Goal: Task Accomplishment & Management: Manage account settings

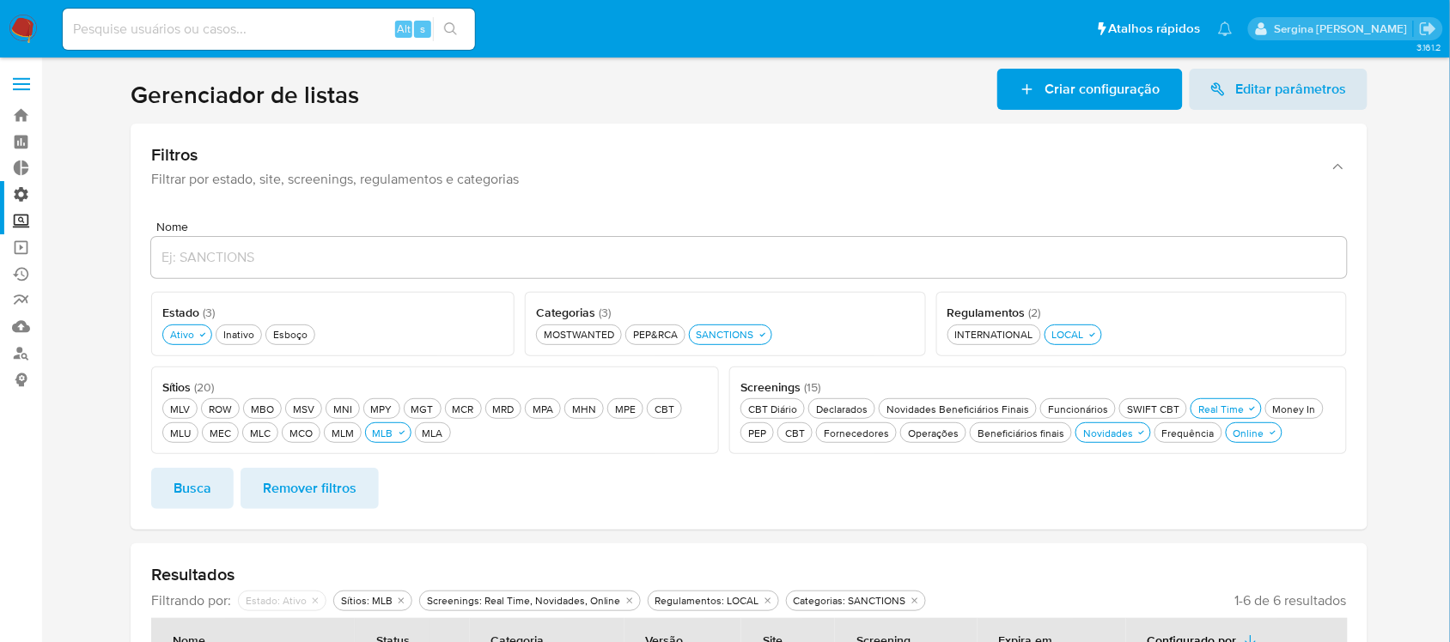
click at [23, 195] on label "Administração" at bounding box center [102, 194] width 204 height 27
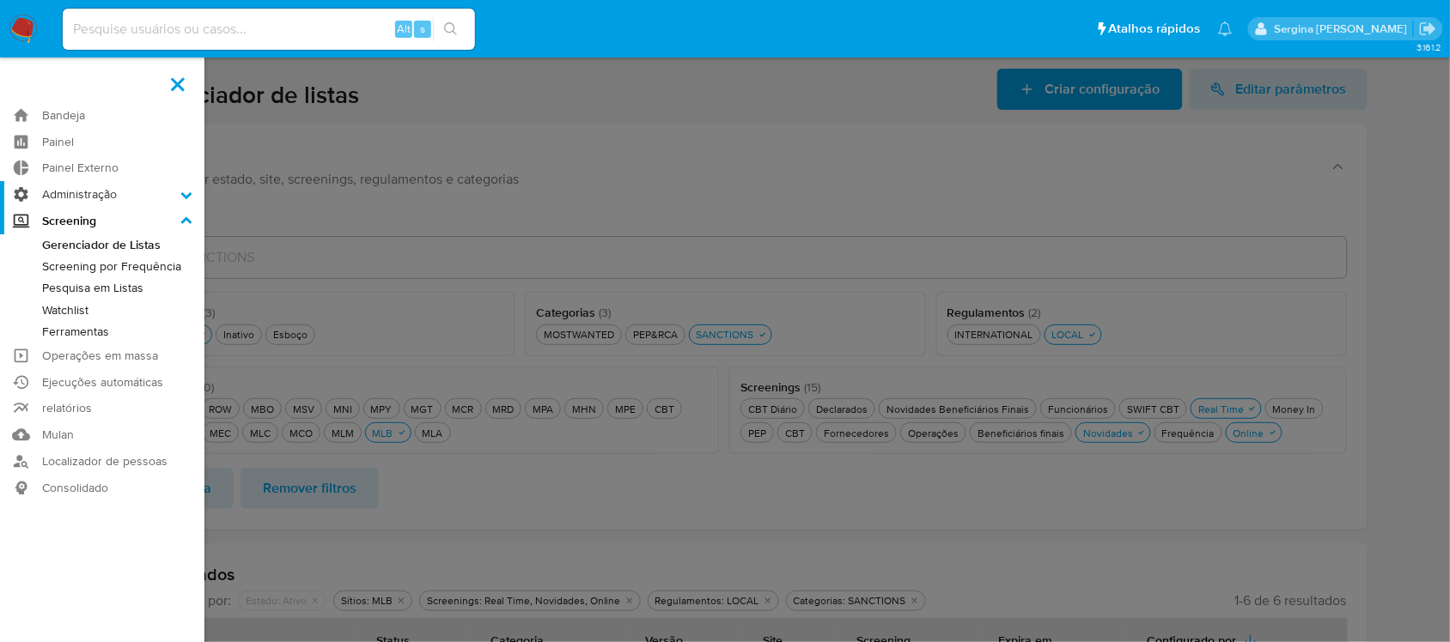
click at [0, 0] on input "Administração" at bounding box center [0, 0] width 0 height 0
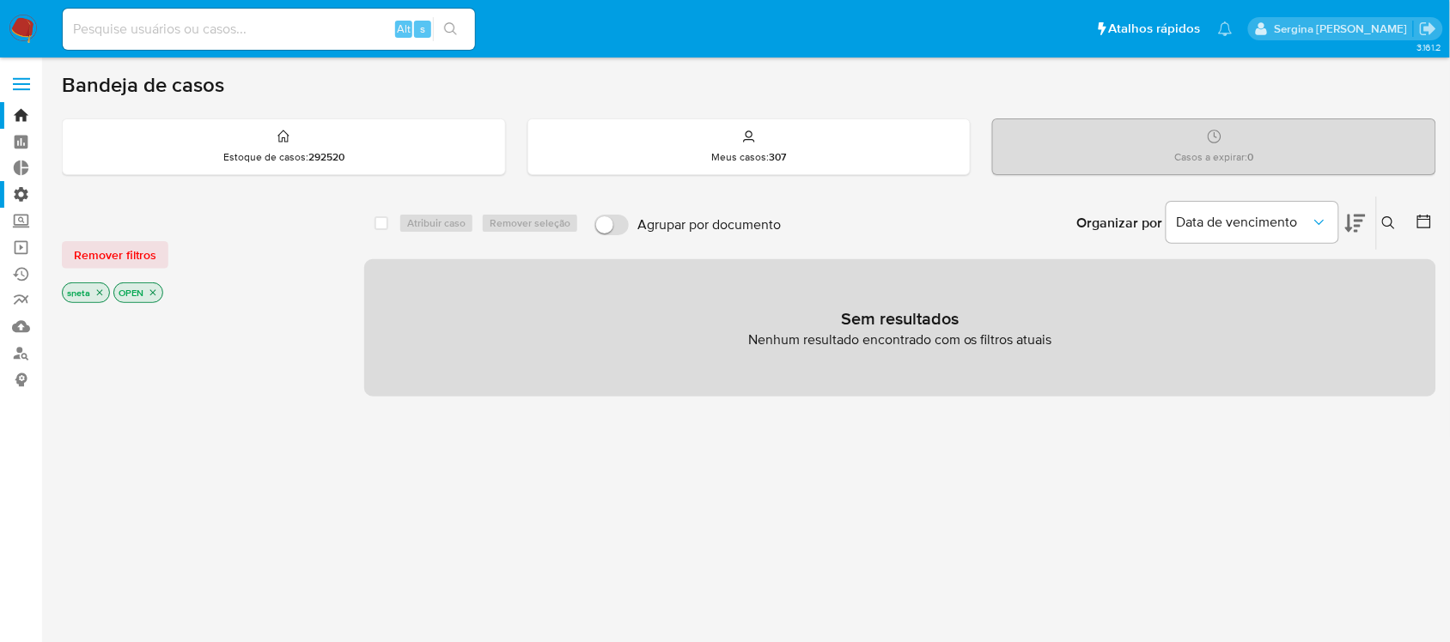
click at [20, 194] on label "Administração" at bounding box center [102, 194] width 204 height 27
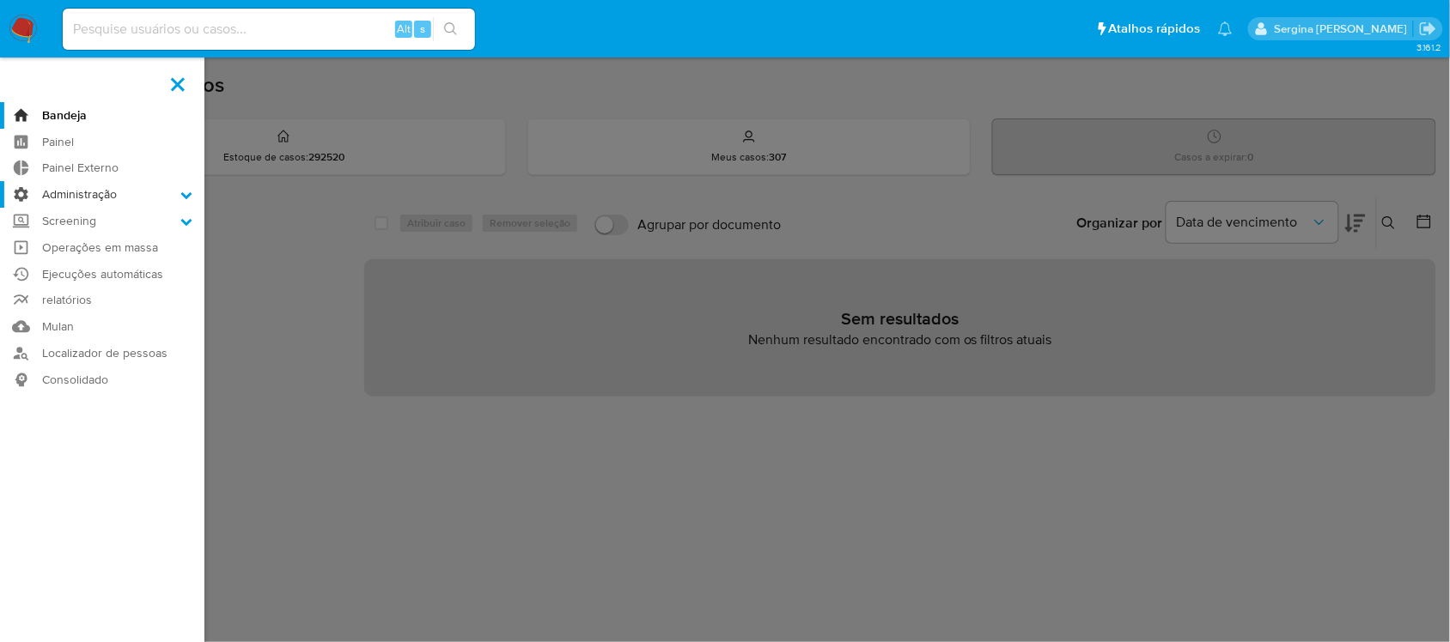
click at [0, 0] on input "Administração" at bounding box center [0, 0] width 0 height 0
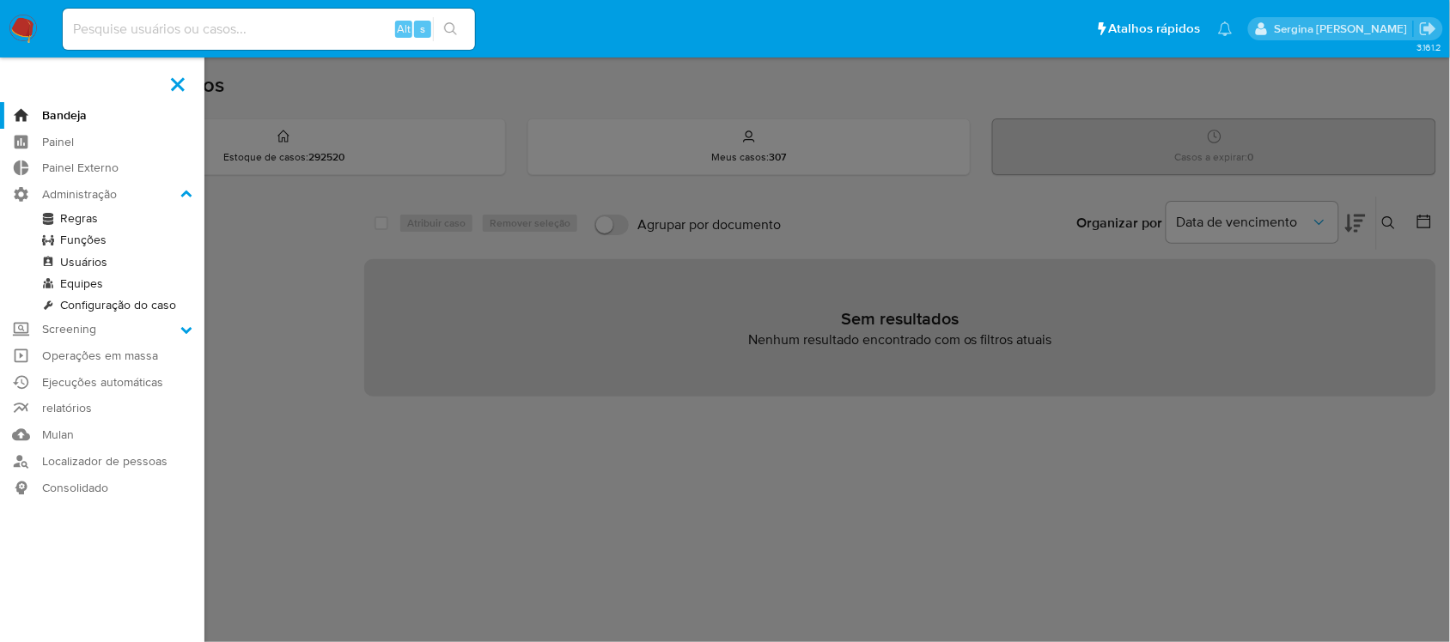
click at [92, 211] on link "Regras" at bounding box center [102, 218] width 204 height 21
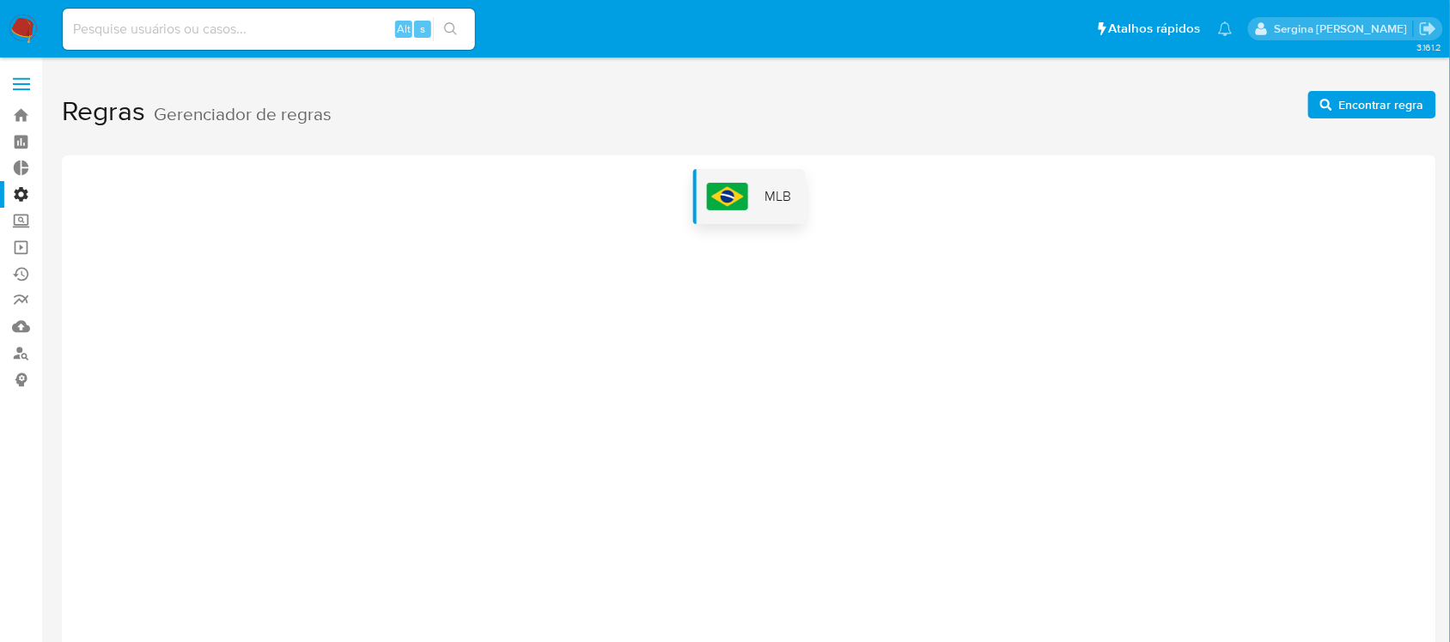
click at [765, 211] on div "MLB" at bounding box center [749, 196] width 112 height 55
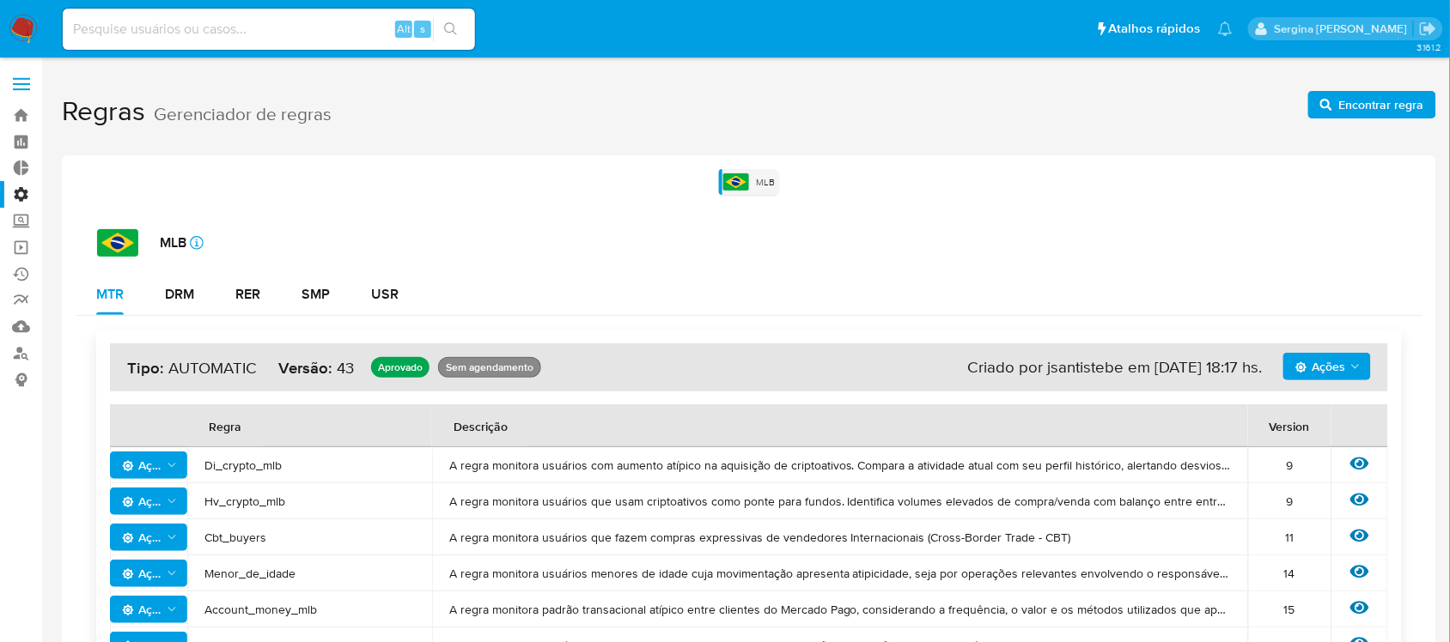
click at [1361, 362] on icon "Ações" at bounding box center [1355, 367] width 14 height 14
click at [384, 288] on div "USR" at bounding box center [384, 295] width 27 height 14
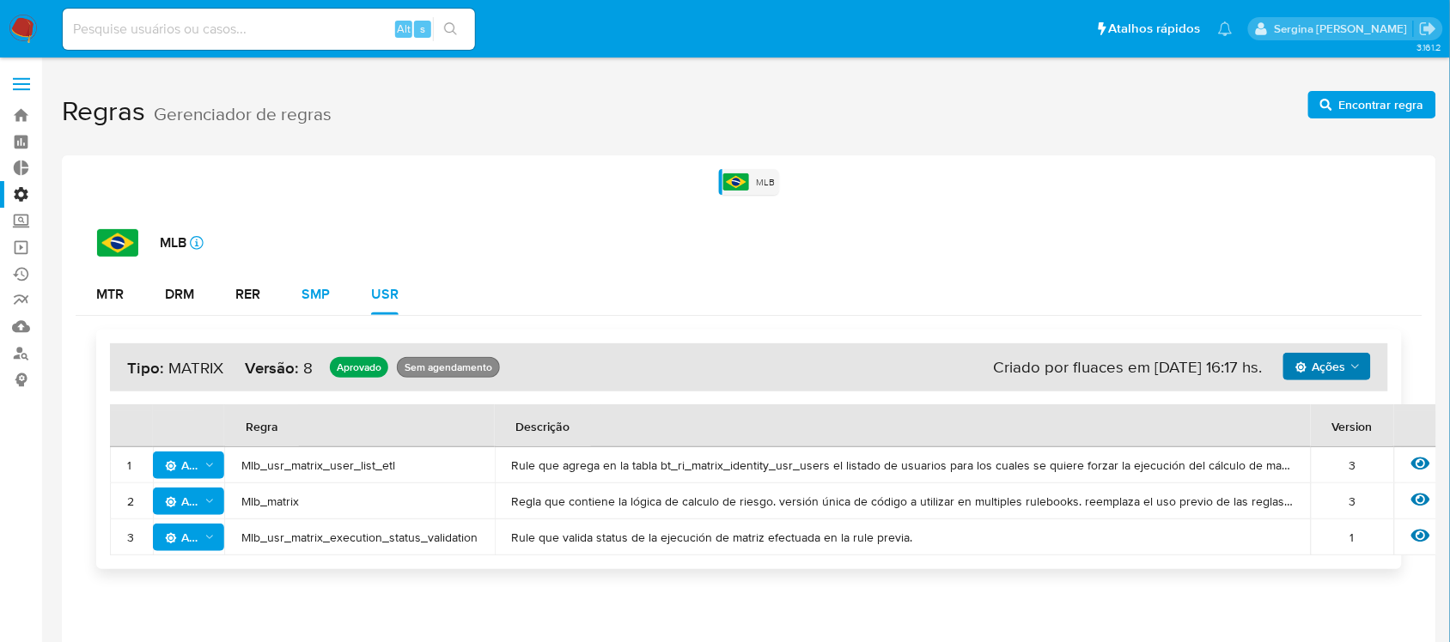
click at [322, 289] on div "SMP" at bounding box center [315, 295] width 28 height 14
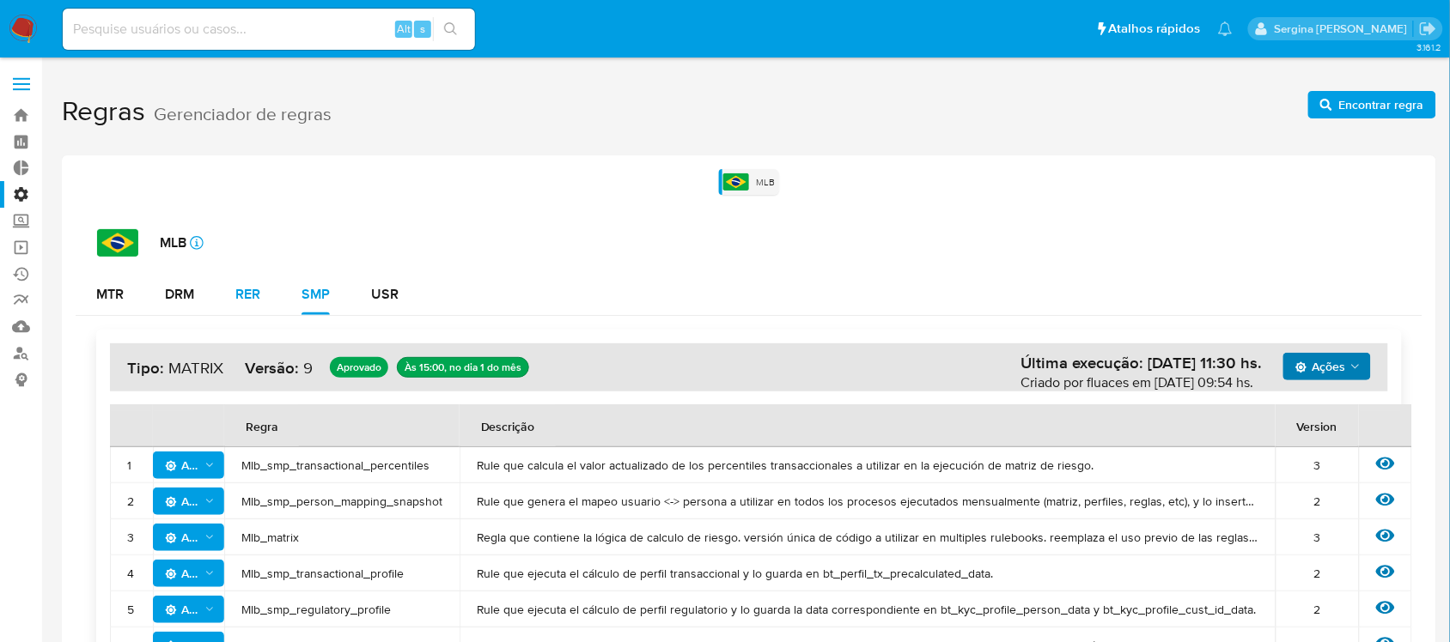
click at [252, 293] on div "RER" at bounding box center [247, 295] width 25 height 14
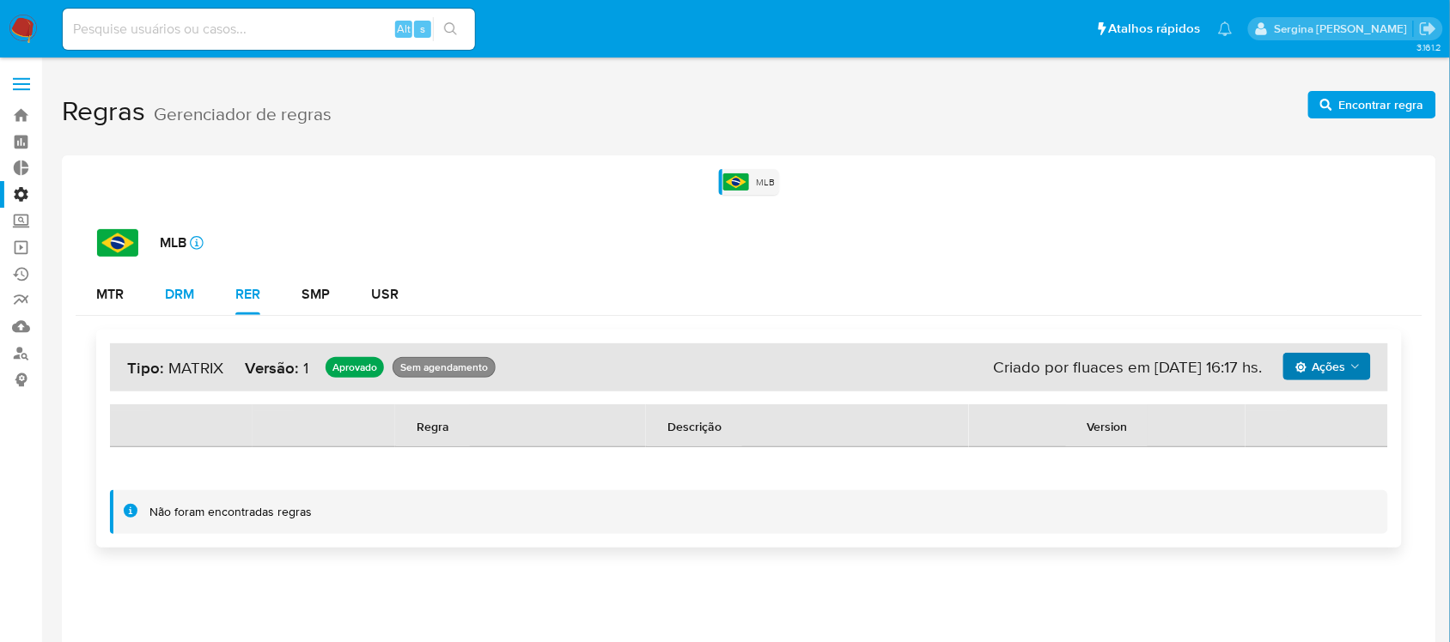
click at [187, 294] on div "DRM" at bounding box center [179, 295] width 29 height 14
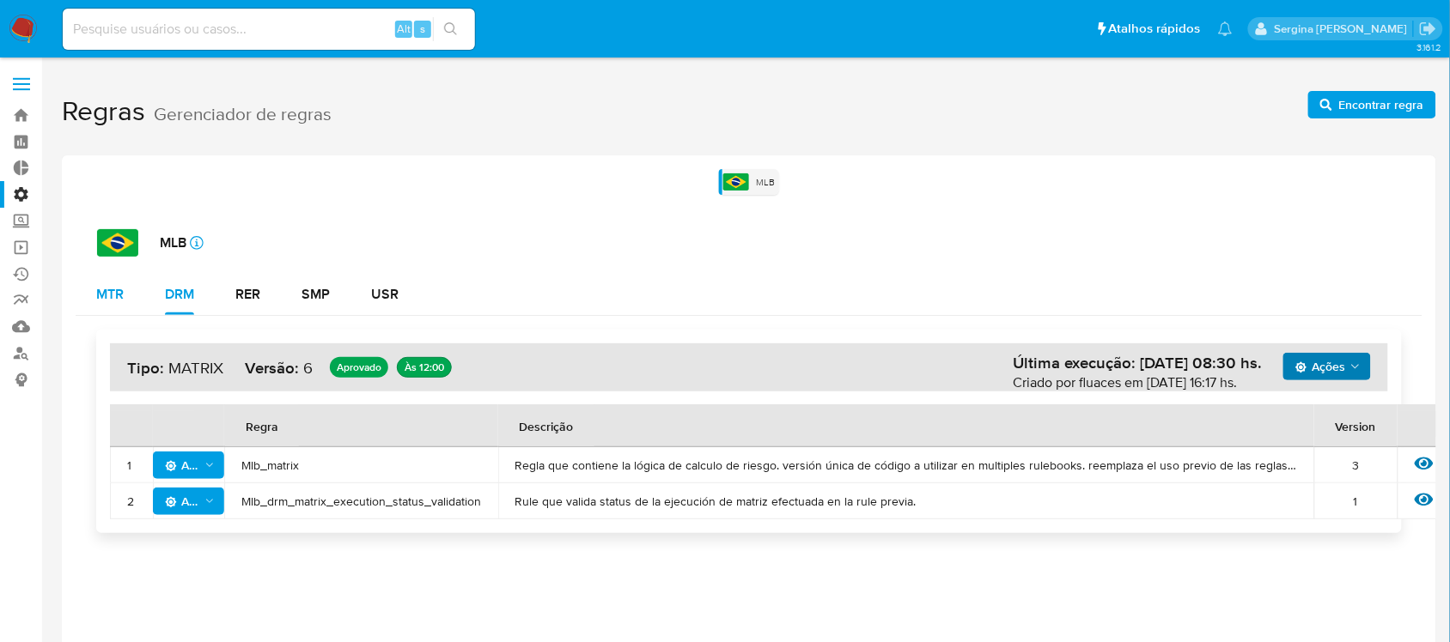
click at [112, 298] on div "MTR" at bounding box center [109, 295] width 27 height 14
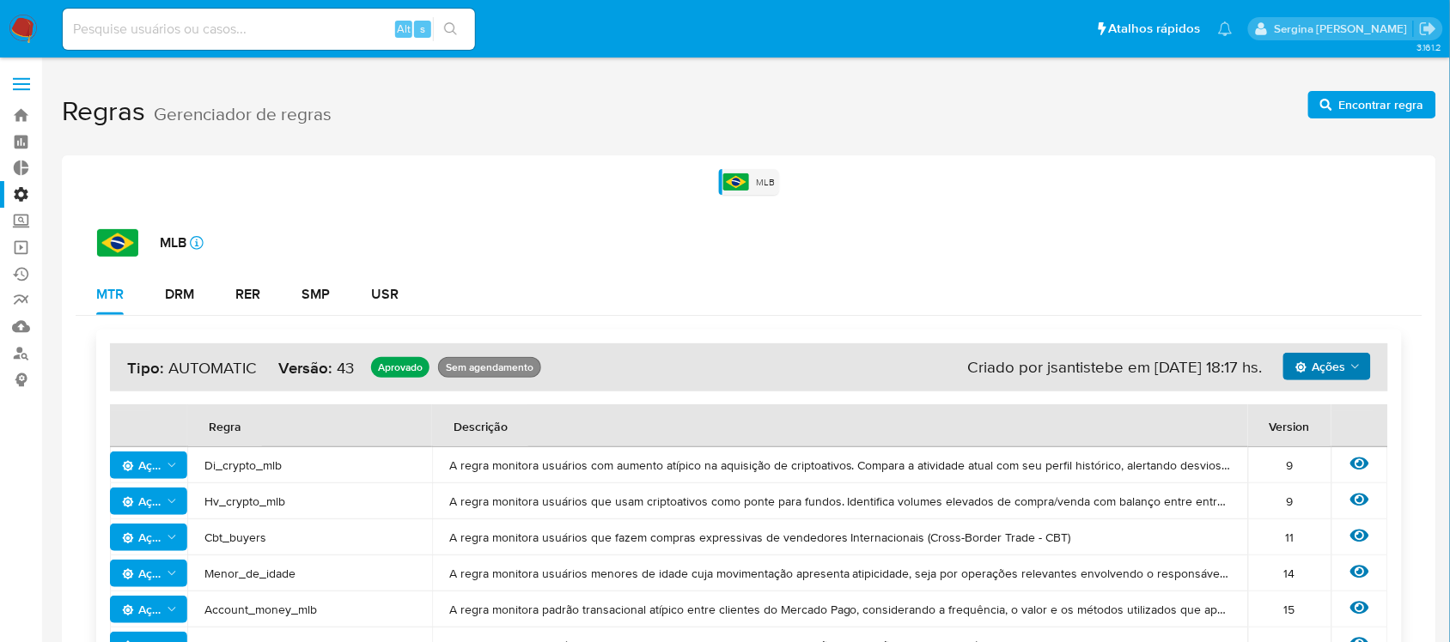
click at [21, 195] on label "Administração" at bounding box center [102, 194] width 204 height 27
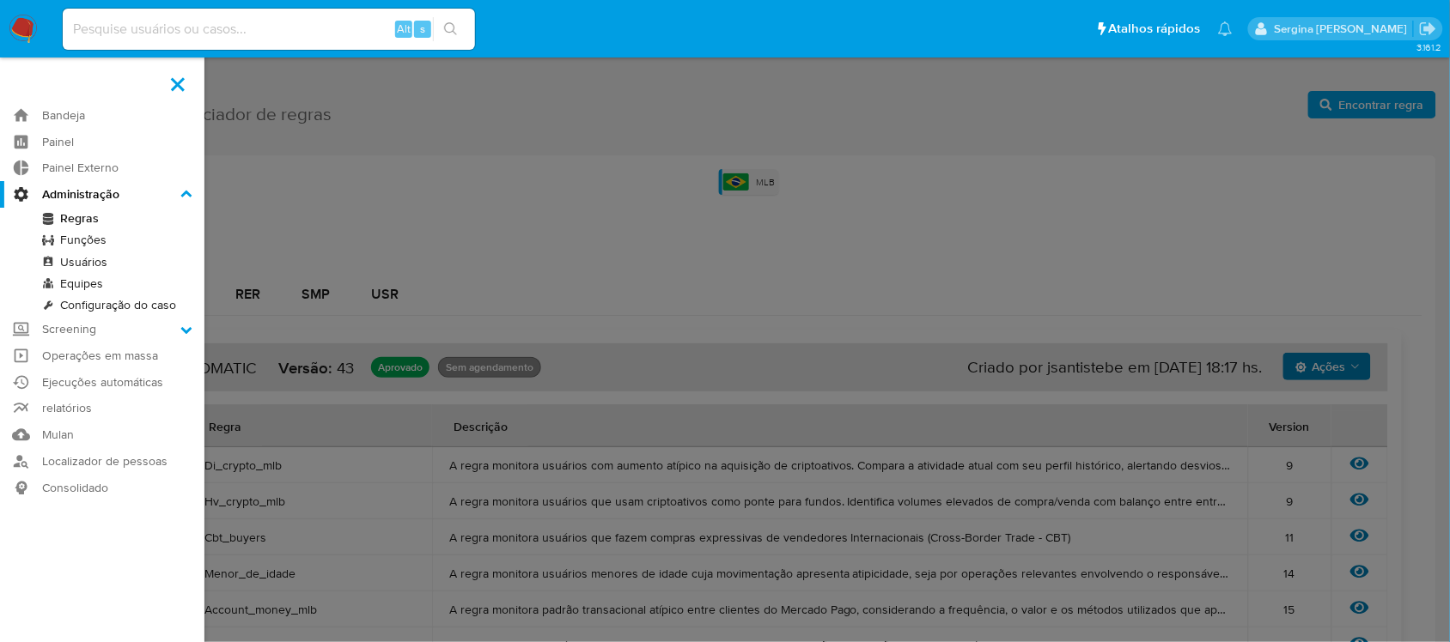
click at [0, 0] on input "Administração" at bounding box center [0, 0] width 0 height 0
click at [92, 246] on link "Funções" at bounding box center [102, 239] width 204 height 21
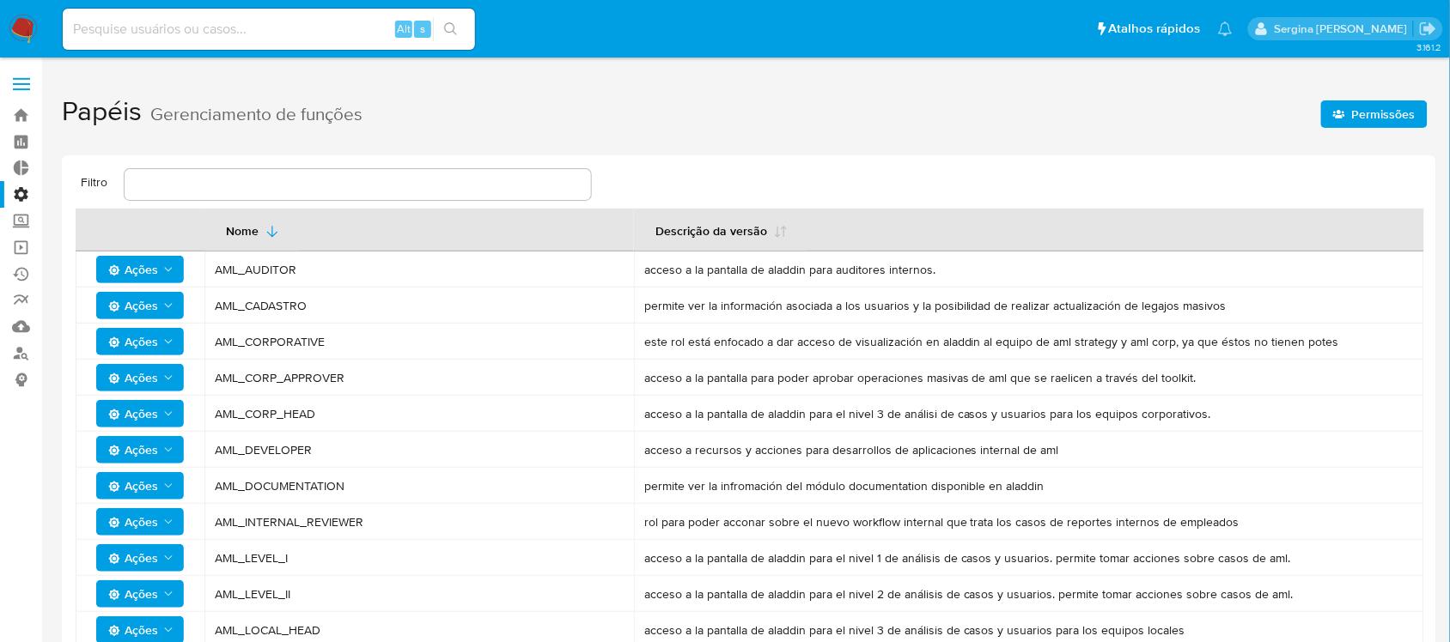
click at [21, 189] on label "Administração" at bounding box center [102, 194] width 204 height 27
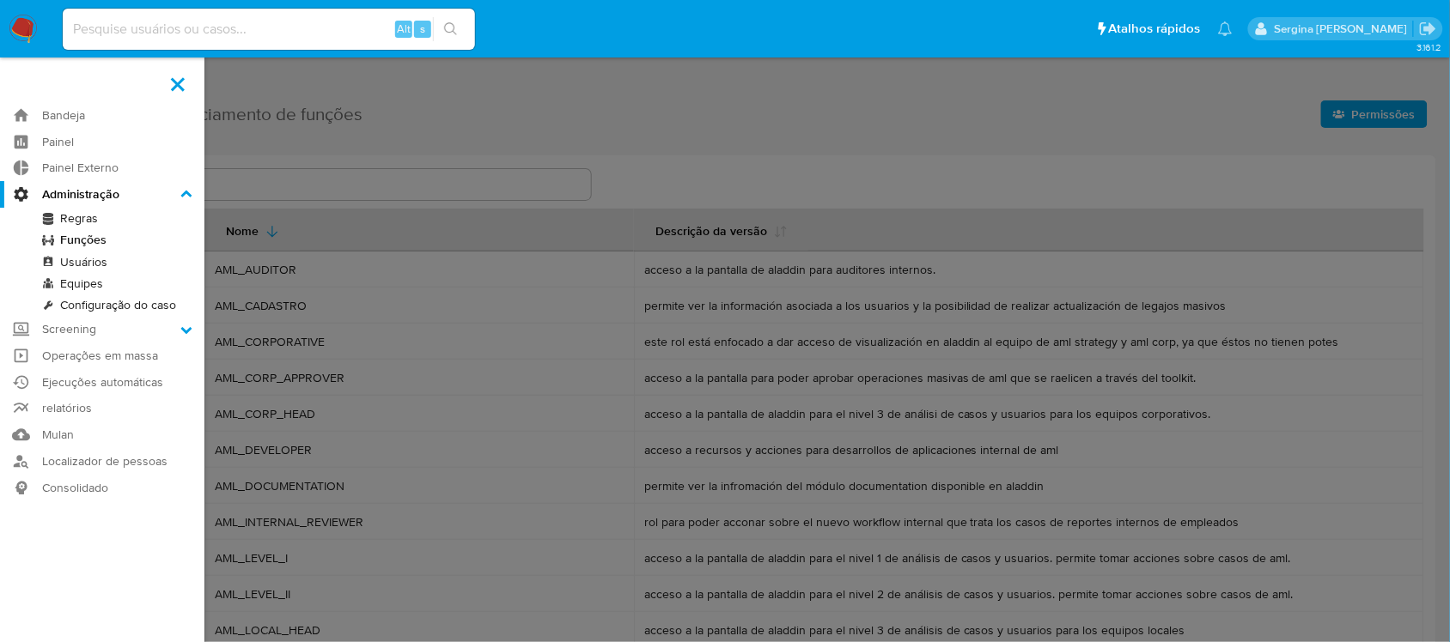
click at [0, 0] on input "Administração" at bounding box center [0, 0] width 0 height 0
click at [99, 139] on link "Painel" at bounding box center [102, 142] width 204 height 27
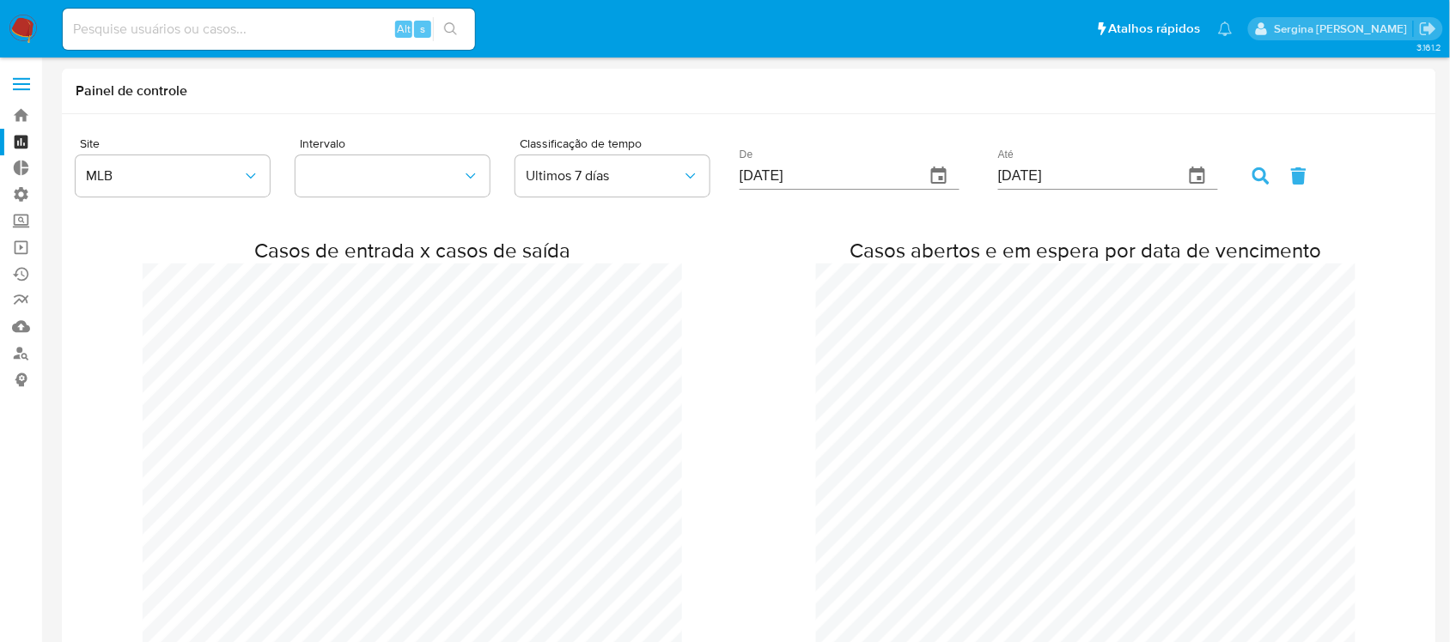
scroll to position [2742, 1450]
click at [17, 114] on link "Bandeja" at bounding box center [102, 115] width 204 height 27
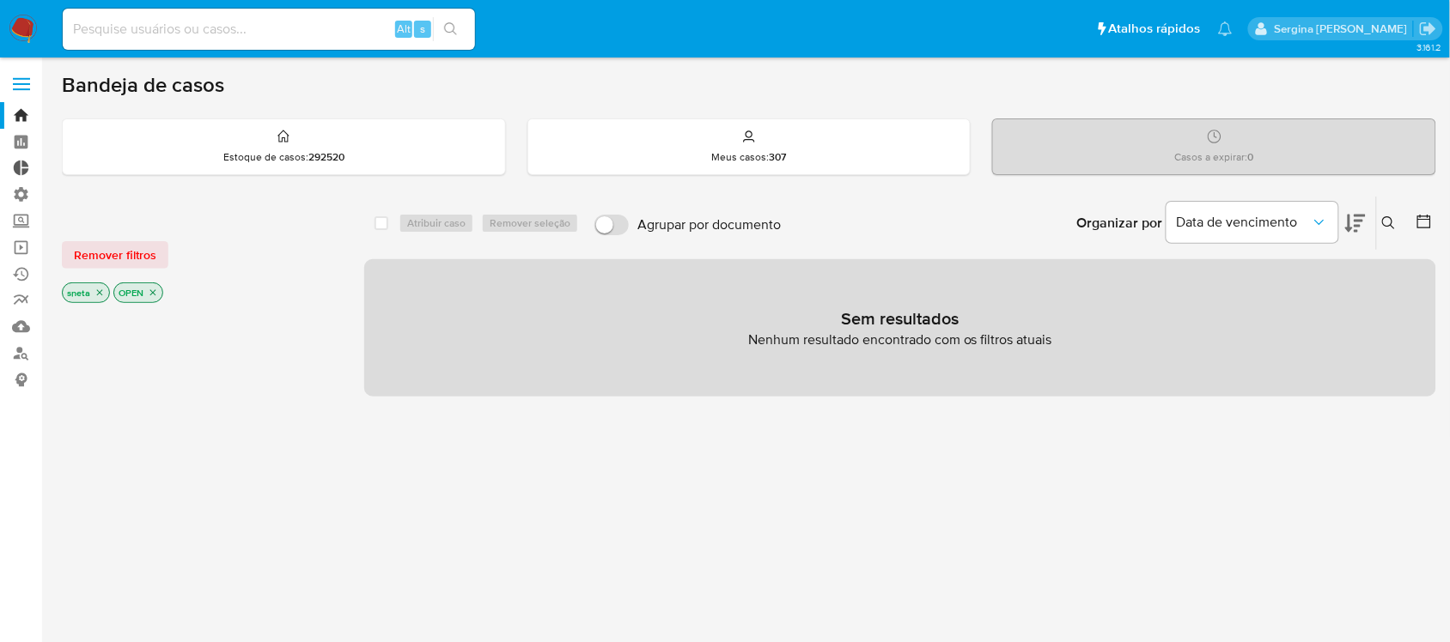
click at [26, 168] on link "Painel Externo" at bounding box center [102, 168] width 204 height 27
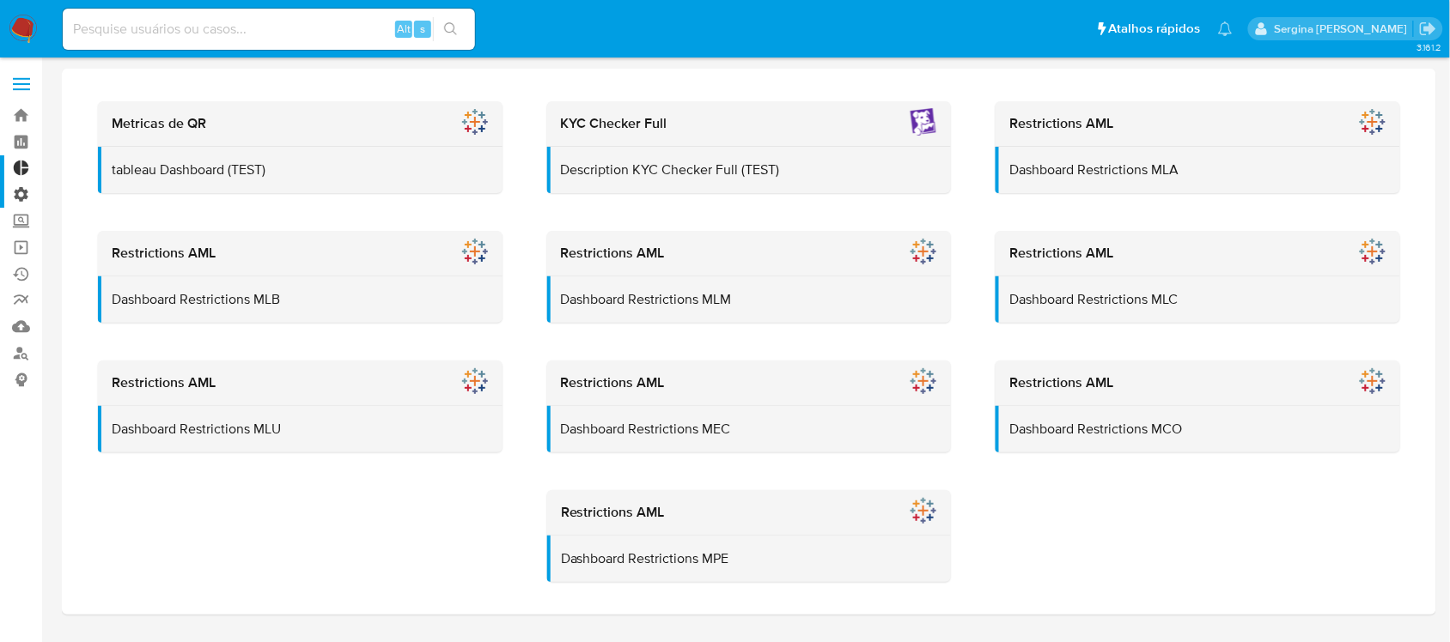
click at [19, 198] on label "Administração" at bounding box center [102, 194] width 204 height 27
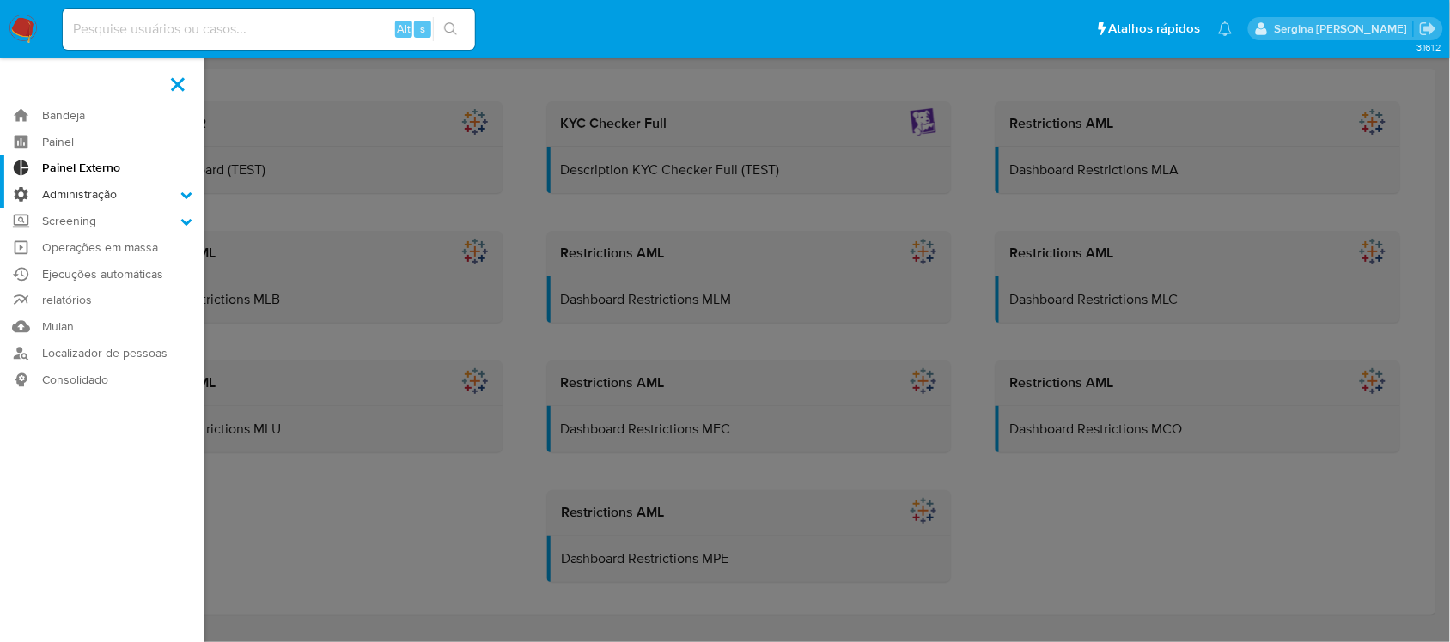
click at [0, 0] on input "Administração" at bounding box center [0, 0] width 0 height 0
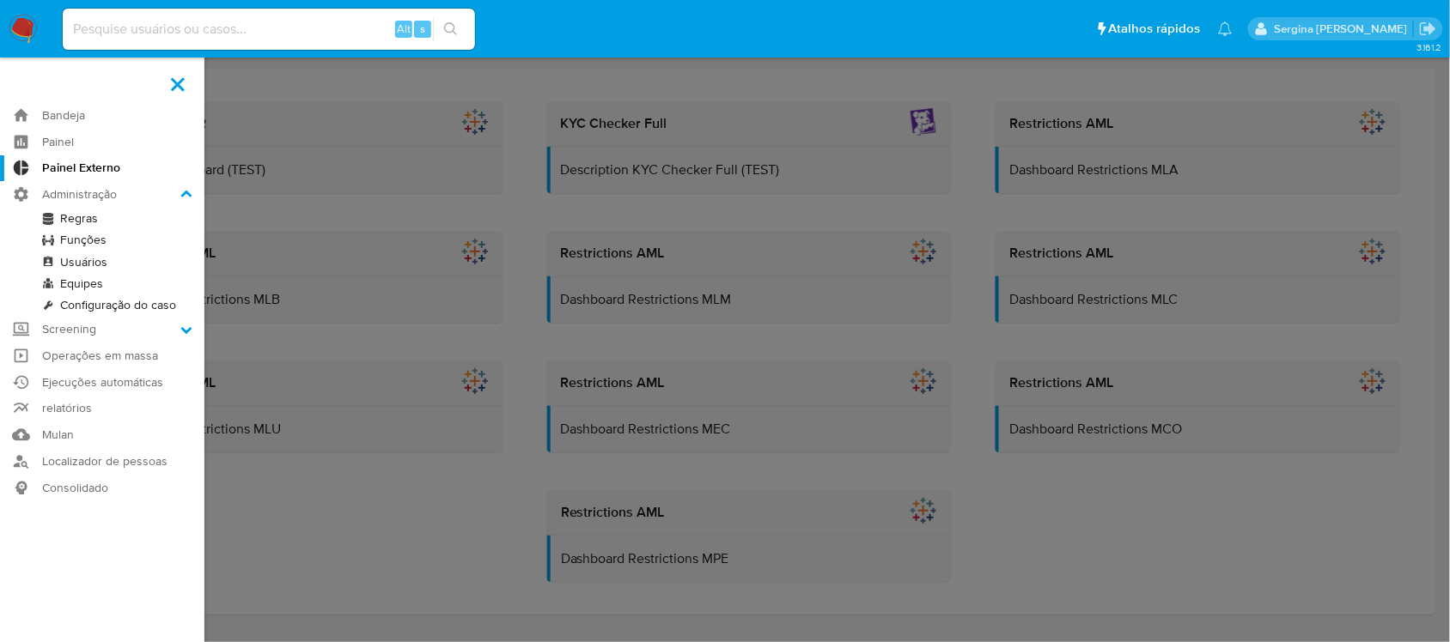
click at [164, 313] on link "Configuração do caso" at bounding box center [102, 305] width 204 height 21
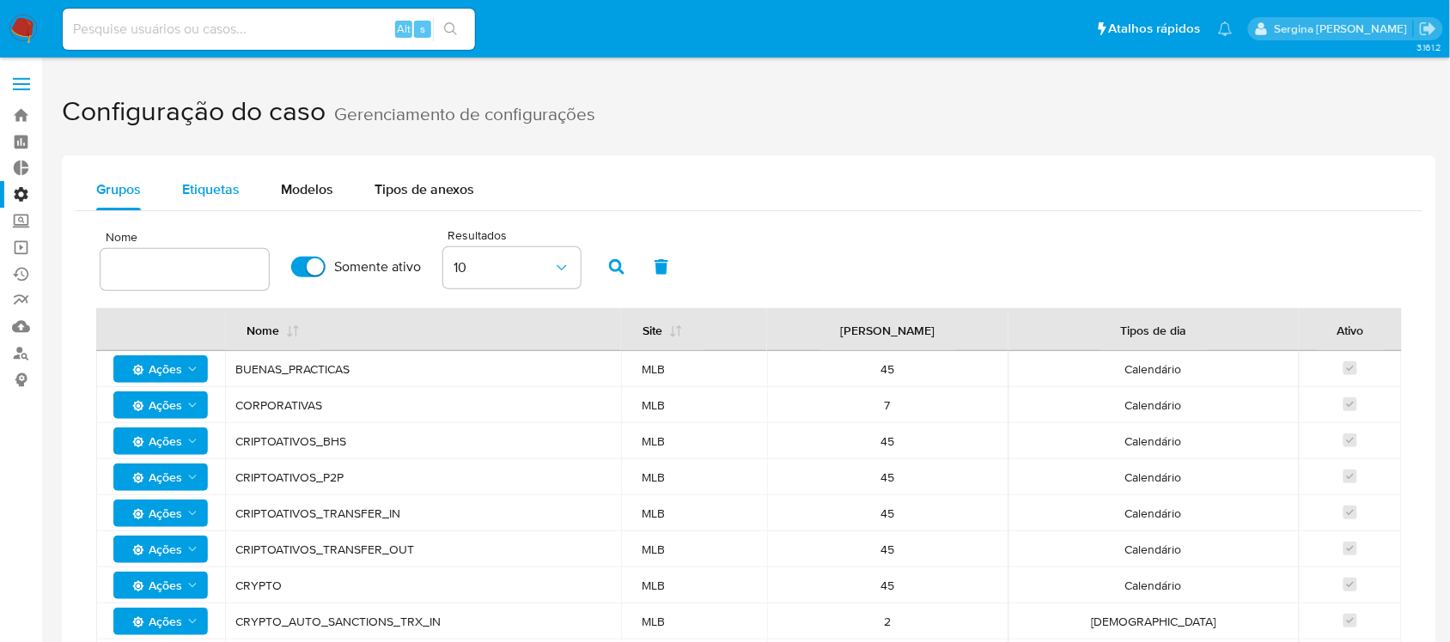
click at [202, 189] on span "Etiquetas" at bounding box center [211, 189] width 58 height 20
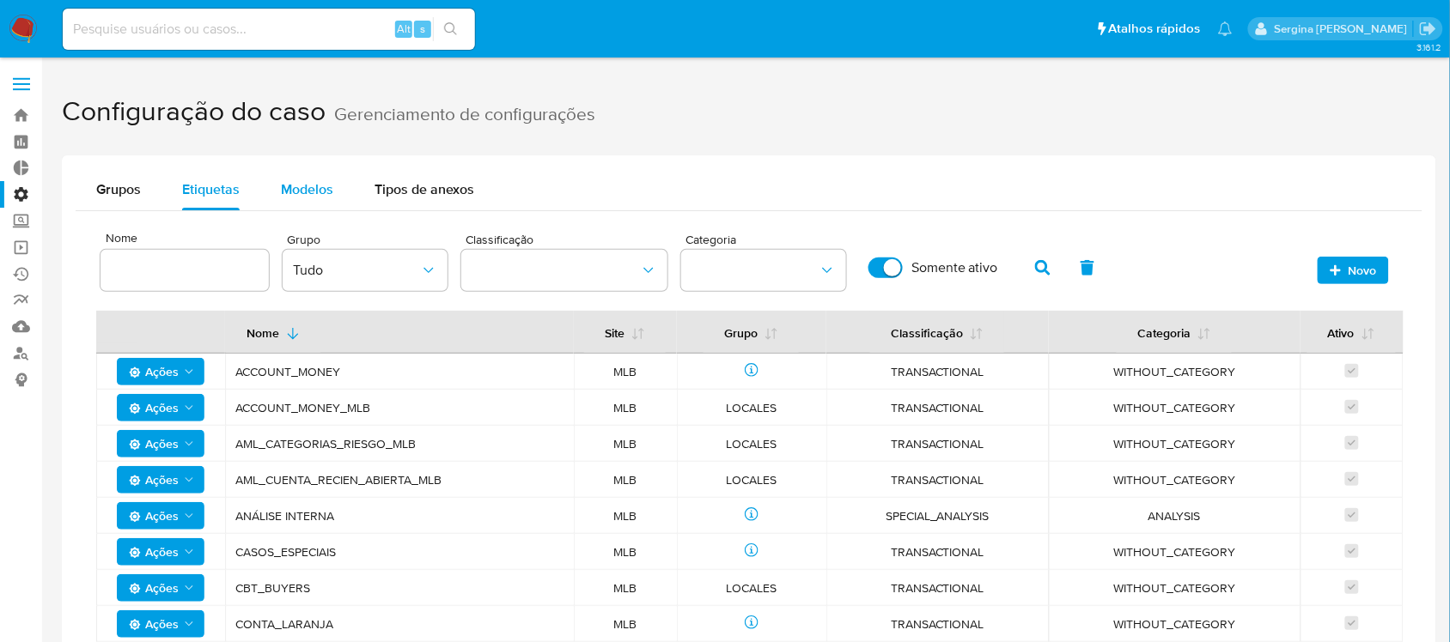
click at [286, 191] on span "Modelos" at bounding box center [307, 189] width 52 height 20
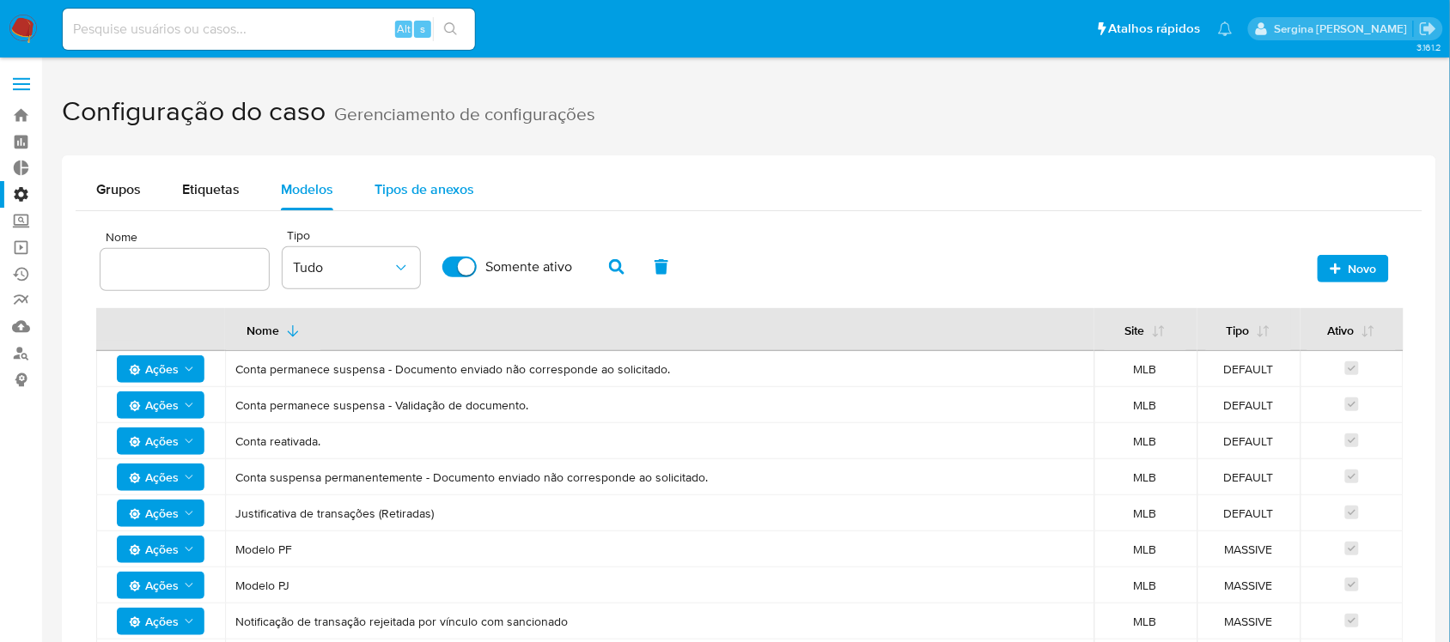
click at [438, 198] on span "Tipos de anexos" at bounding box center [424, 189] width 100 height 20
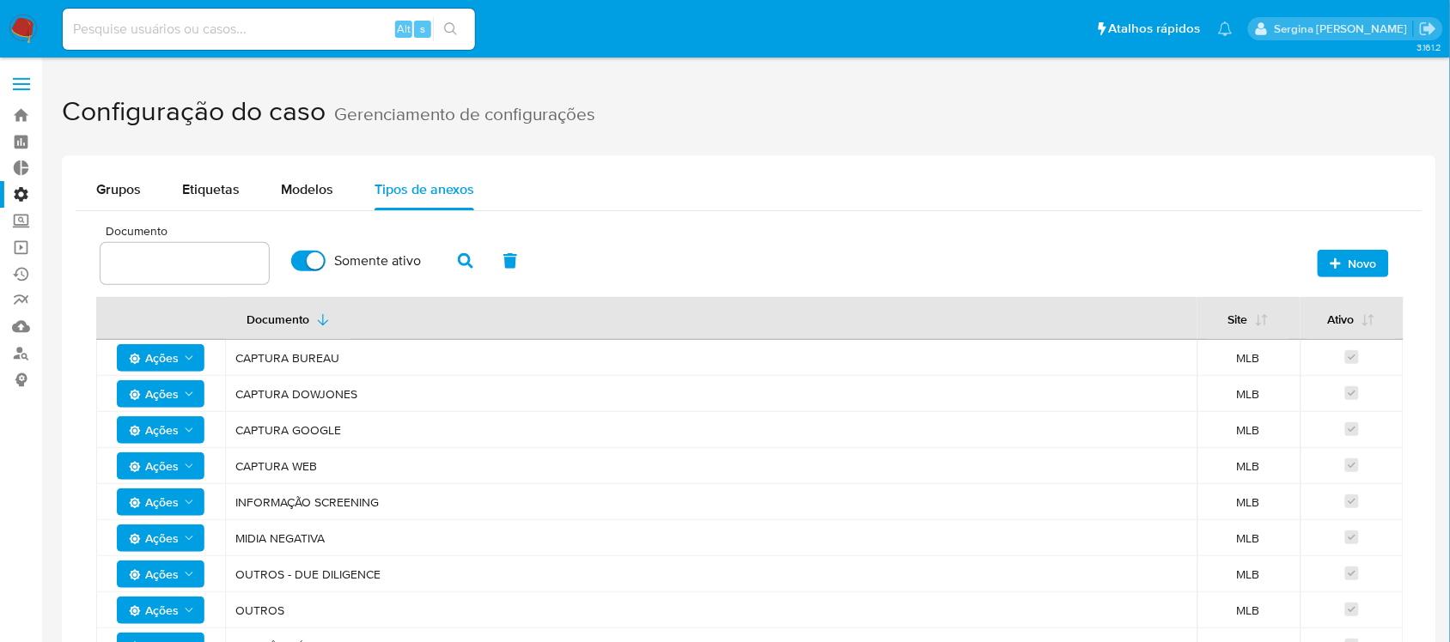
click at [24, 186] on label "Administração" at bounding box center [102, 194] width 204 height 27
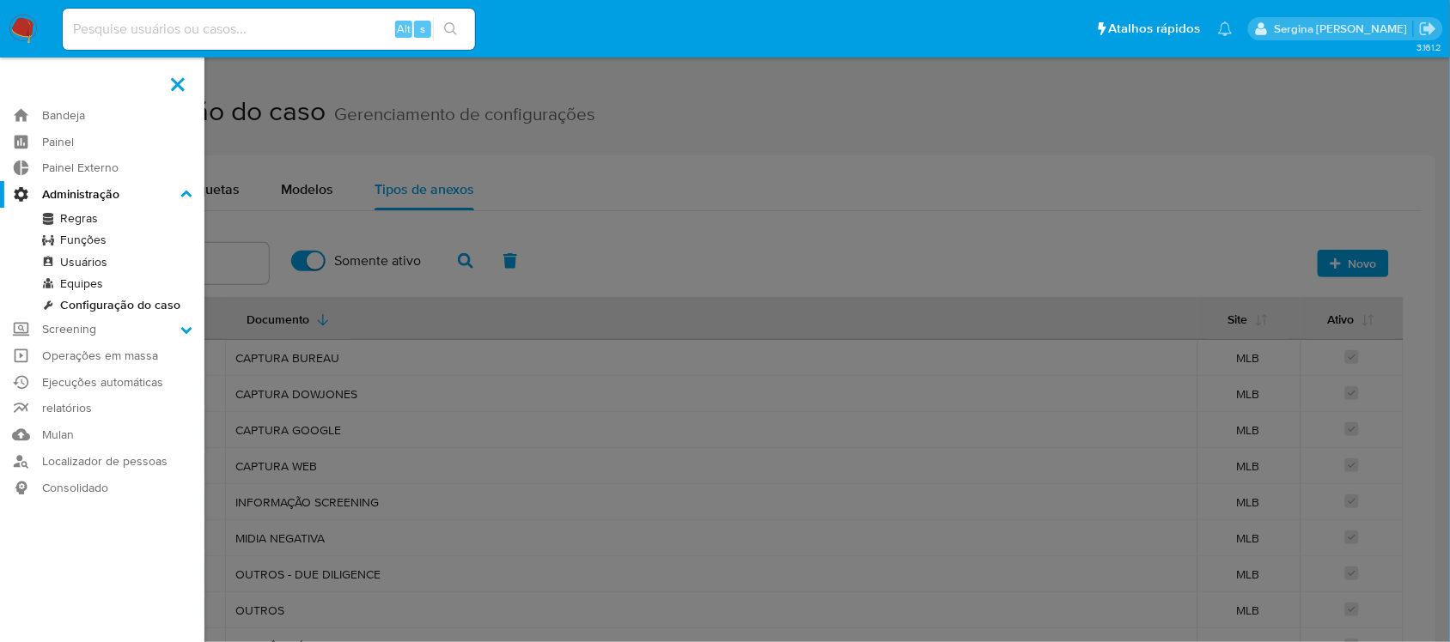
click at [0, 0] on input "Administração" at bounding box center [0, 0] width 0 height 0
click at [100, 221] on link "Regras" at bounding box center [102, 218] width 204 height 21
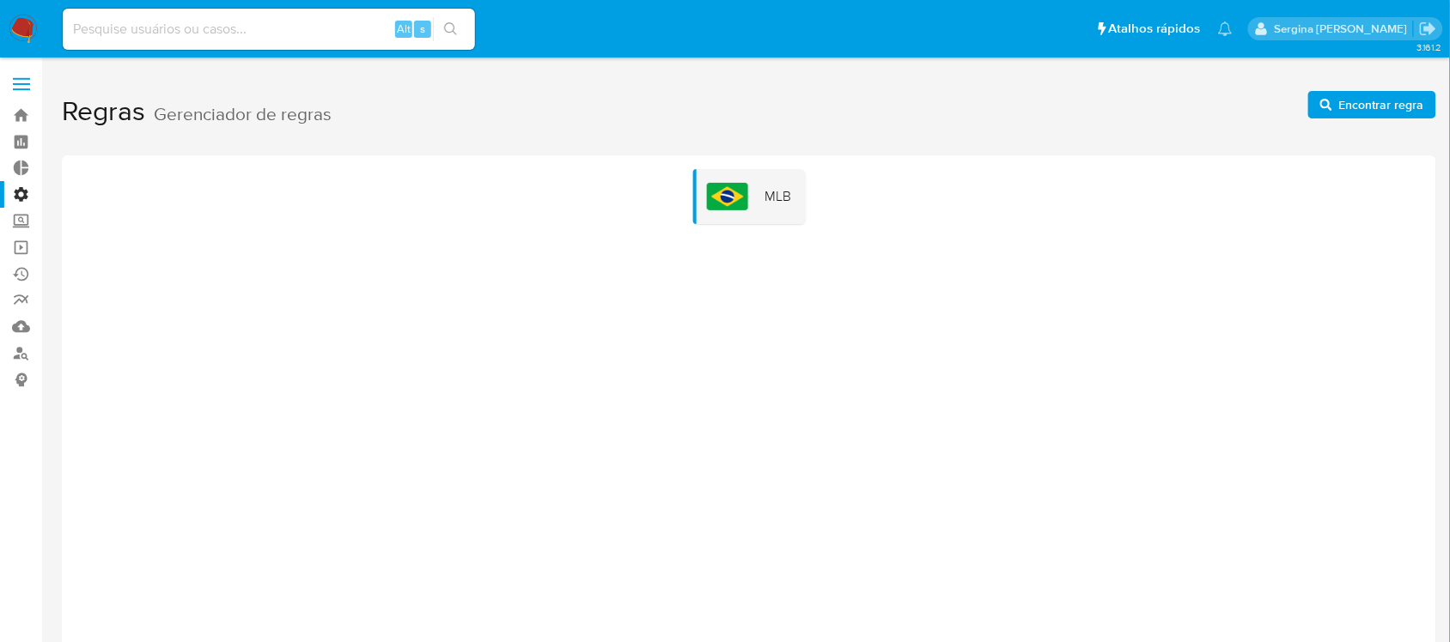
click at [1324, 103] on icon "button" at bounding box center [1326, 105] width 12 height 12
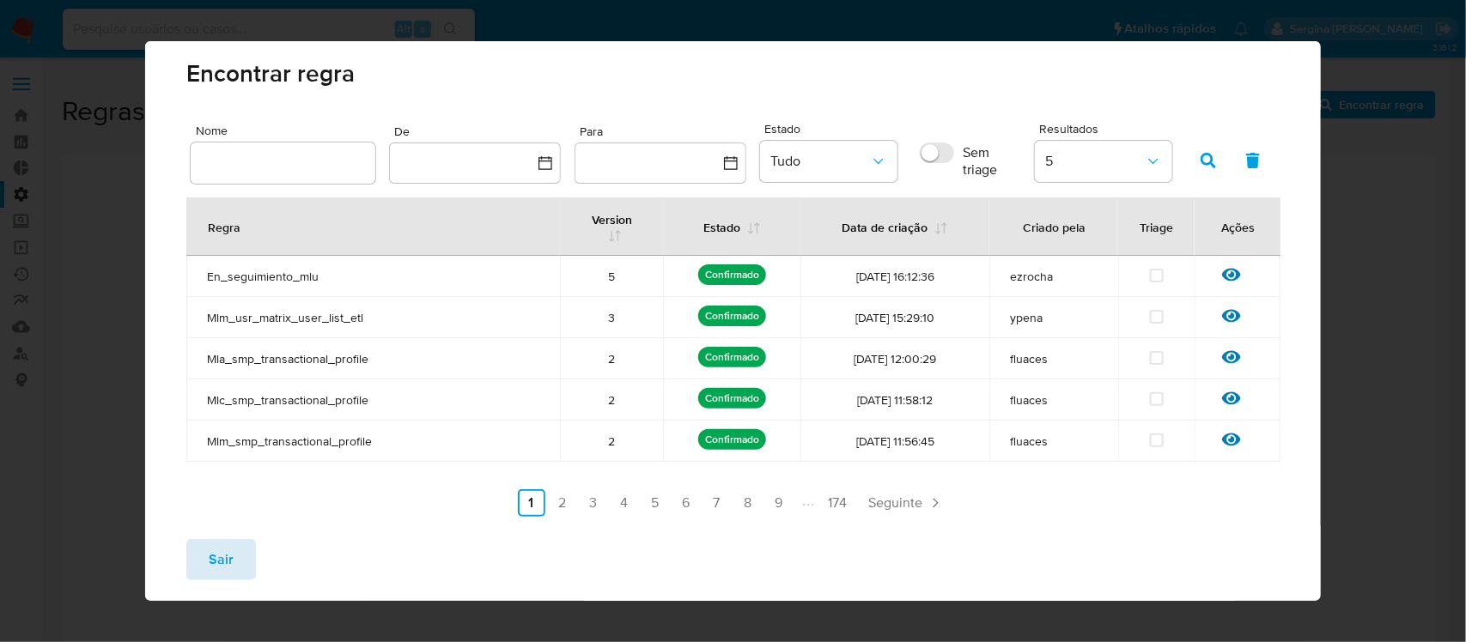
click at [243, 556] on button "Sair" at bounding box center [221, 559] width 70 height 41
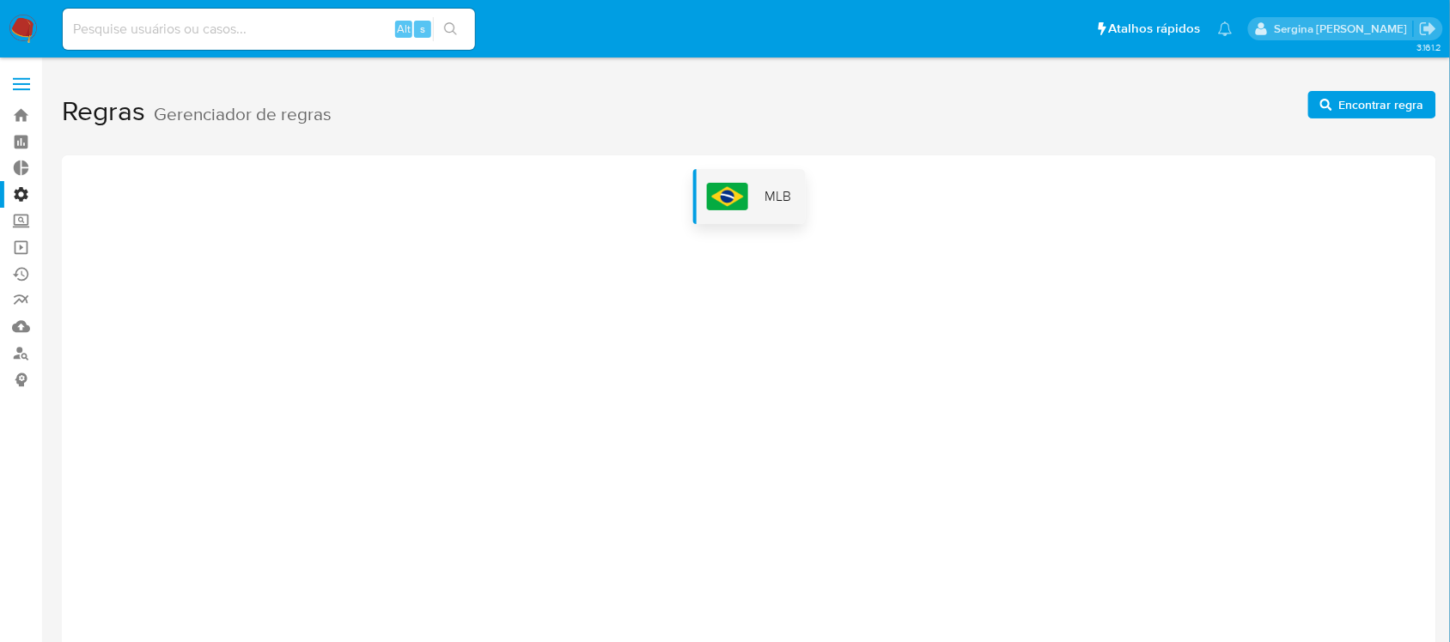
click at [734, 193] on img at bounding box center [727, 196] width 41 height 27
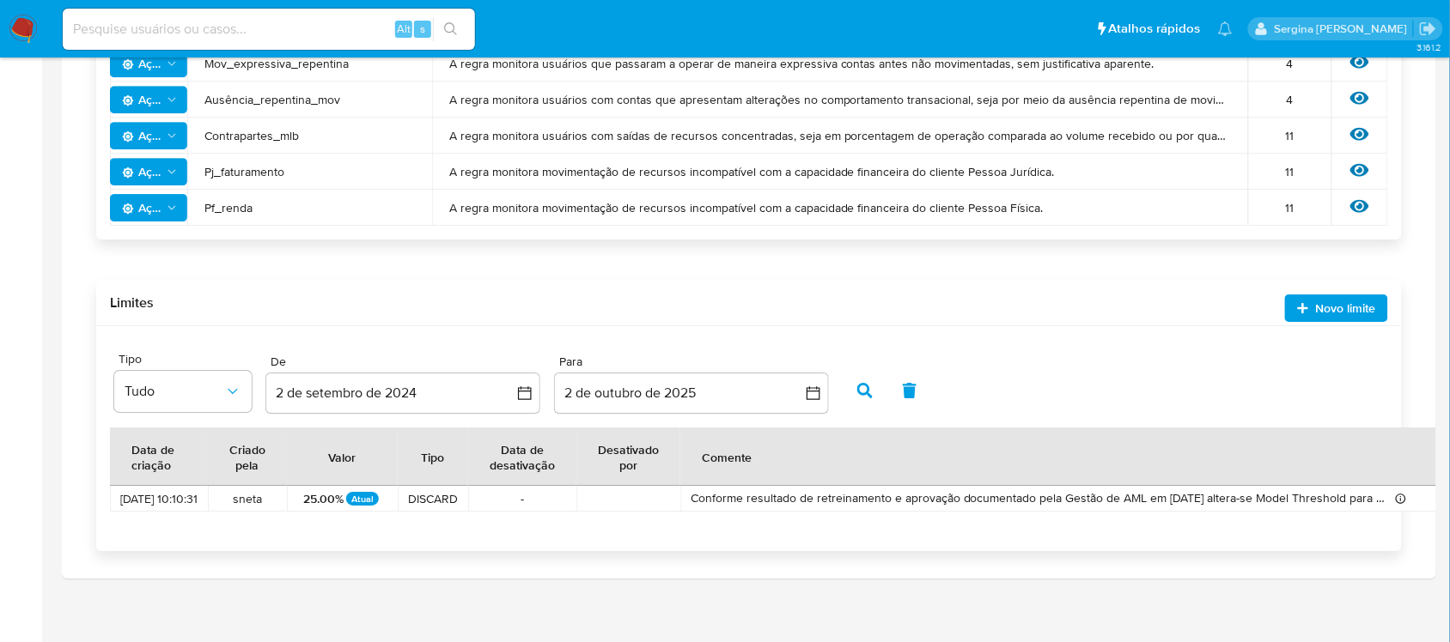
scroll to position [1529, 0]
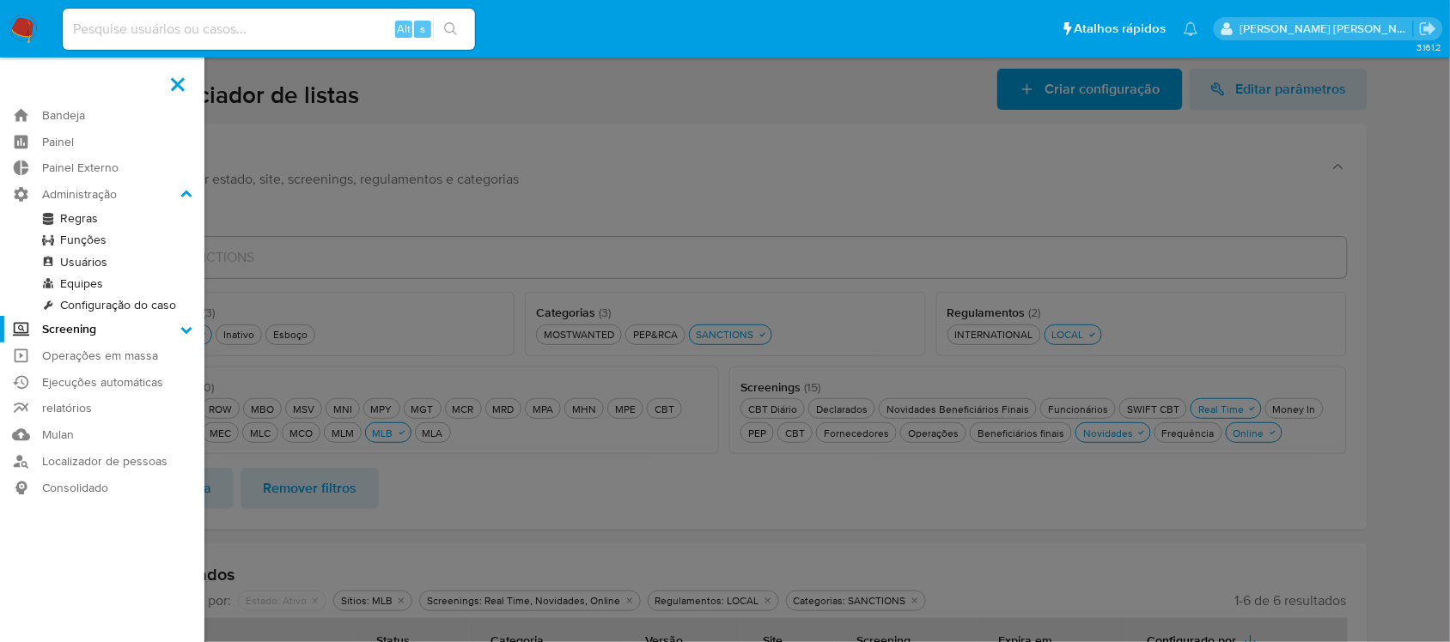
click at [79, 216] on link "Regras" at bounding box center [102, 218] width 204 height 21
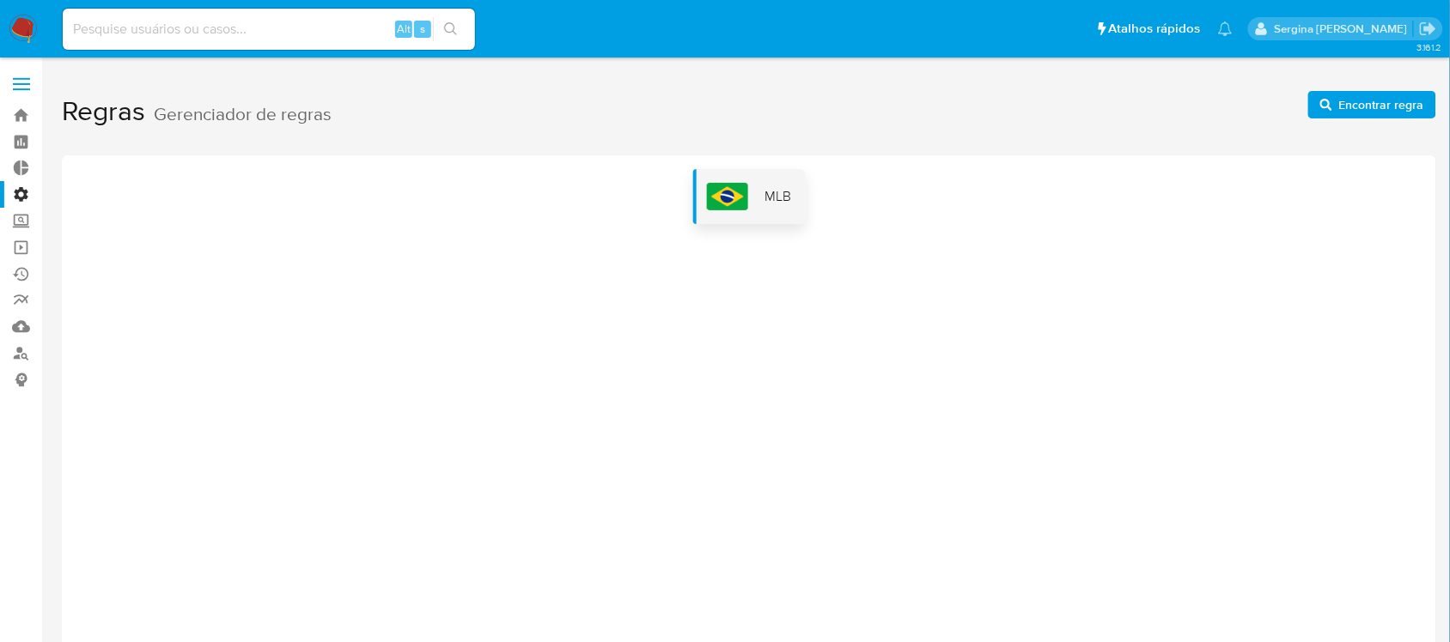
click at [780, 203] on span "MLB" at bounding box center [778, 196] width 27 height 19
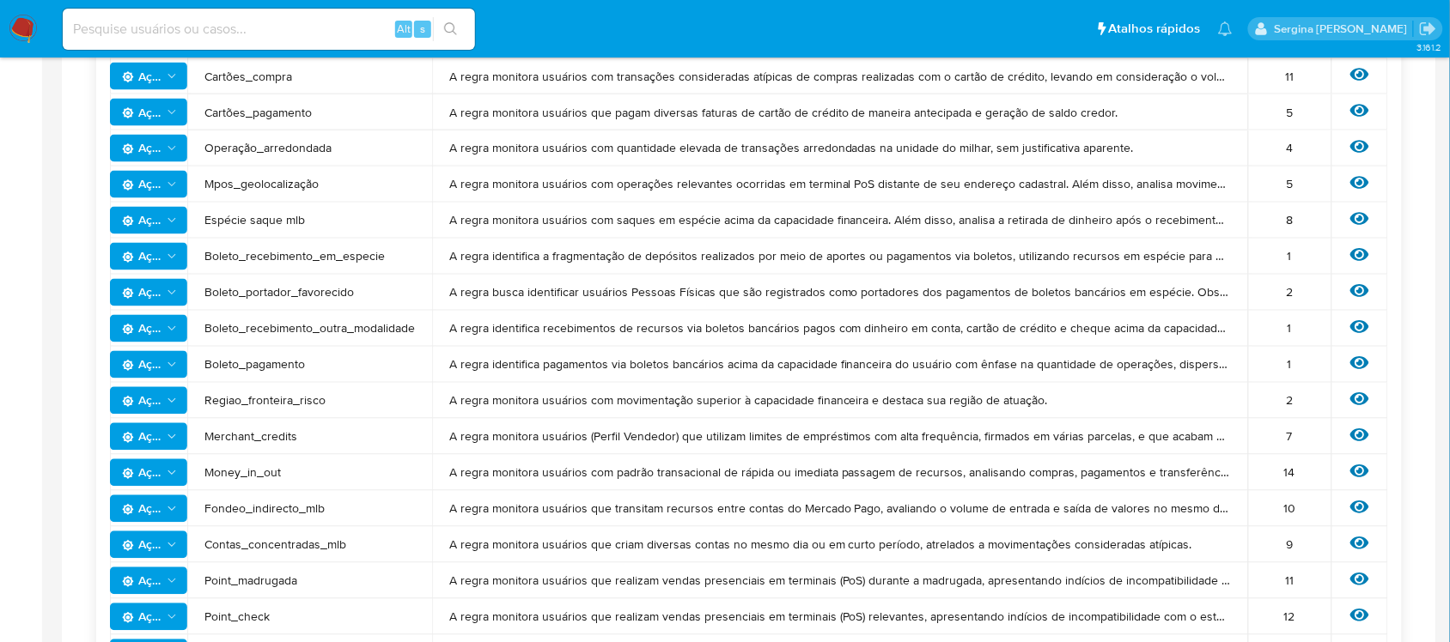
scroll to position [859, 0]
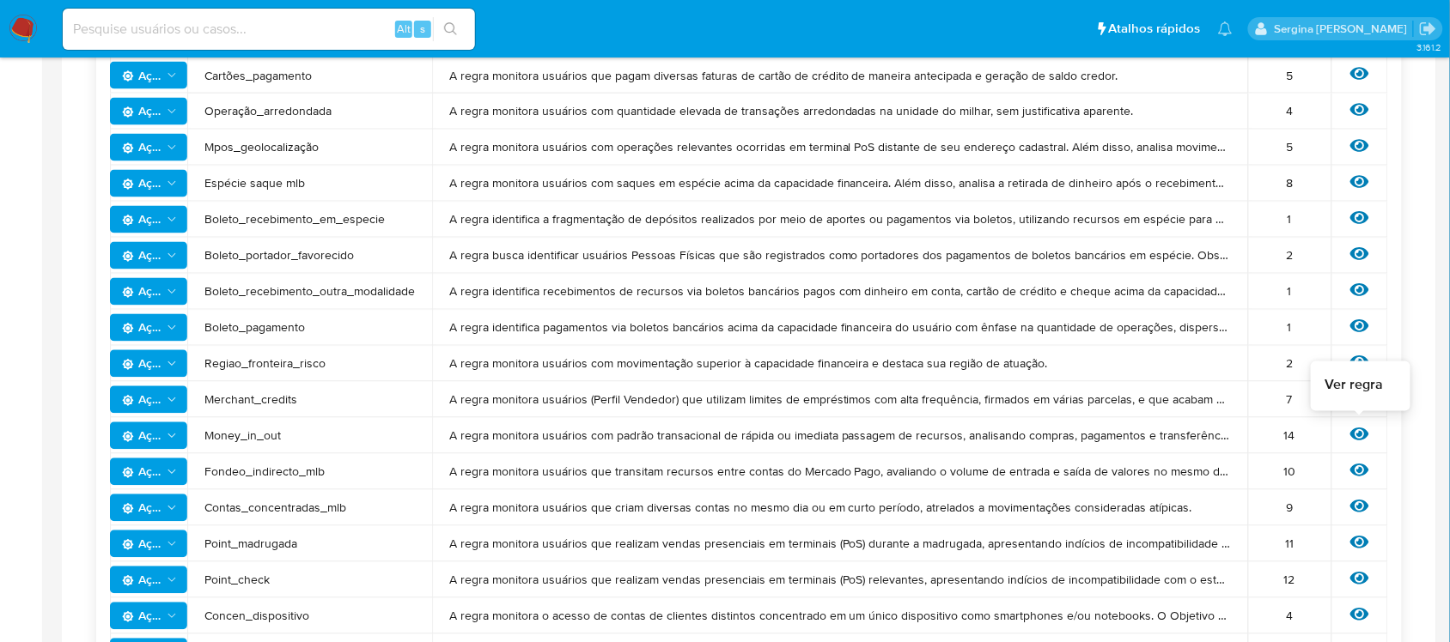
click at [1364, 431] on icon at bounding box center [1359, 435] width 19 height 13
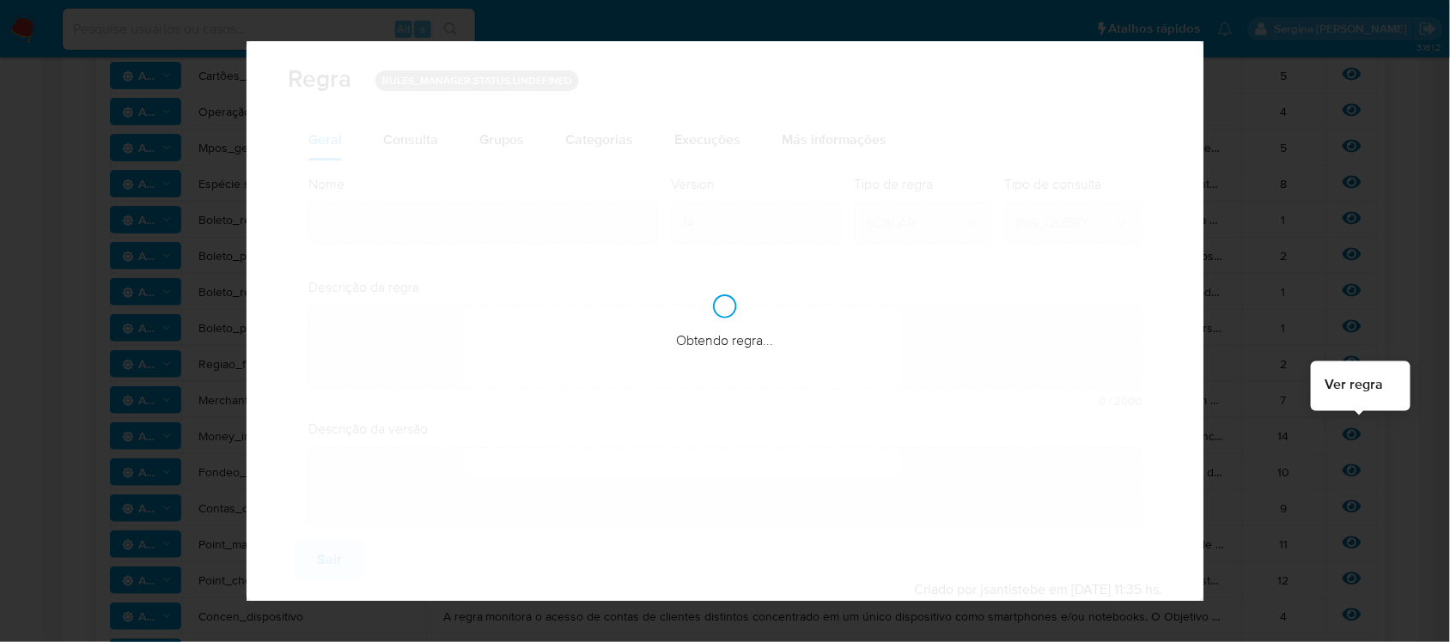
type input "Money_in_out"
type textarea "A regra monitora usuários com padrão transacional de rápida ou imediata passage…"
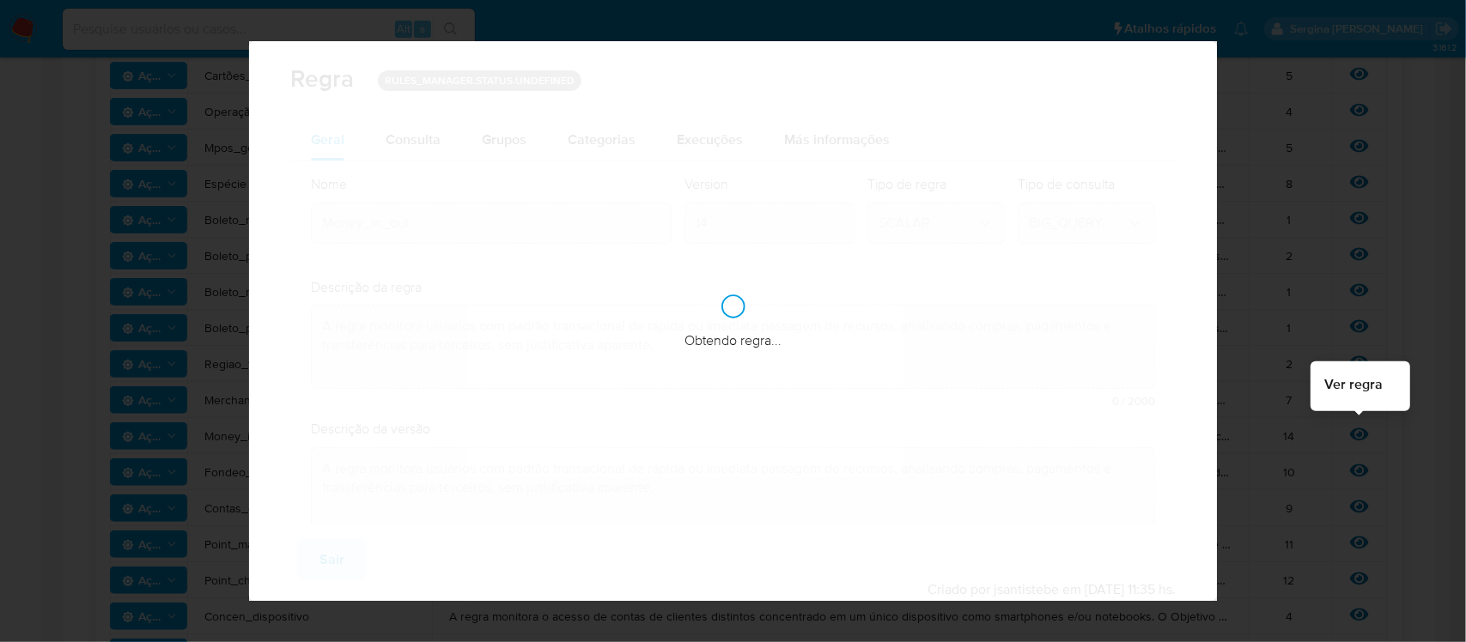
checkbox input "true"
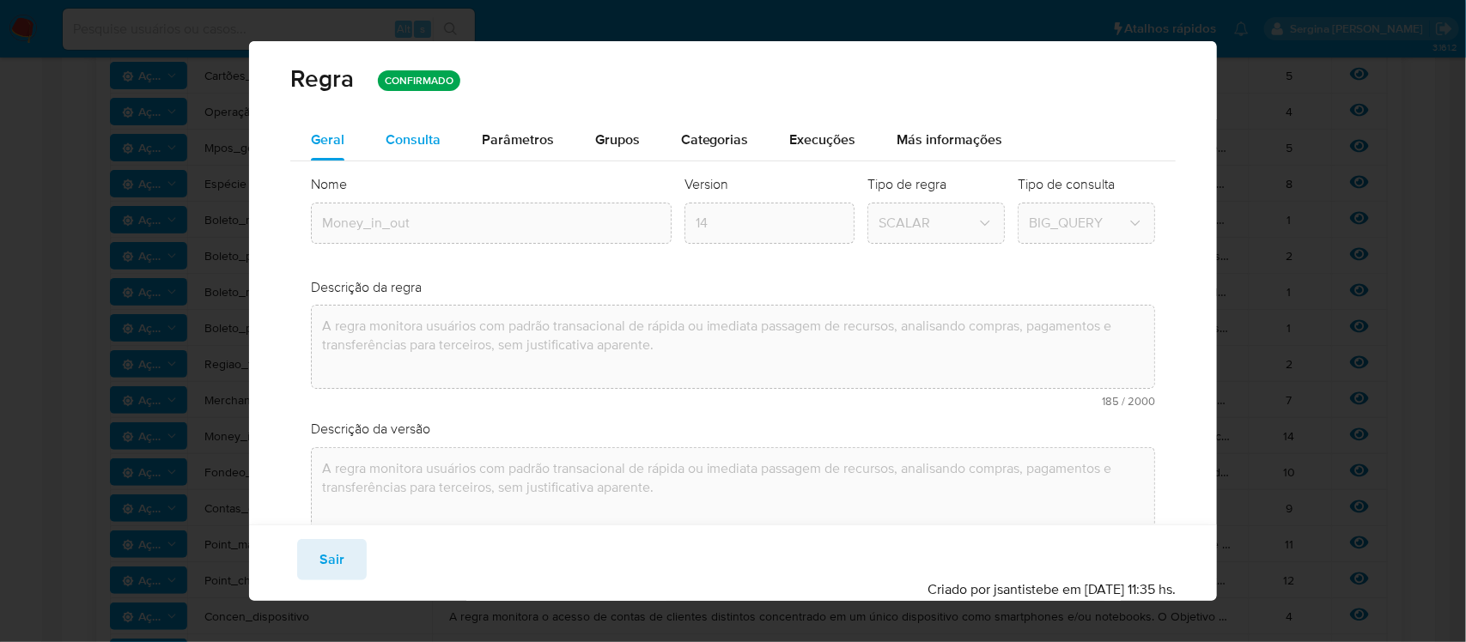
click at [410, 139] on span "Consulta" at bounding box center [413, 140] width 55 height 20
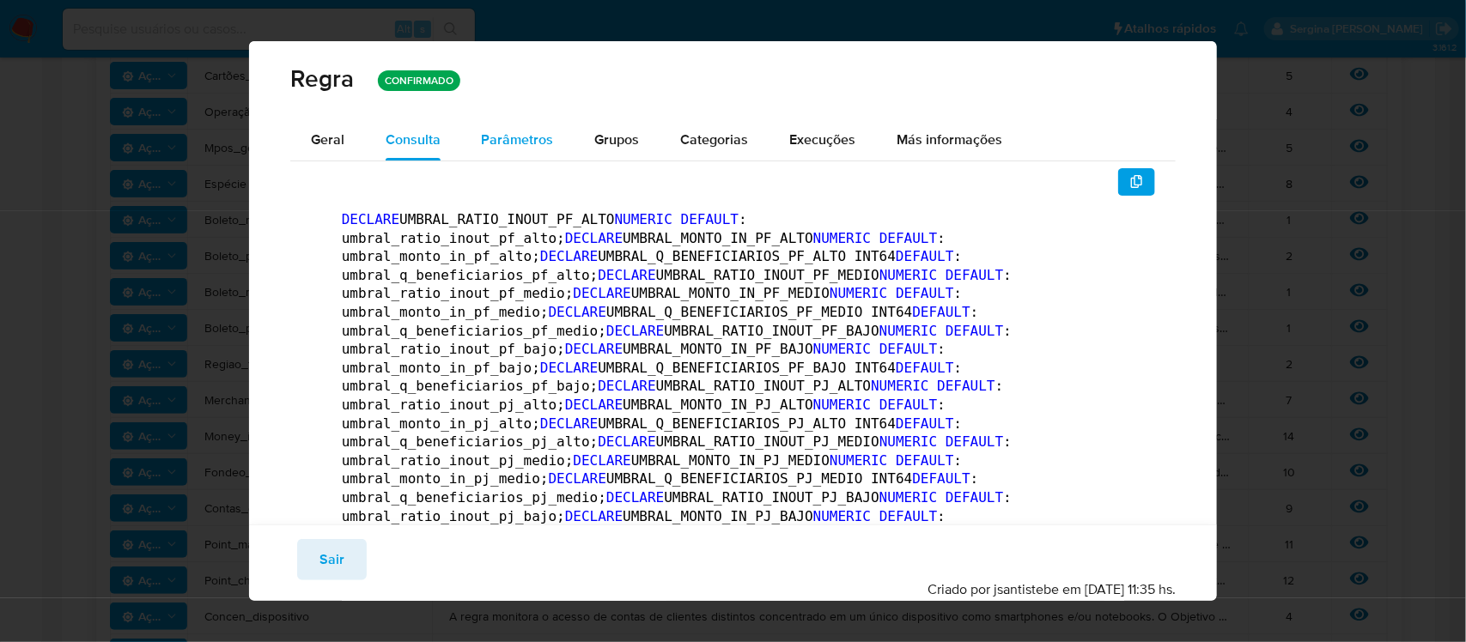
click at [534, 130] on span "Parâmetros" at bounding box center [518, 140] width 72 height 20
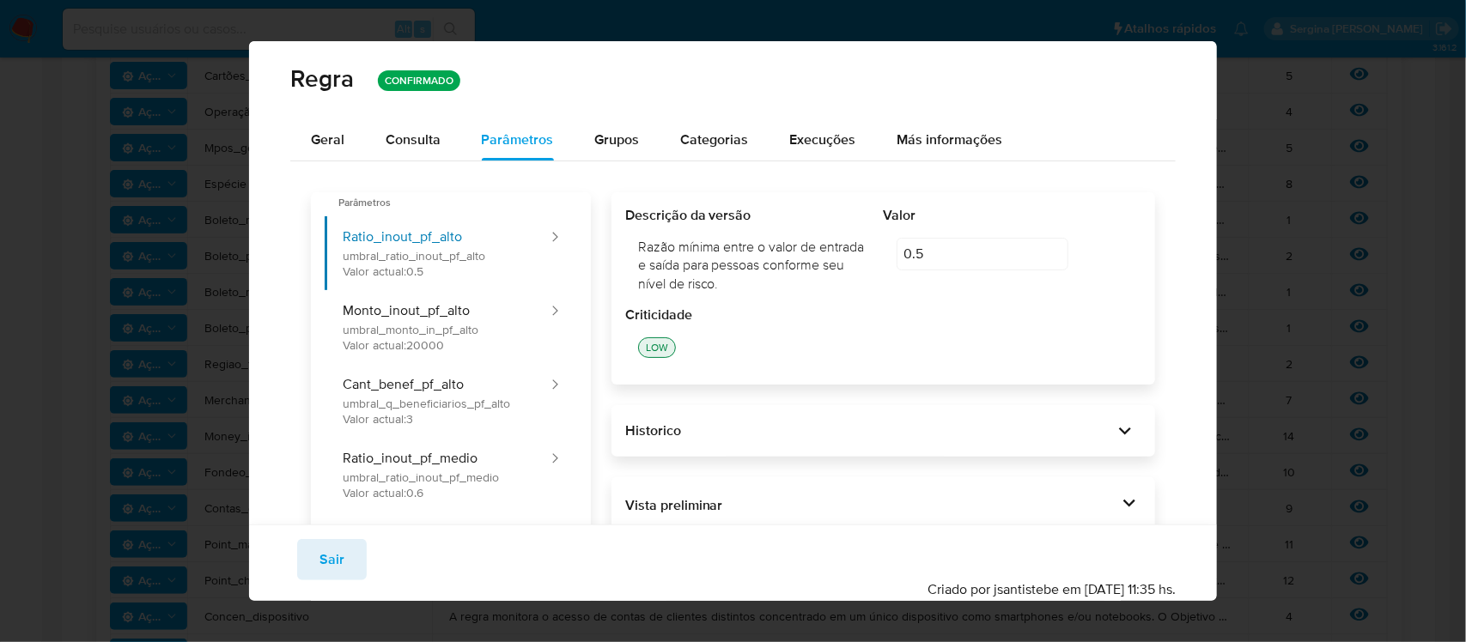
click at [625, 135] on span "Grupos" at bounding box center [617, 140] width 45 height 20
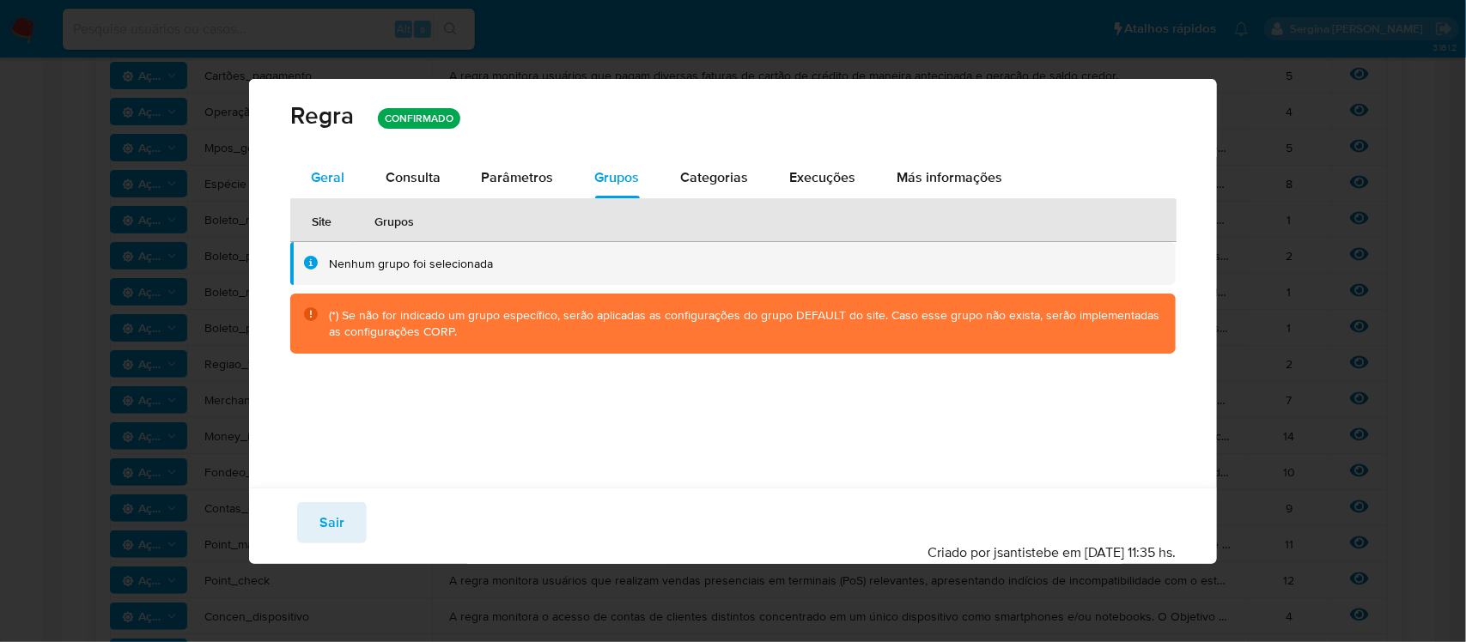
click at [323, 178] on span "Geral" at bounding box center [327, 177] width 33 height 20
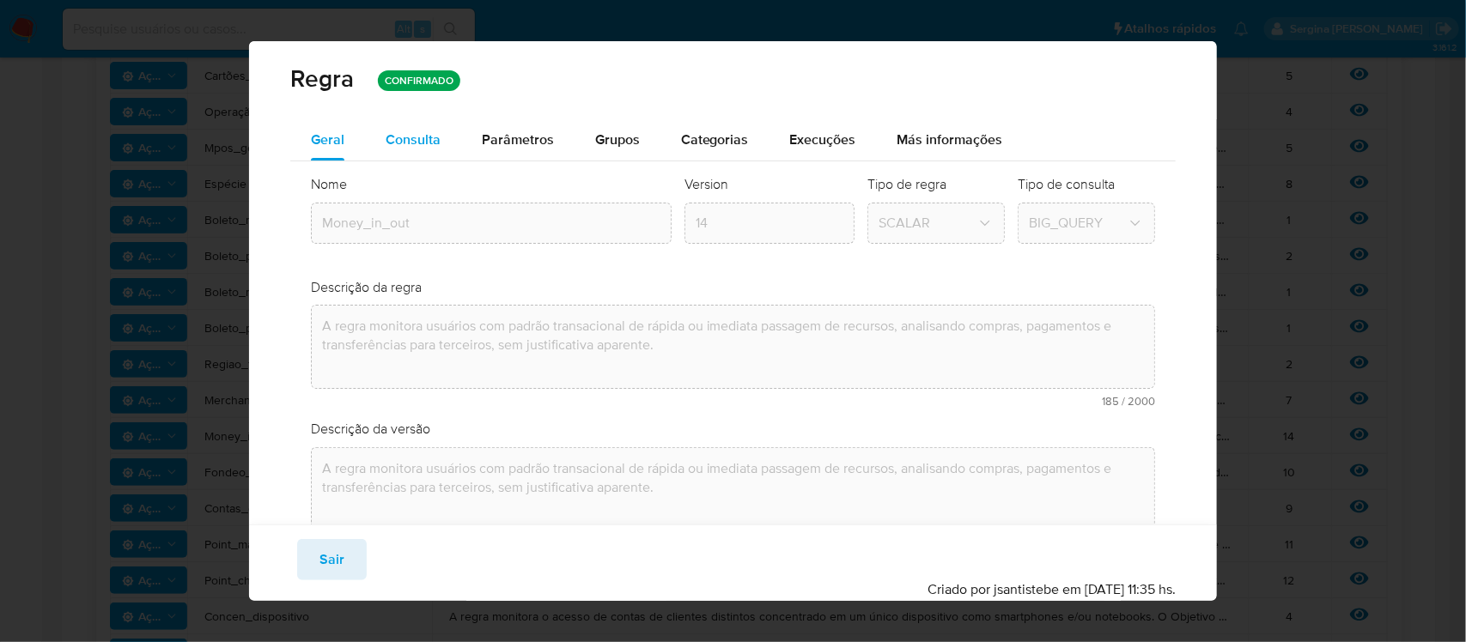
click at [396, 138] on span "Consulta" at bounding box center [413, 140] width 55 height 20
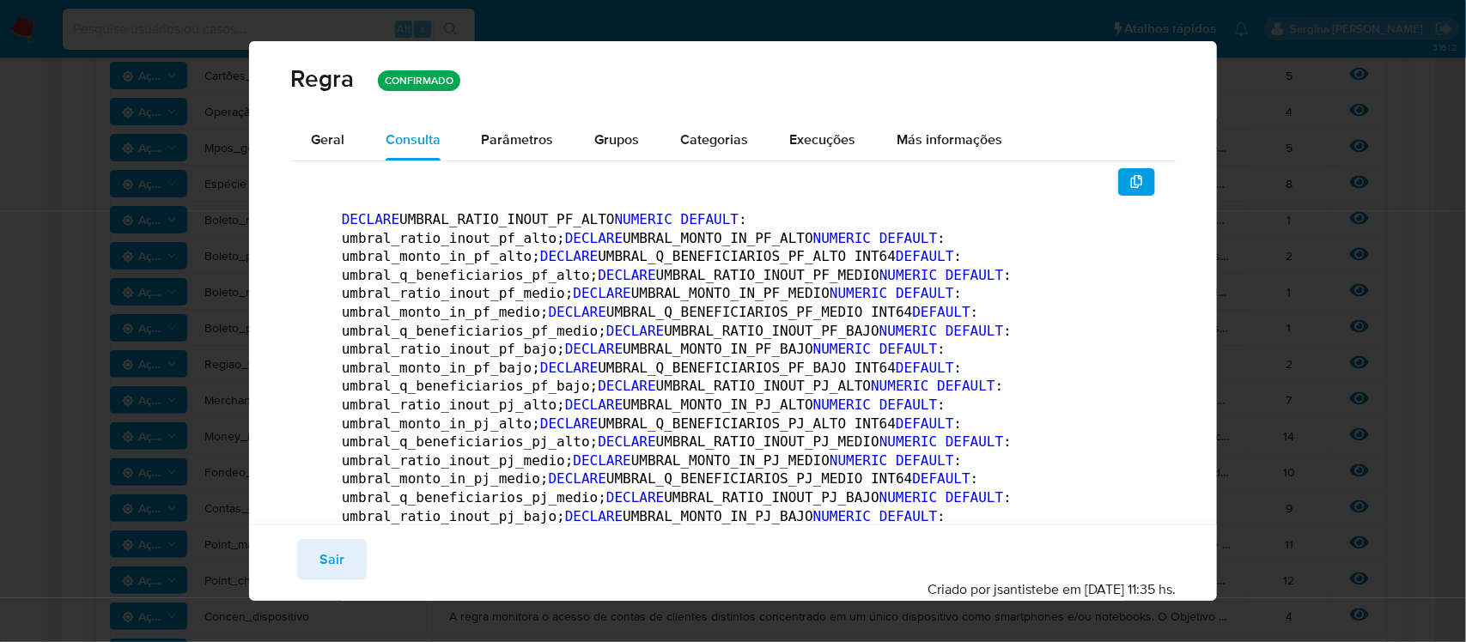
drag, startPoint x: 707, startPoint y: 137, endPoint x: 653, endPoint y: 138, distance: 53.2
click at [708, 138] on span "Categorias" at bounding box center [715, 140] width 68 height 20
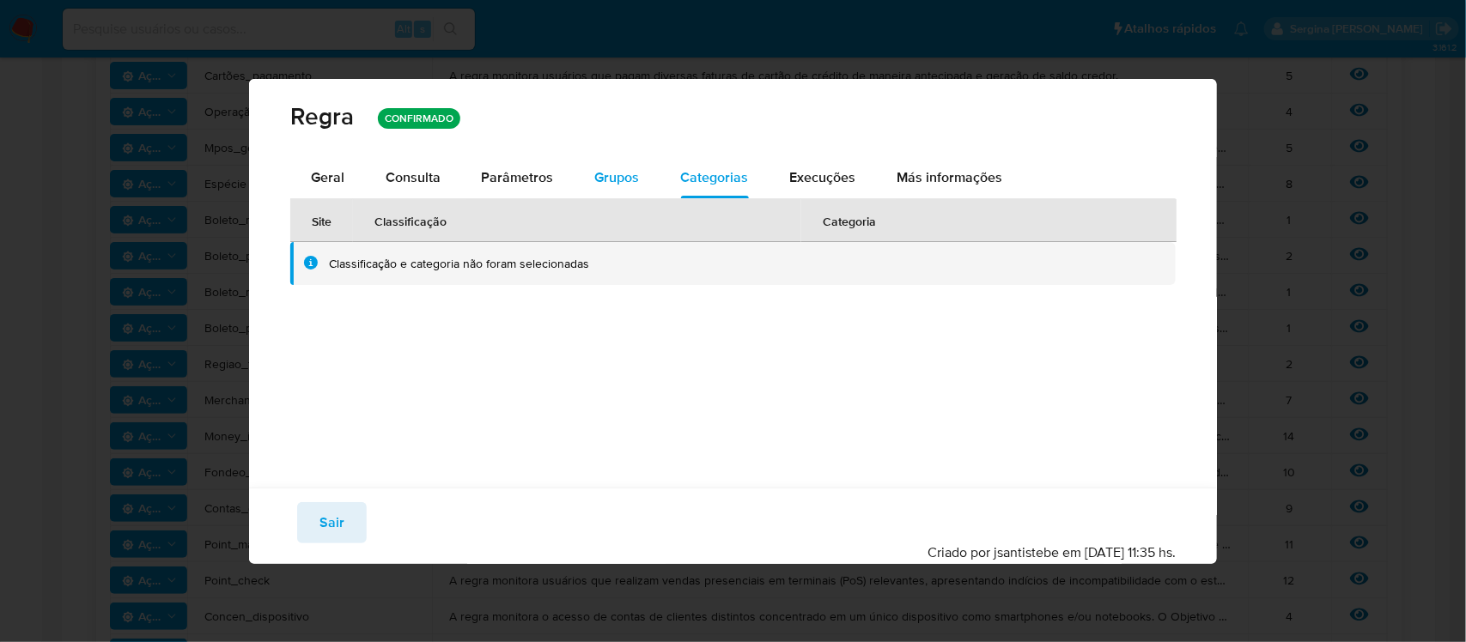
click at [595, 181] on span "Grupos" at bounding box center [617, 177] width 45 height 20
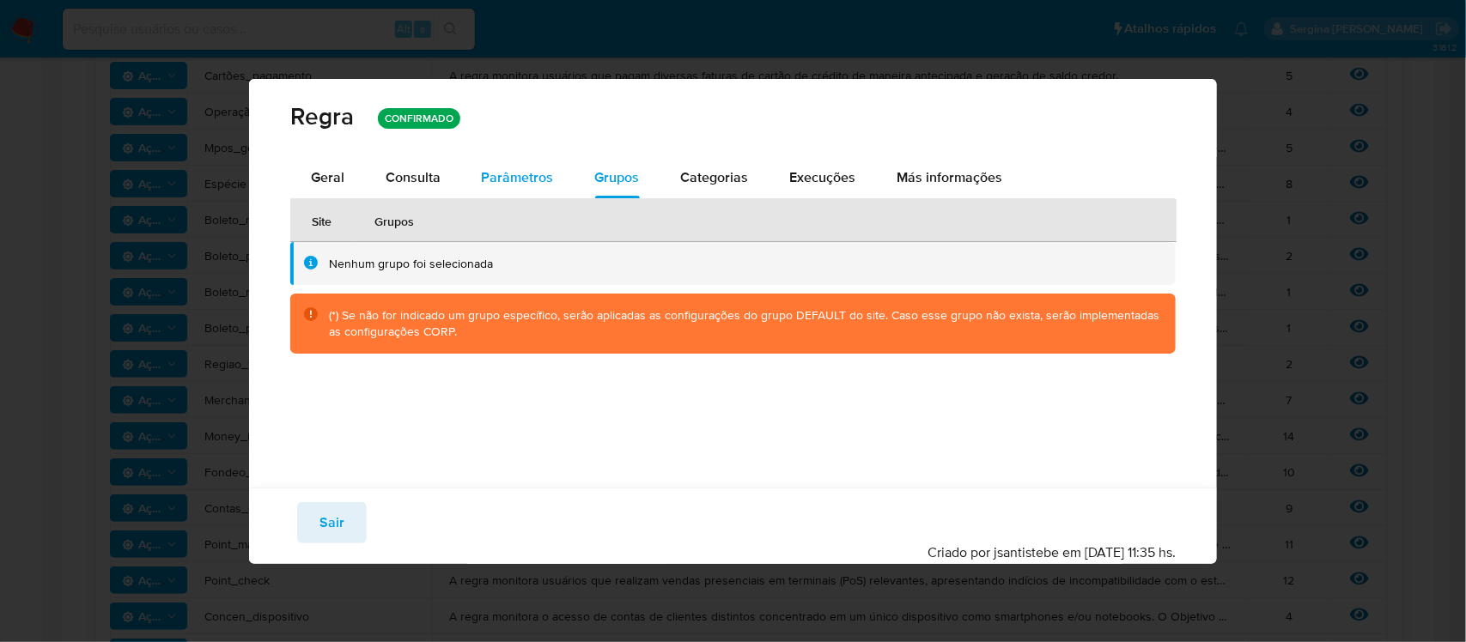
click at [507, 185] on span "Parâmetros" at bounding box center [518, 177] width 72 height 20
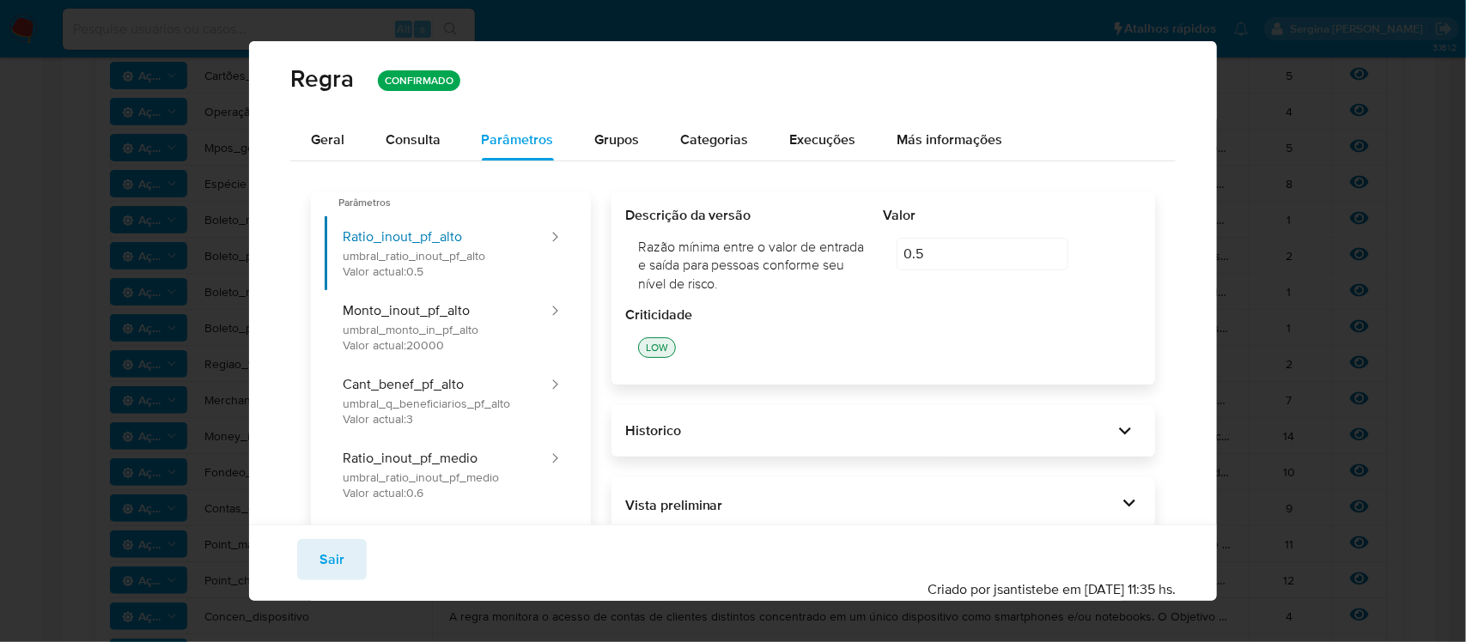
click at [830, 142] on span "Execuções" at bounding box center [823, 140] width 66 height 20
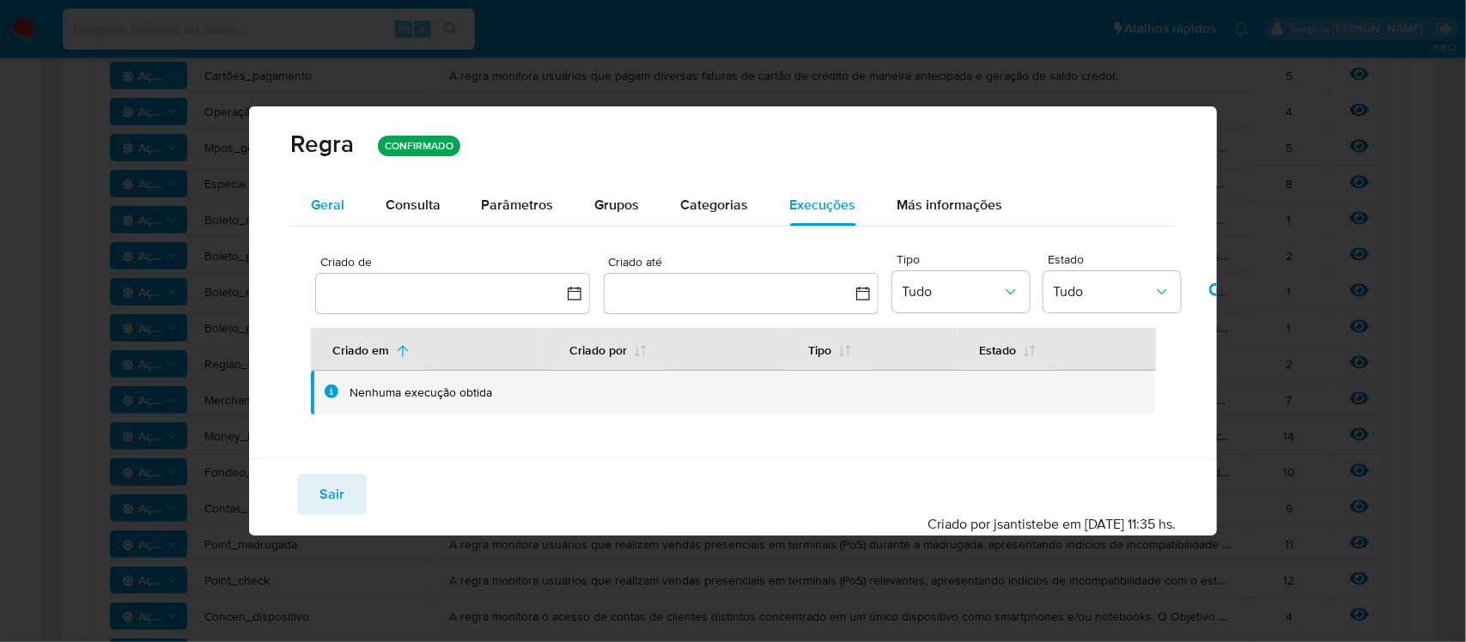
click at [350, 207] on button "Geral" at bounding box center [327, 205] width 75 height 41
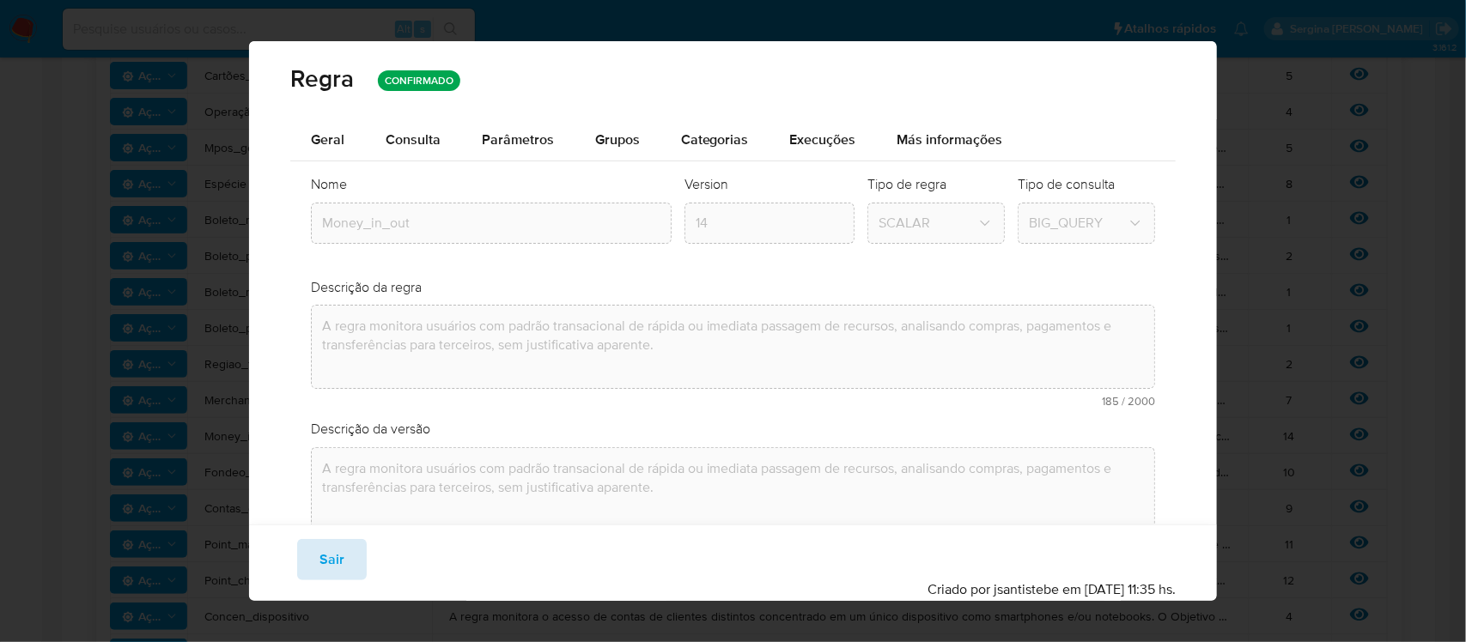
click at [340, 565] on span "Sair" at bounding box center [331, 560] width 25 height 38
type input "1"
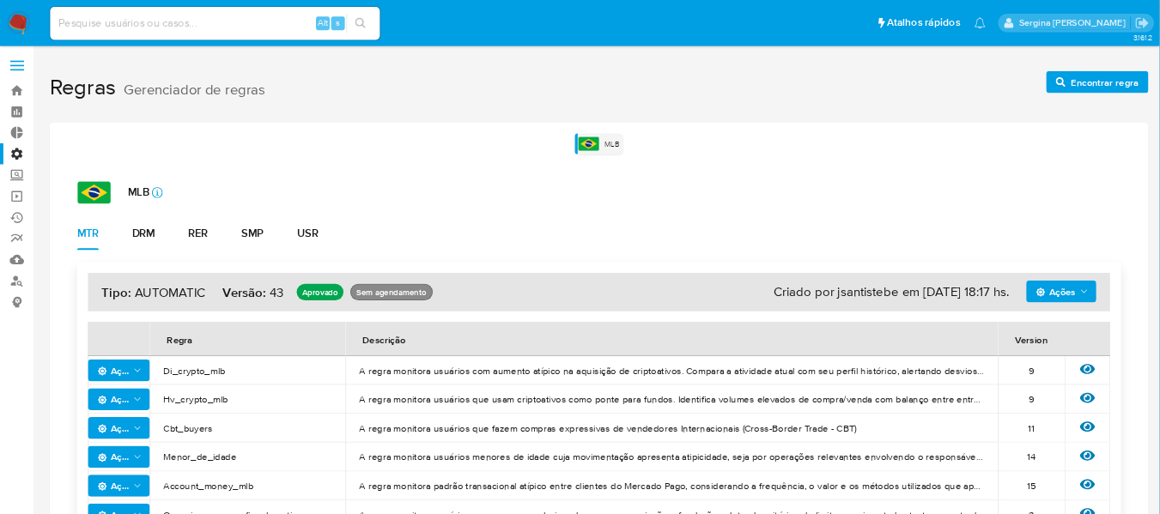
scroll to position [0, 0]
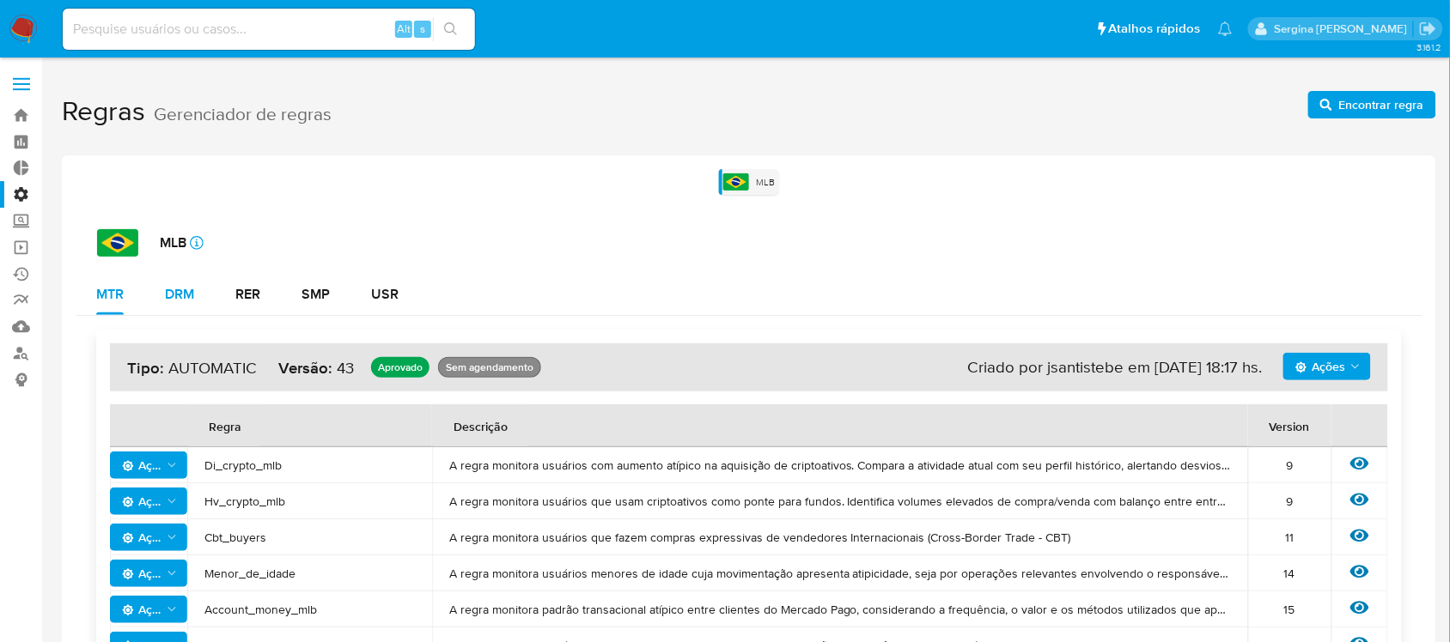
click at [191, 299] on div "DRM" at bounding box center [179, 295] width 29 height 14
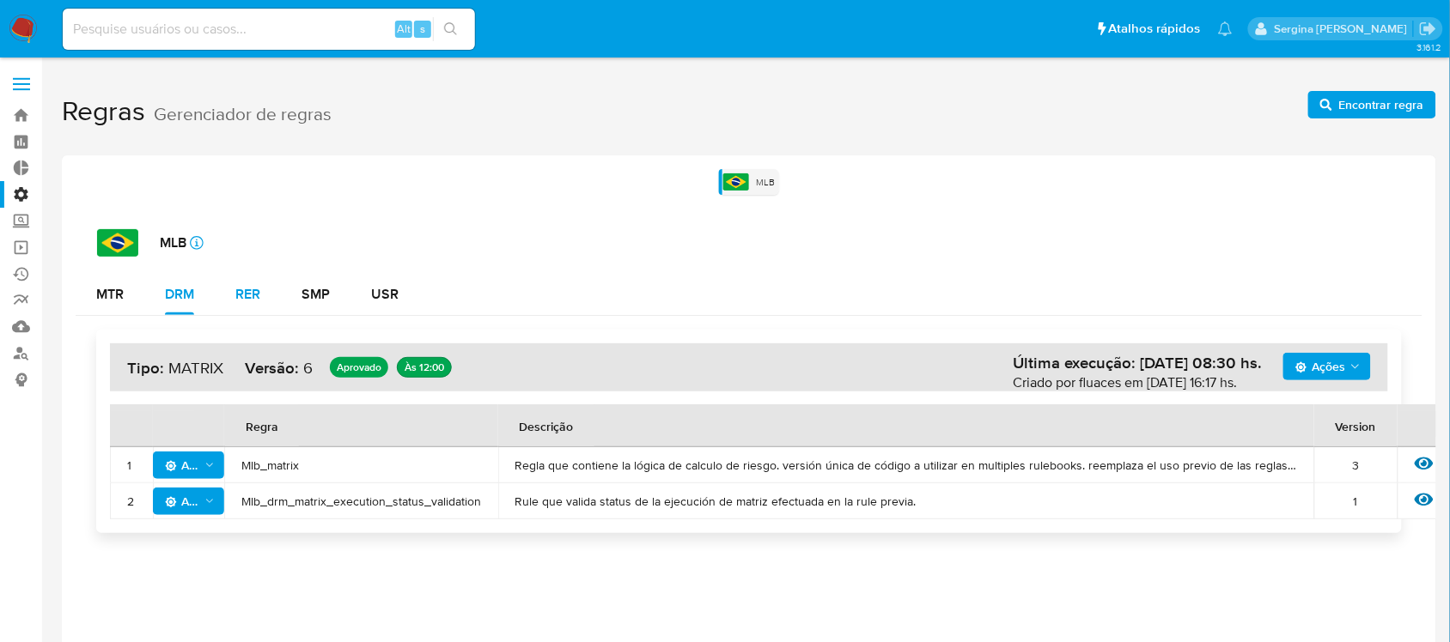
click at [252, 288] on div "RER" at bounding box center [247, 295] width 25 height 14
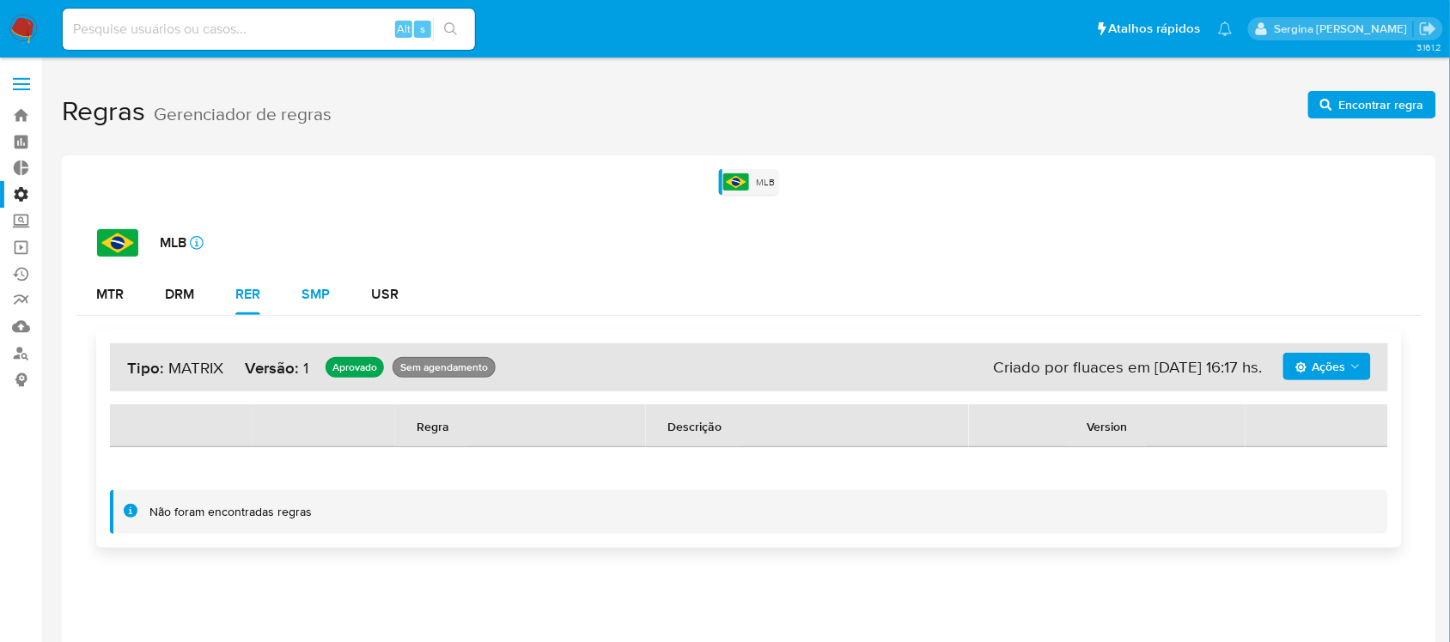
click at [318, 297] on div "SMP" at bounding box center [315, 295] width 28 height 14
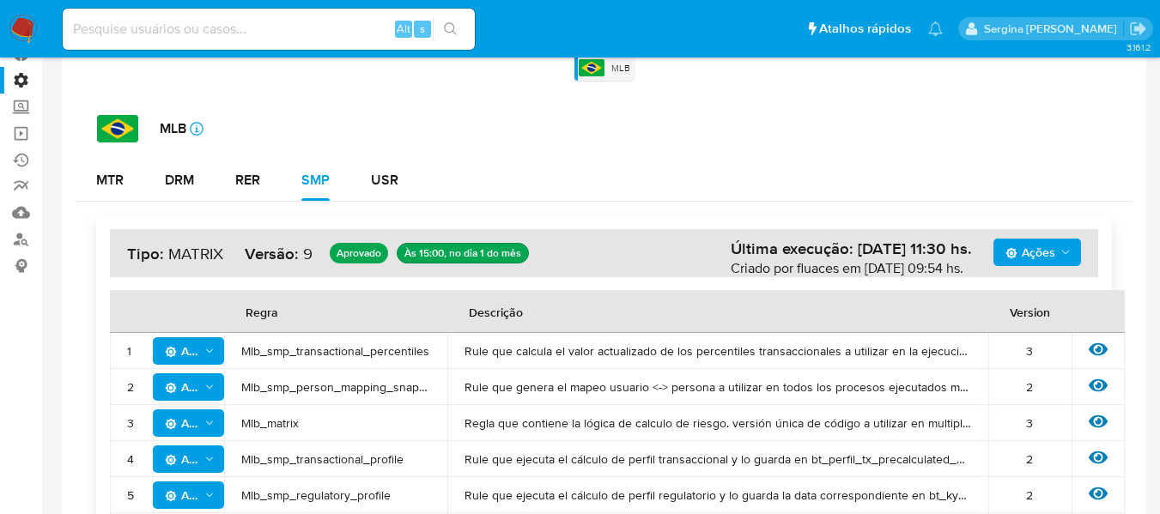
scroll to position [92, 0]
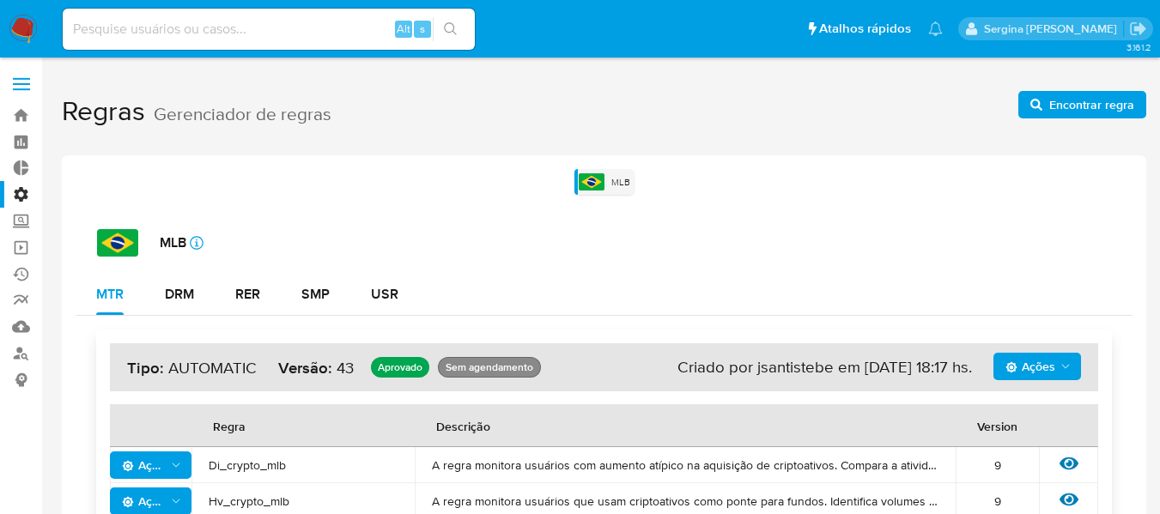
click at [22, 192] on label "Administração" at bounding box center [102, 194] width 204 height 27
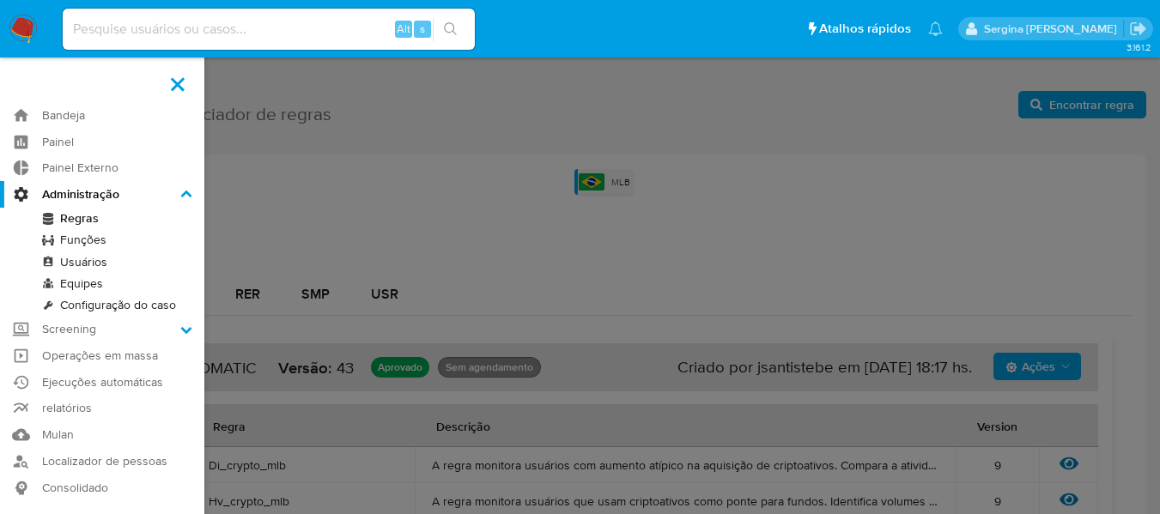
click at [0, 0] on input "Administração" at bounding box center [0, 0] width 0 height 0
click at [78, 219] on link "Regras" at bounding box center [102, 218] width 204 height 21
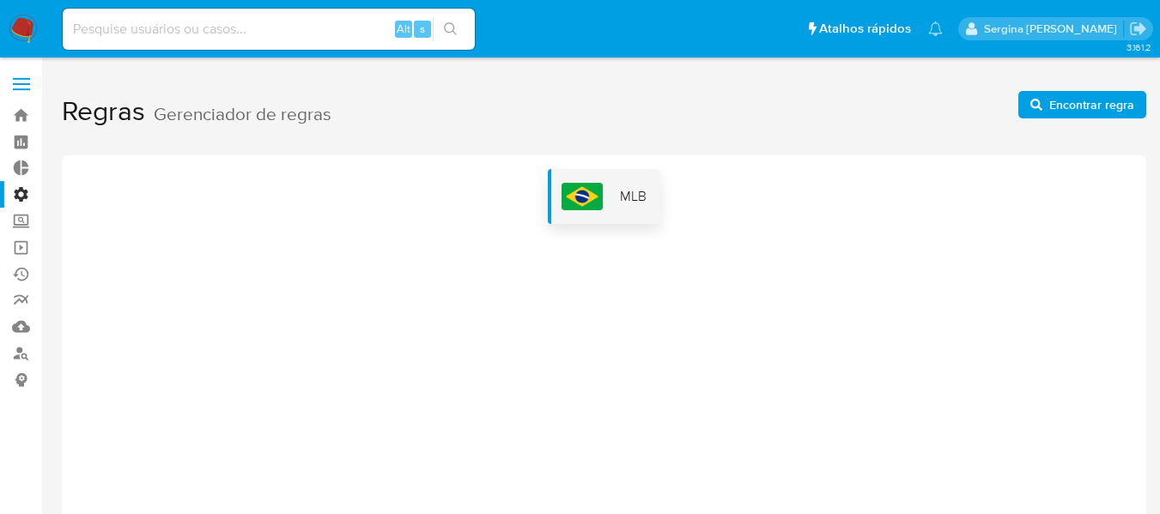
click at [593, 189] on img at bounding box center [582, 196] width 41 height 27
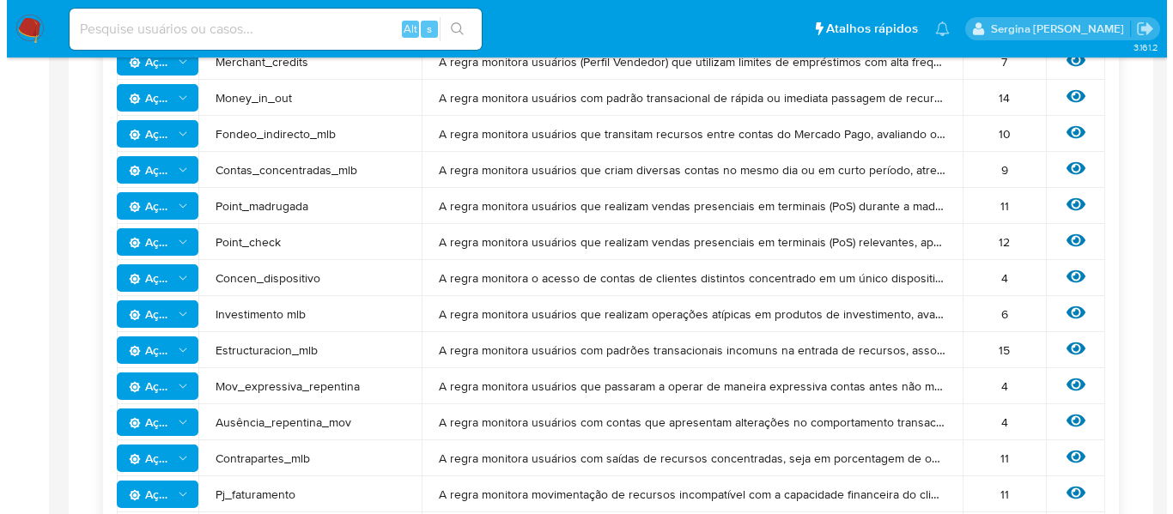
scroll to position [1116, 0]
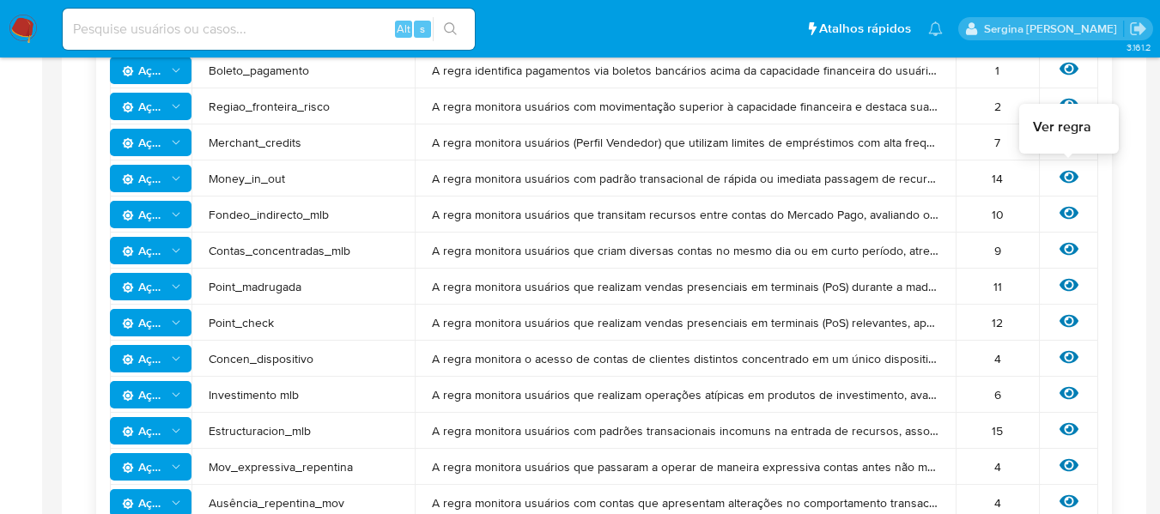
click at [1062, 174] on icon at bounding box center [1069, 177] width 19 height 13
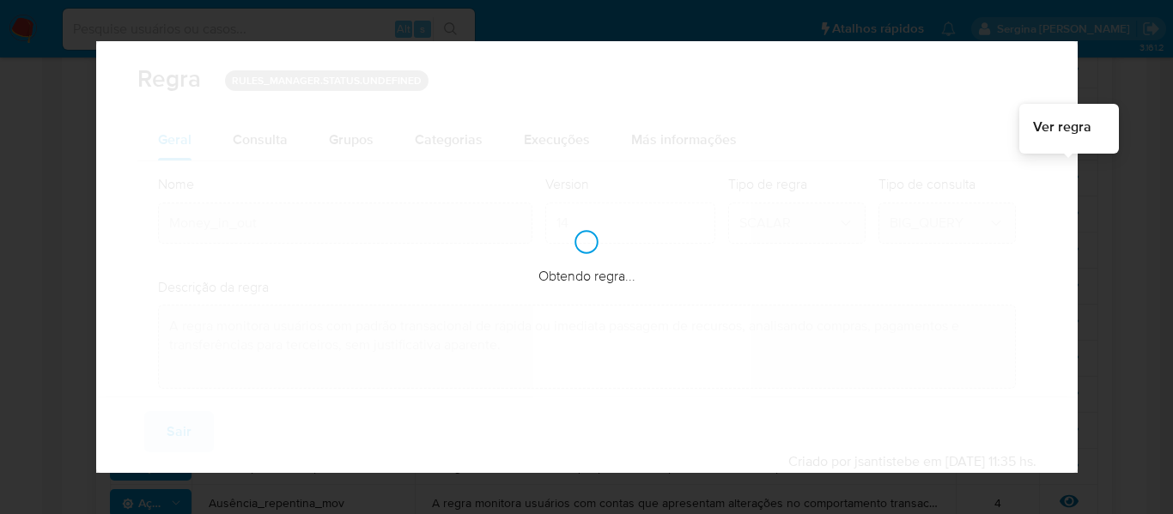
checkbox input "true"
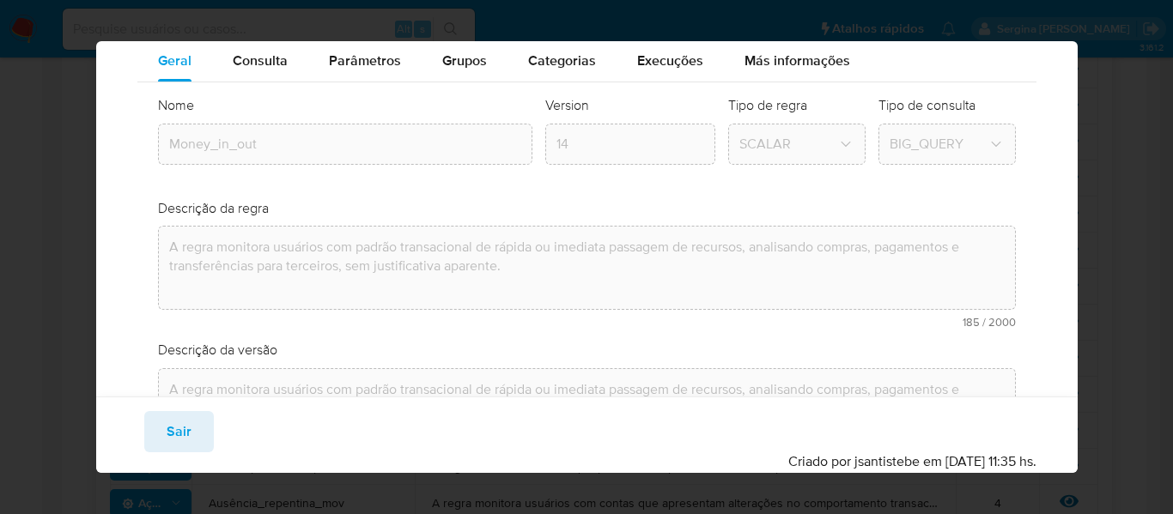
scroll to position [0, 0]
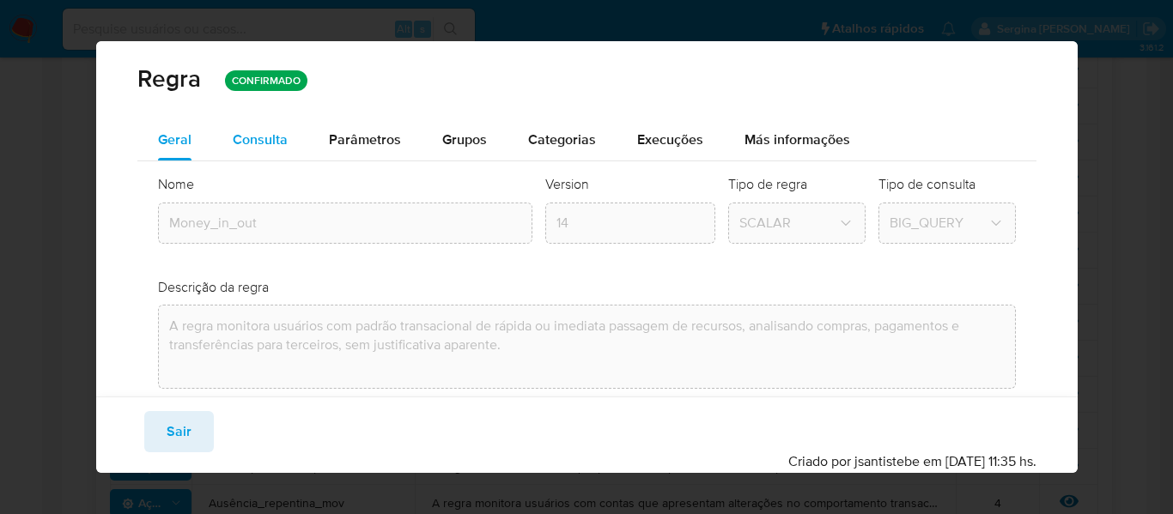
click at [253, 142] on span "Consulta" at bounding box center [260, 140] width 55 height 20
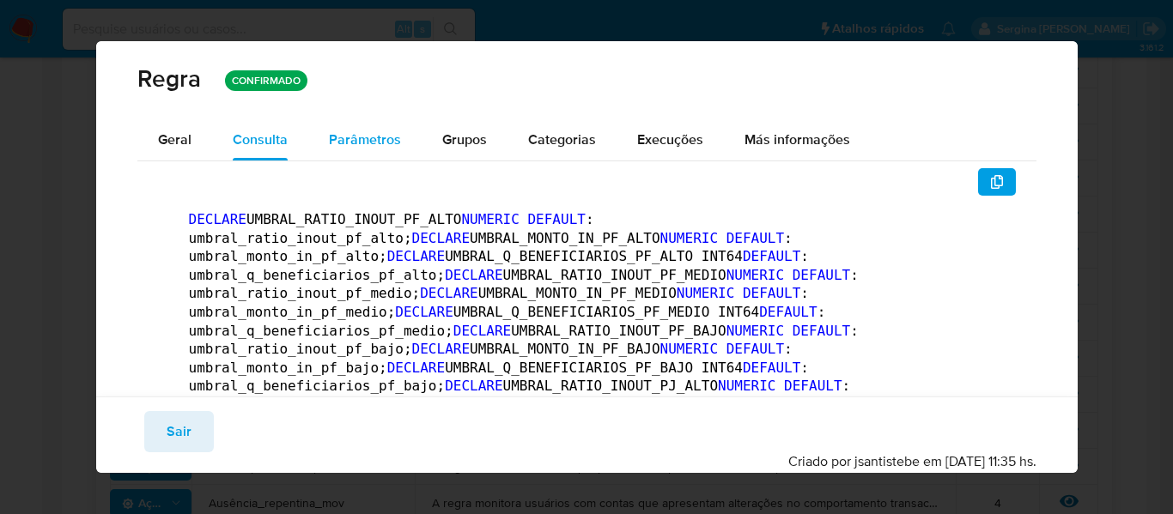
click at [358, 141] on span "Parâmetros" at bounding box center [365, 140] width 72 height 20
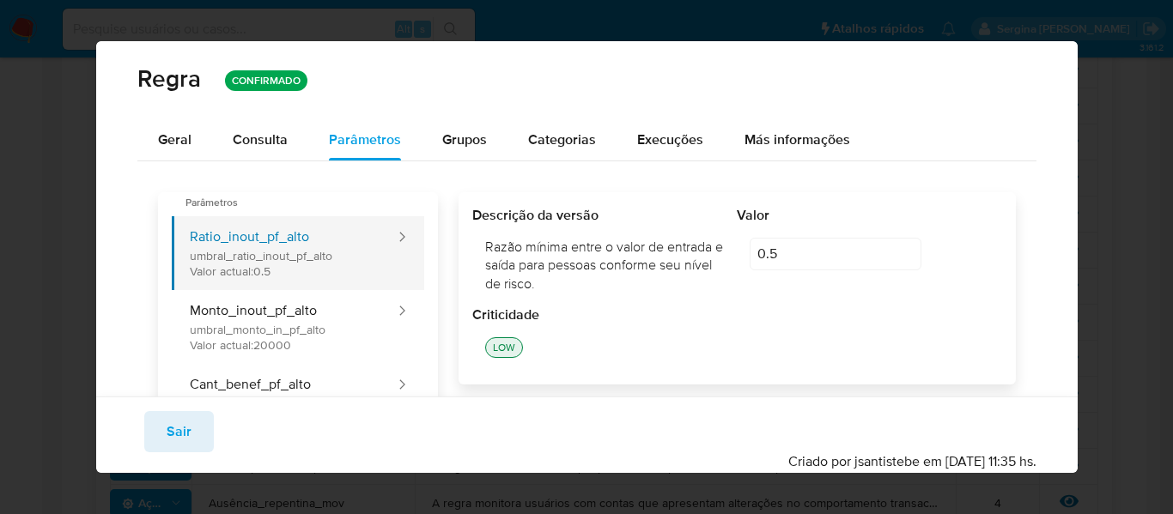
click at [289, 264] on button "Ratio_inout_pf_alto umbral_ratio_inout_pf_alto Valor actual: 0.5" at bounding box center [284, 253] width 225 height 74
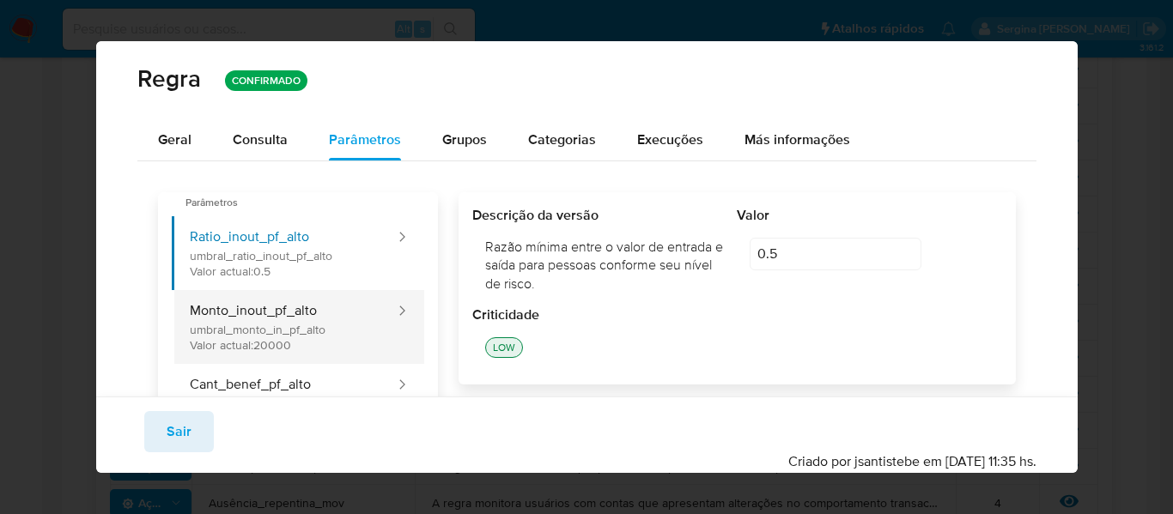
click at [261, 317] on button "Monto_inout_pf_alto umbral_monto_in_pf_alto Valor actual: 20000" at bounding box center [284, 327] width 225 height 74
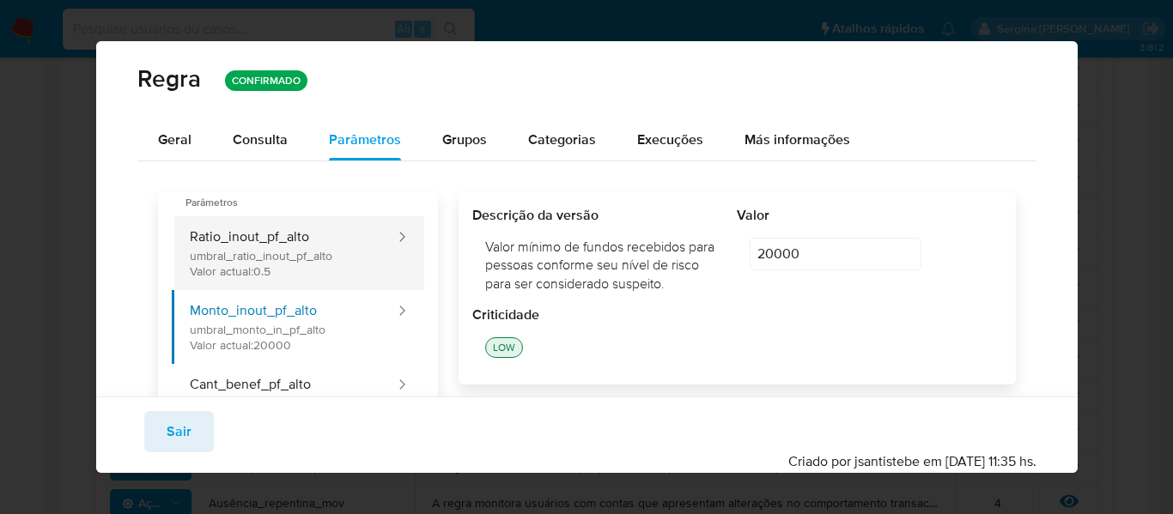
click at [287, 273] on button "Ratio_inout_pf_alto umbral_ratio_inout_pf_alto Valor actual: 0.5" at bounding box center [284, 253] width 225 height 74
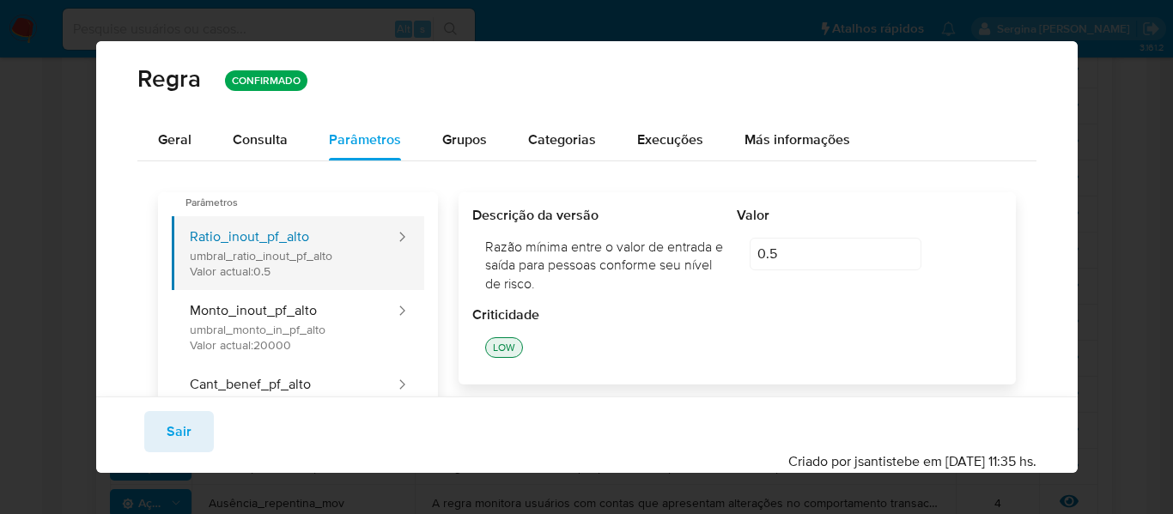
click at [277, 271] on button "Ratio_inout_pf_alto umbral_ratio_inout_pf_alto Valor actual: 0.5" at bounding box center [284, 253] width 225 height 74
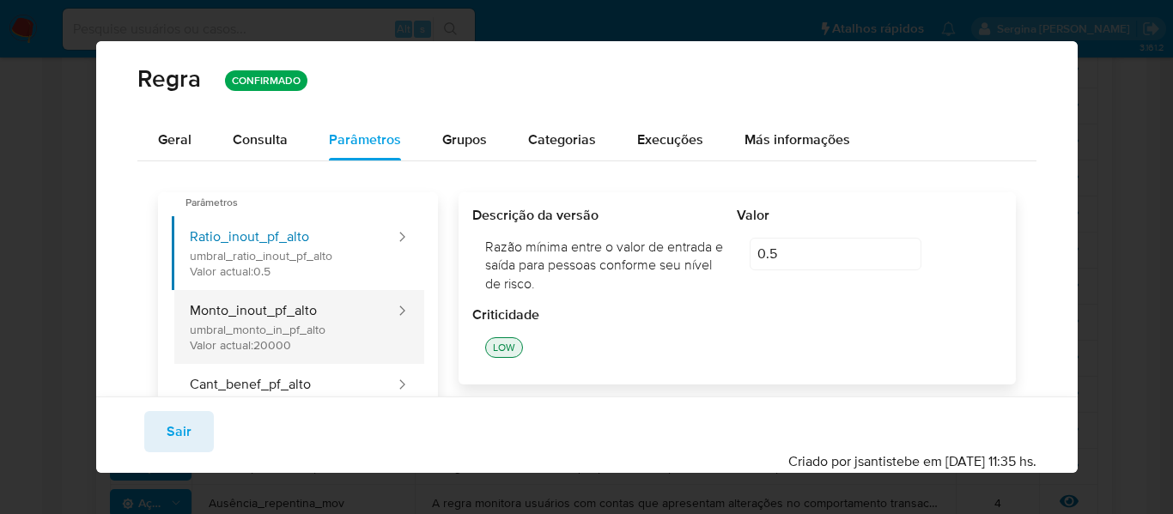
click at [253, 346] on button "Monto_inout_pf_alto umbral_monto_in_pf_alto Valor actual: 20000" at bounding box center [284, 327] width 225 height 74
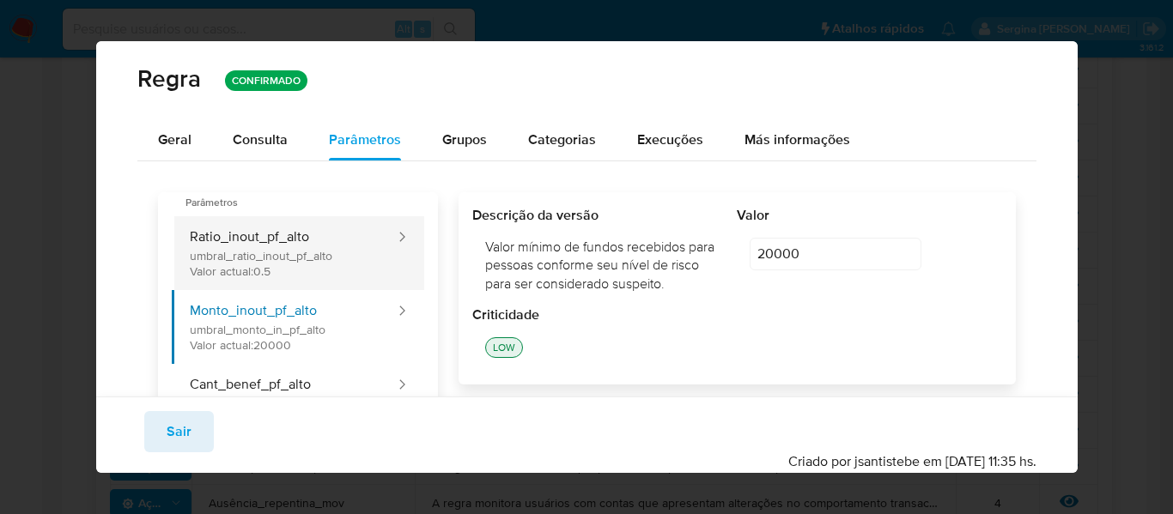
click at [257, 262] on button "Ratio_inout_pf_alto umbral_ratio_inout_pf_alto Valor actual: 0.5" at bounding box center [284, 253] width 225 height 74
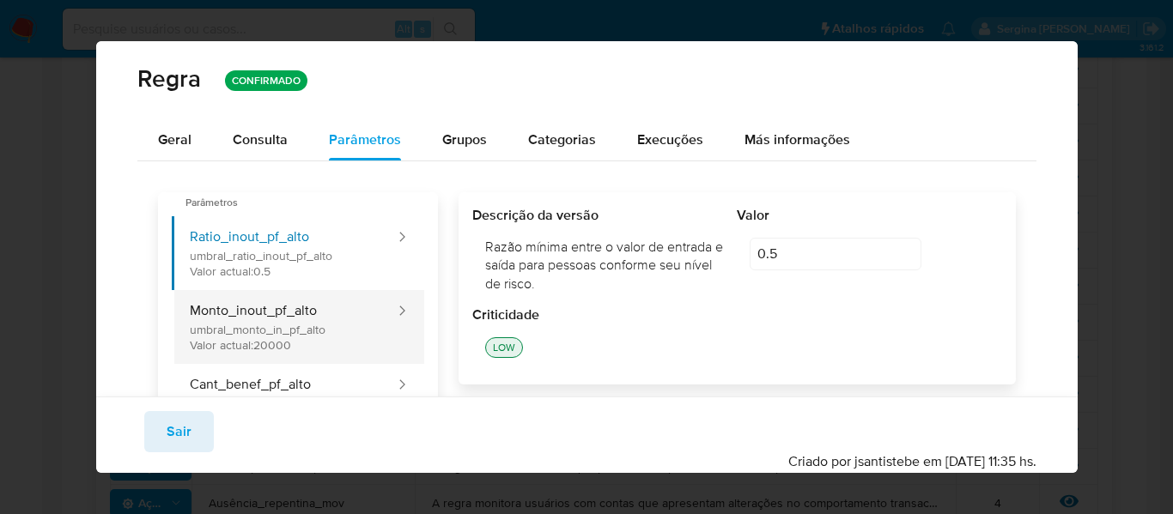
click at [302, 313] on button "Monto_inout_pf_alto umbral_monto_in_pf_alto Valor actual: 20000" at bounding box center [284, 327] width 225 height 74
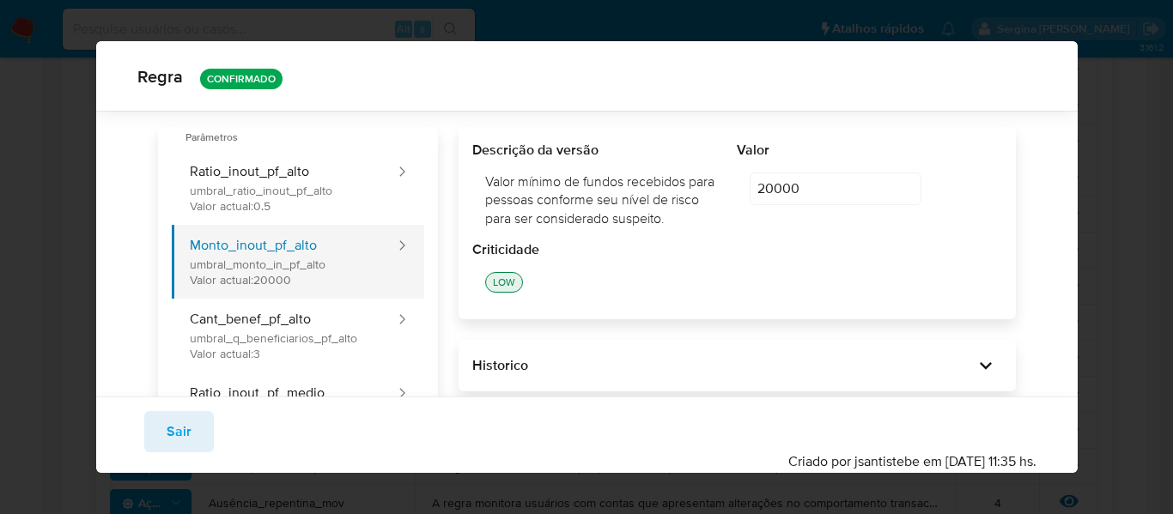
scroll to position [77, 0]
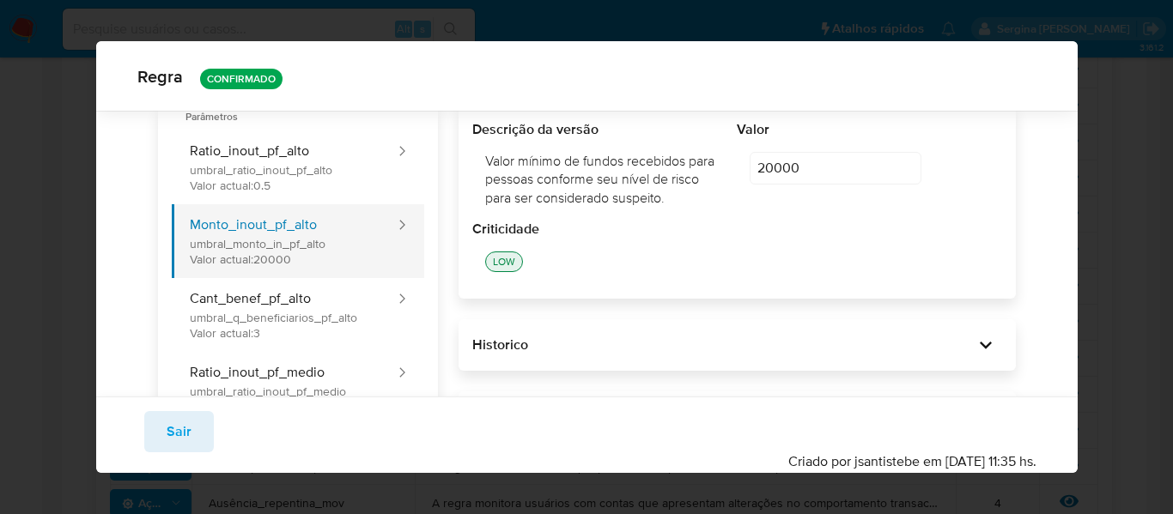
click at [331, 316] on button "Cant_benef_pf_alto umbral_q_beneficiarios_pf_alto Valor actual: 3" at bounding box center [284, 315] width 225 height 74
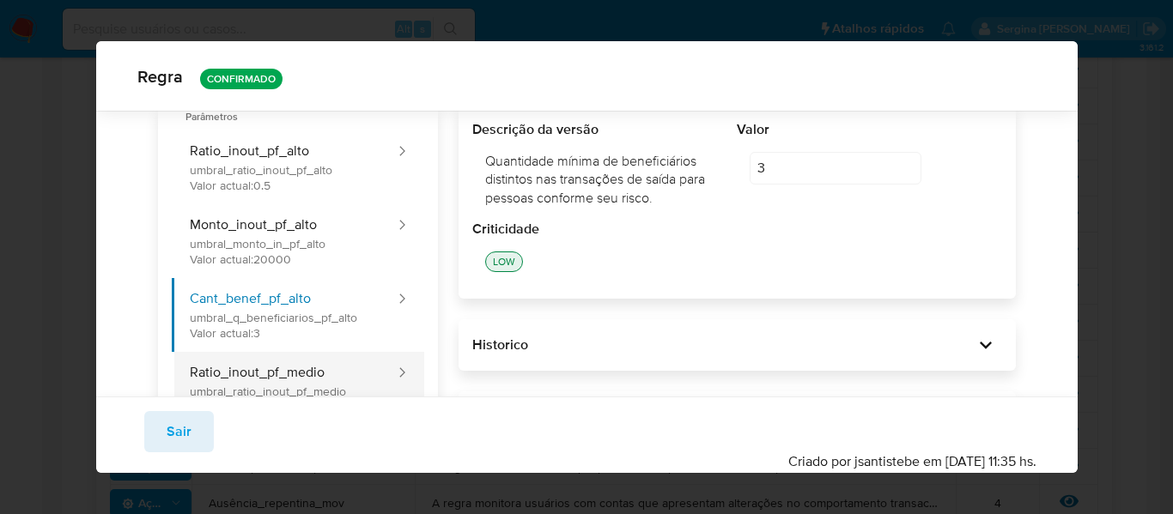
click at [321, 368] on button "Ratio_inout_pf_medio umbral_ratio_inout_pf_medio Valor actual: 0.6" at bounding box center [284, 389] width 225 height 74
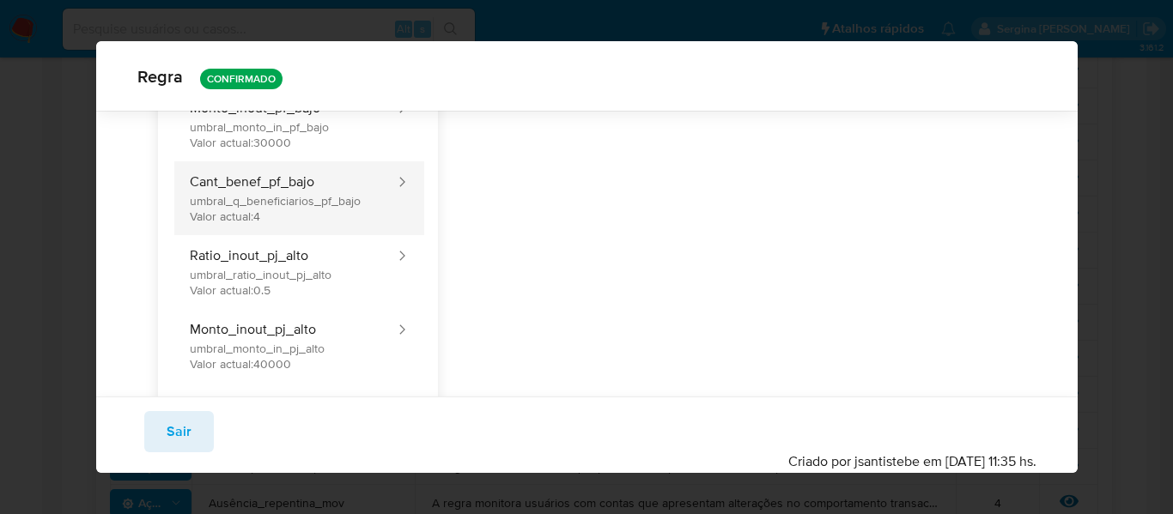
scroll to position [678, 0]
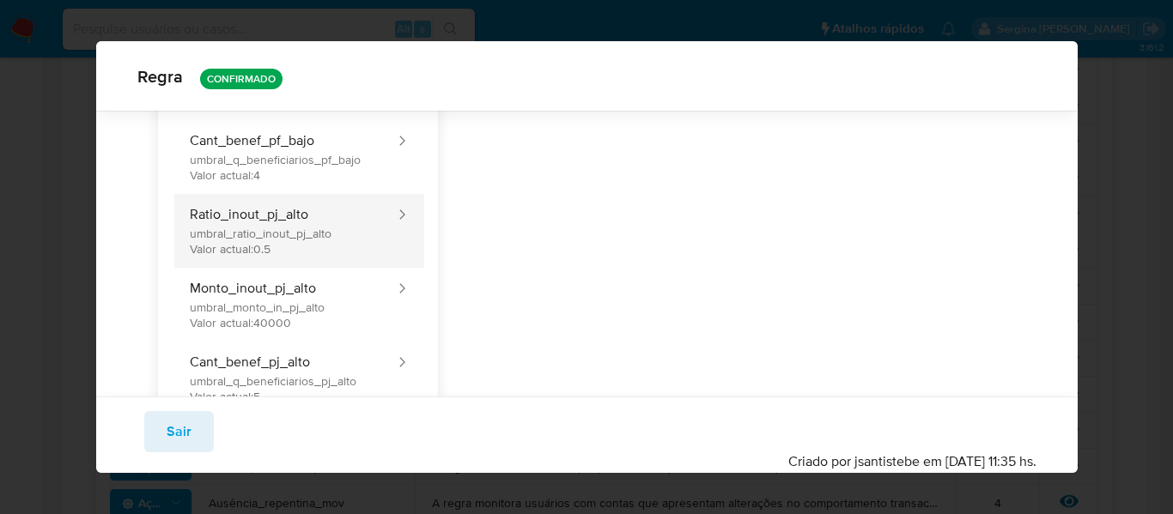
click at [306, 229] on button "Ratio_inout_pj_alto umbral_ratio_inout_pj_alto Valor actual: 0.5" at bounding box center [284, 231] width 225 height 74
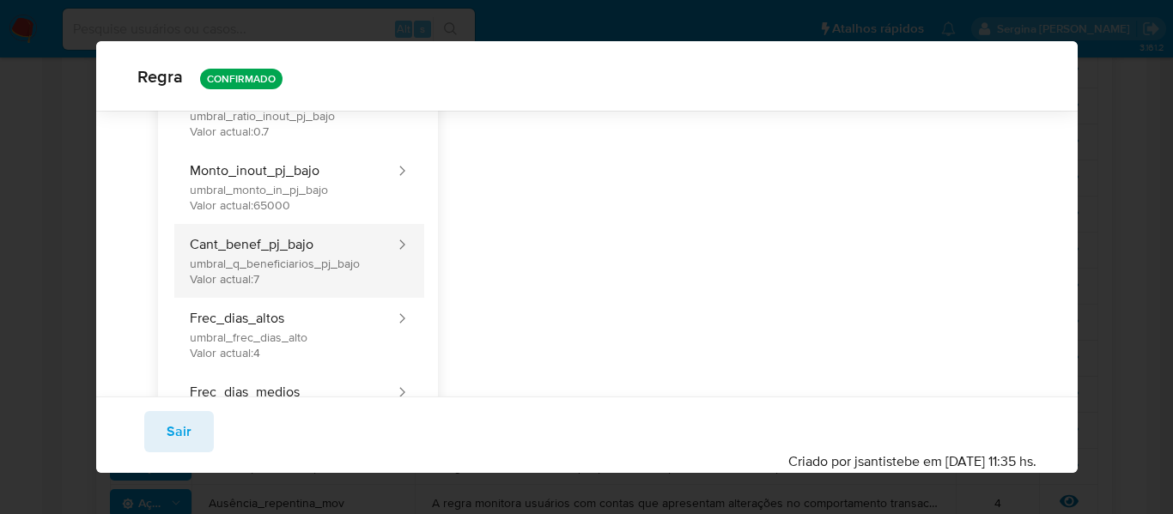
scroll to position [1280, 0]
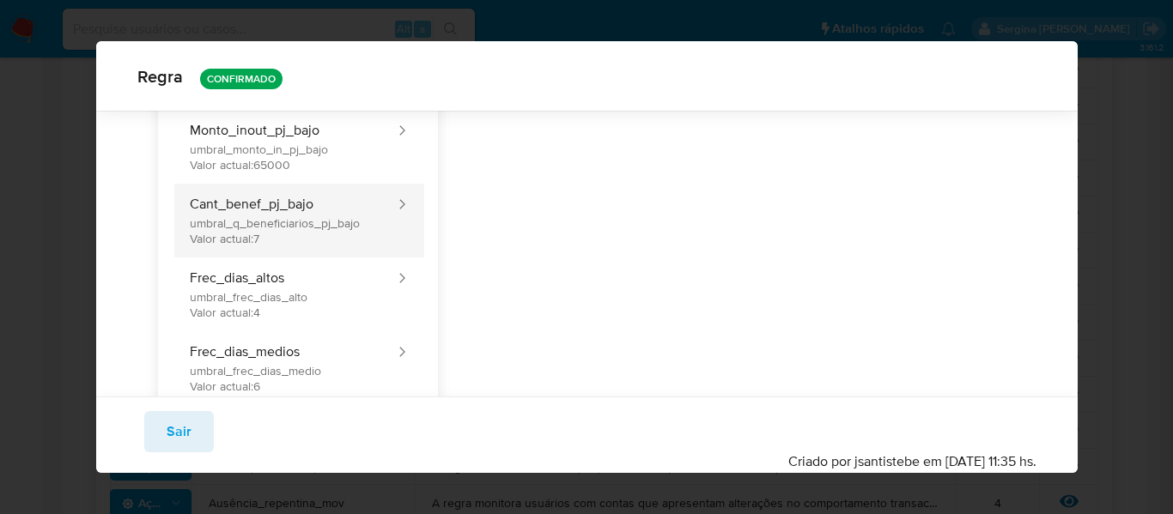
click at [306, 298] on button "Frec_dias_altos umbral_frec_dias_alto Valor actual: 4" at bounding box center [284, 295] width 225 height 74
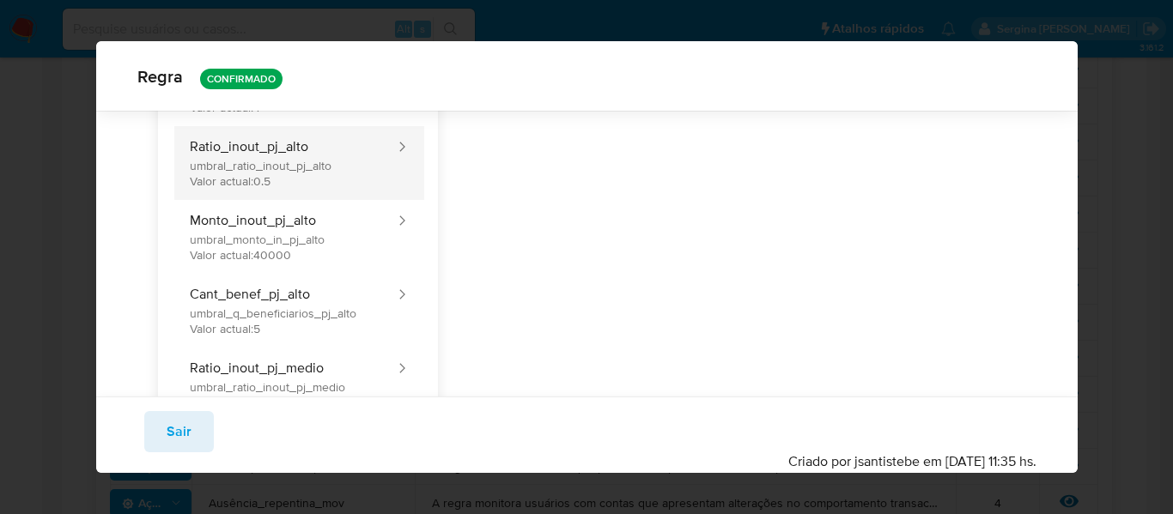
scroll to position [764, 0]
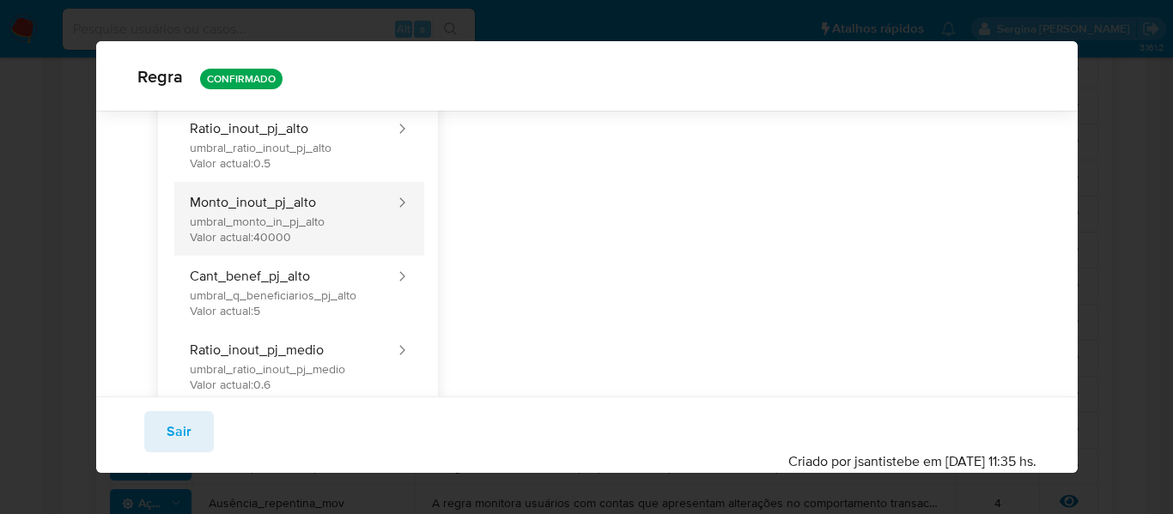
click at [284, 224] on button "Monto_inout_pj_alto umbral_monto_in_pj_alto Valor actual: 40000" at bounding box center [284, 219] width 225 height 74
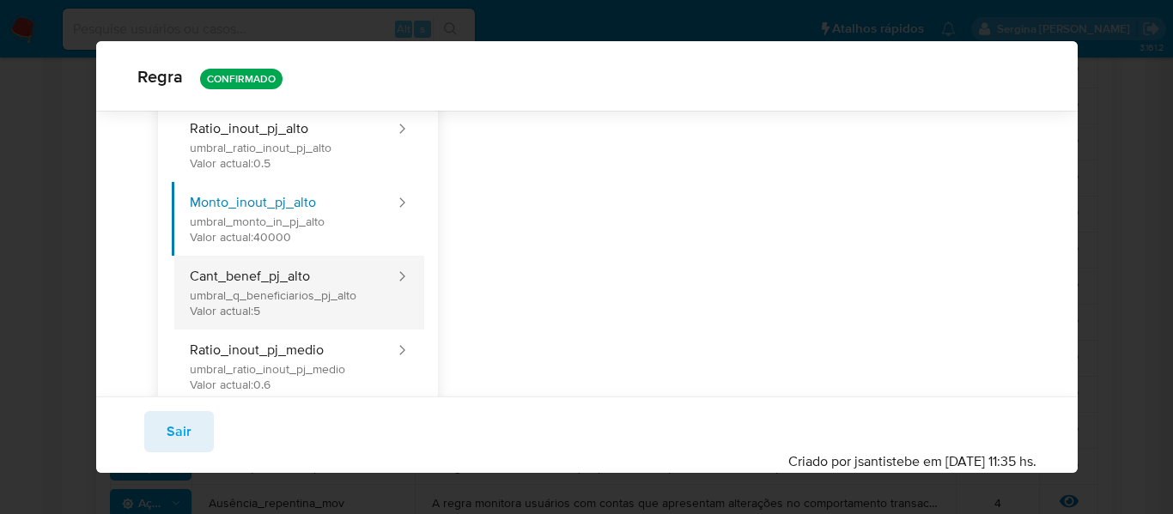
click at [298, 307] on button "Cant_benef_pj_alto umbral_q_beneficiarios_pj_alto Valor actual: 5" at bounding box center [284, 293] width 225 height 74
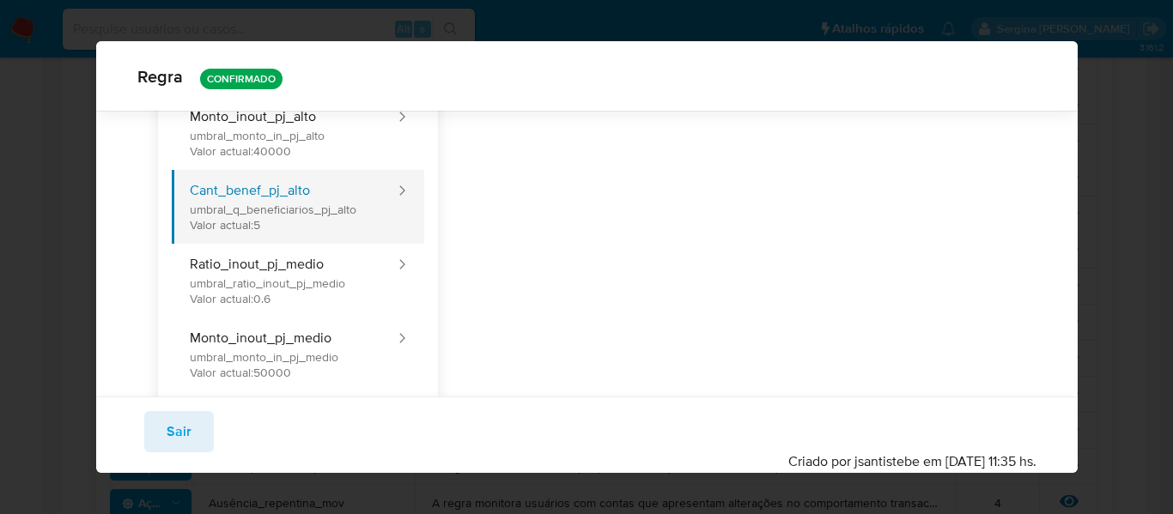
click at [290, 224] on button "Cant_benef_pj_alto umbral_q_beneficiarios_pj_alto Valor actual: 5" at bounding box center [284, 207] width 225 height 74
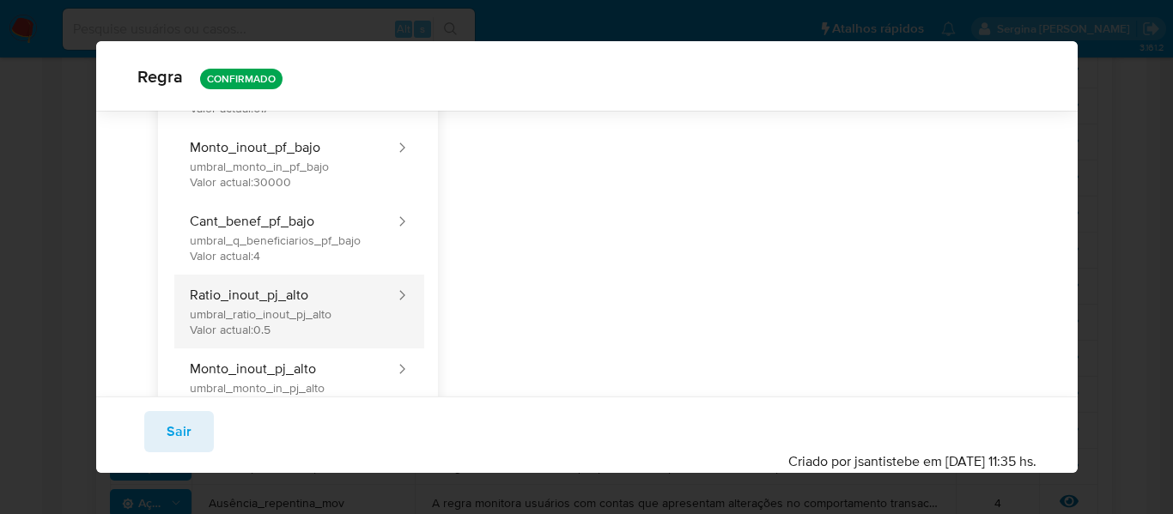
scroll to position [764, 0]
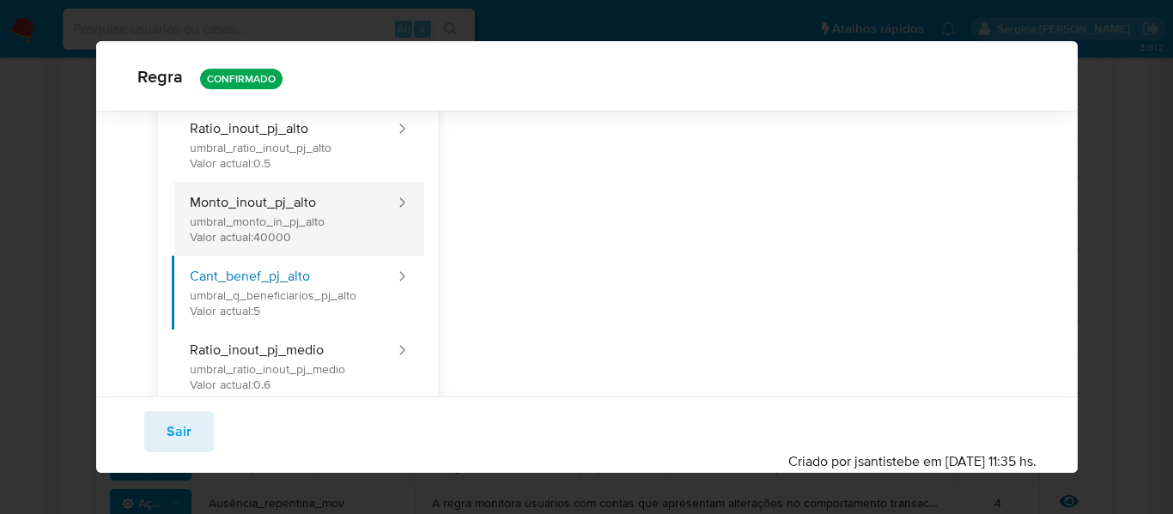
click at [317, 234] on button "Monto_inout_pj_alto umbral_monto_in_pj_alto Valor actual: 40000" at bounding box center [284, 219] width 225 height 74
type input "40000"
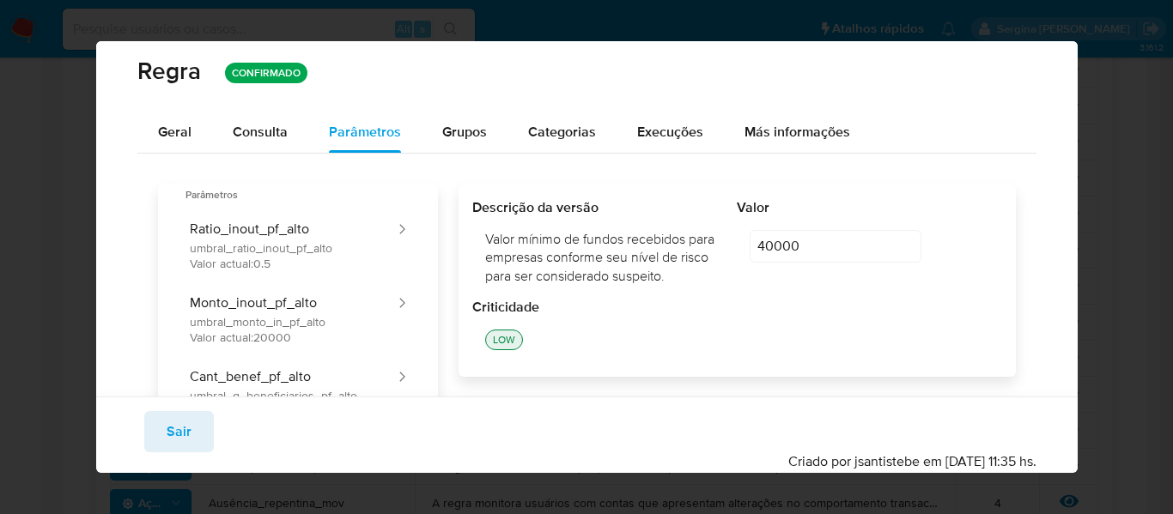
scroll to position [0, 0]
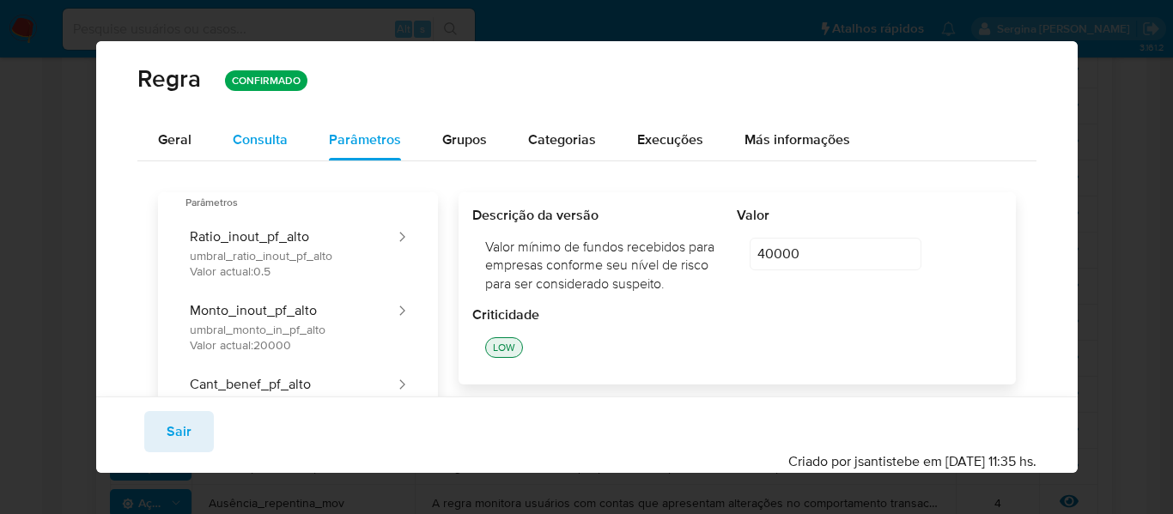
click at [279, 136] on span "Consulta" at bounding box center [260, 140] width 55 height 20
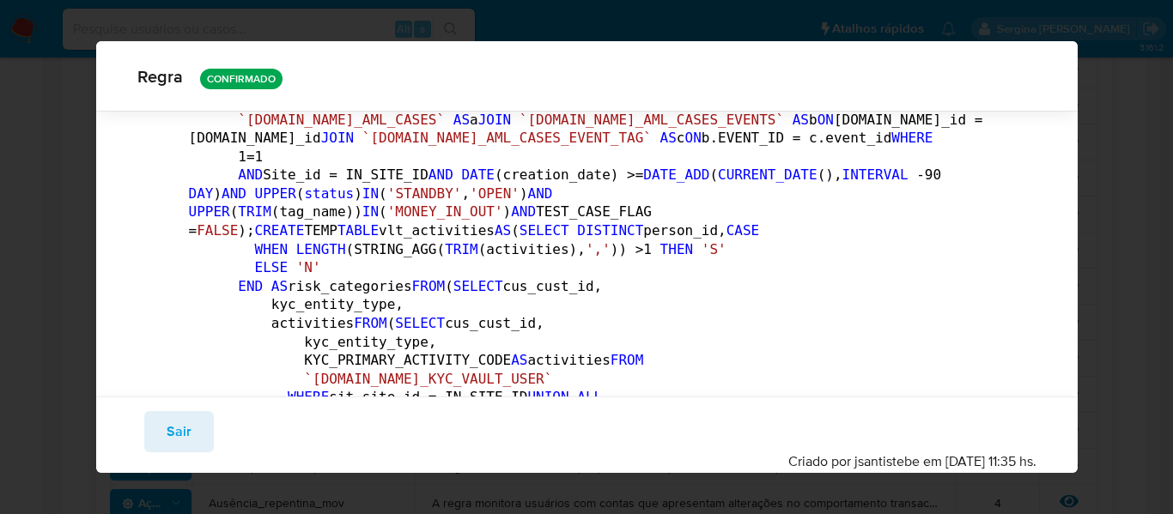
scroll to position [936, 0]
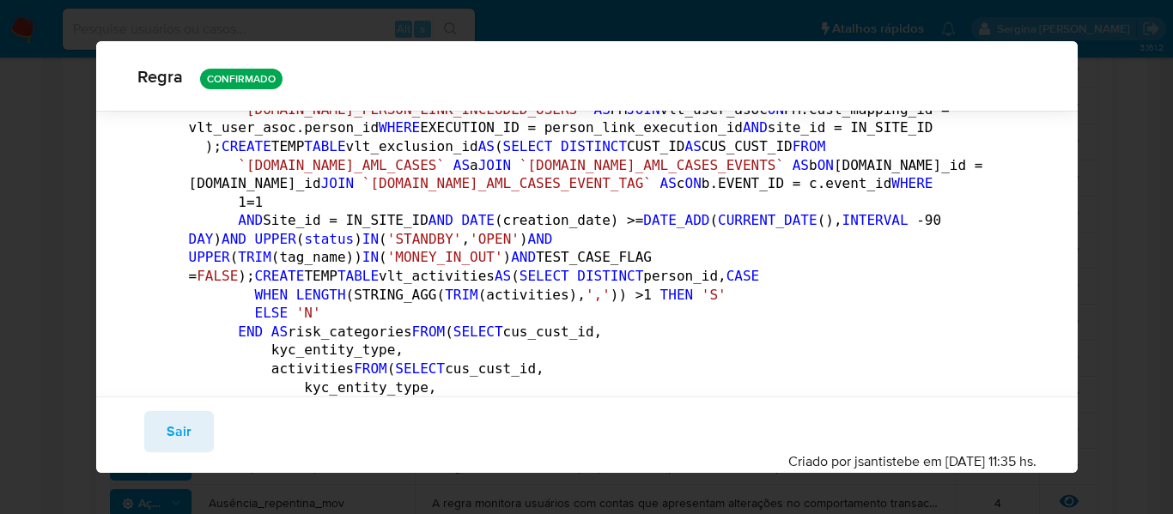
drag, startPoint x: 377, startPoint y: 185, endPoint x: 289, endPoint y: 187, distance: 87.6
drag, startPoint x: 258, startPoint y: 180, endPoint x: 380, endPoint y: 187, distance: 121.3
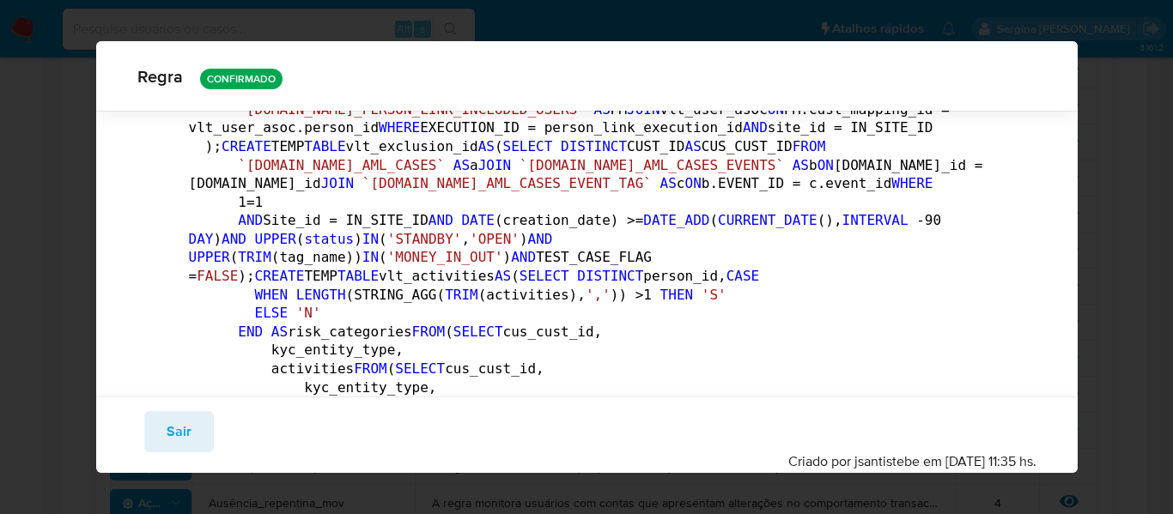
drag, startPoint x: 258, startPoint y: 179, endPoint x: 343, endPoint y: 188, distance: 84.6
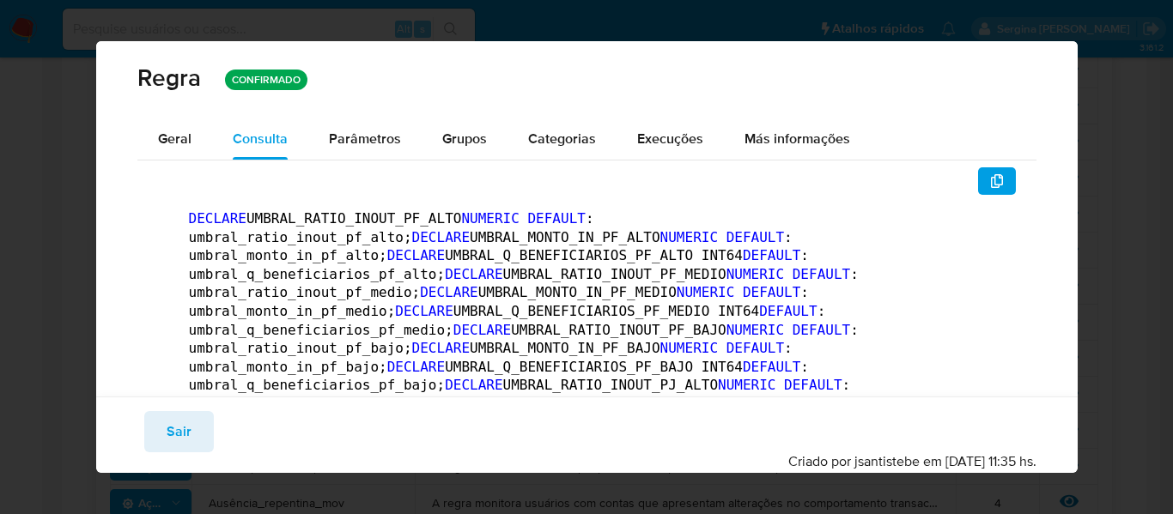
scroll to position [0, 0]
click at [464, 143] on span "Grupos" at bounding box center [464, 140] width 45 height 20
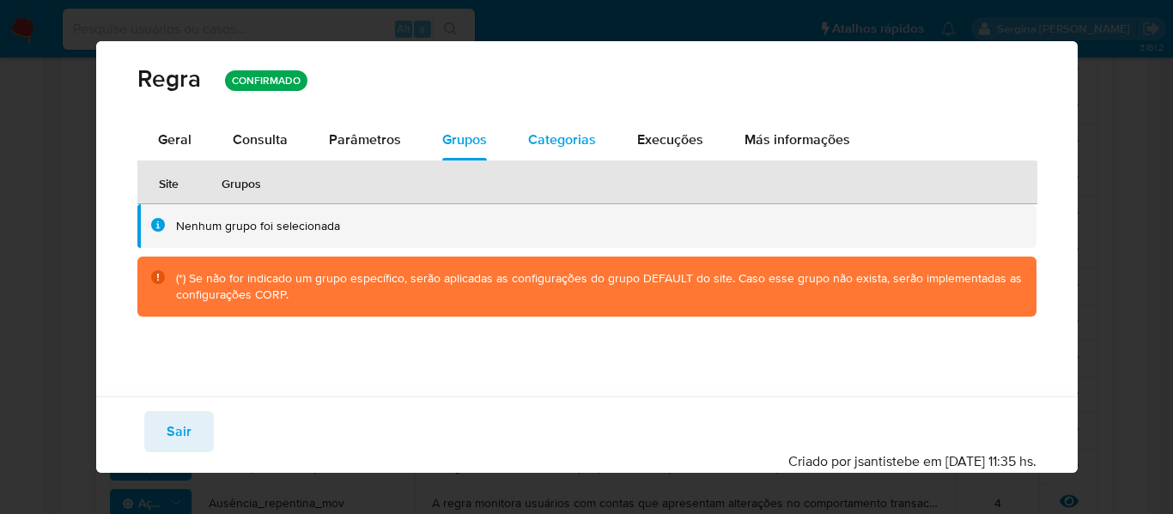
click at [561, 143] on span "Categorias" at bounding box center [562, 140] width 68 height 20
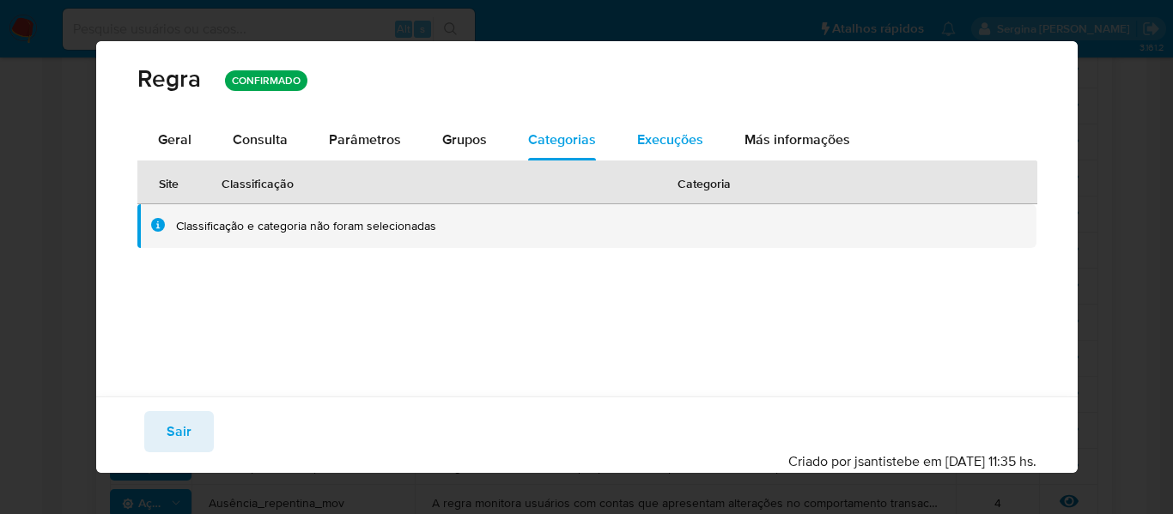
click at [681, 140] on span "Execuções" at bounding box center [670, 140] width 66 height 20
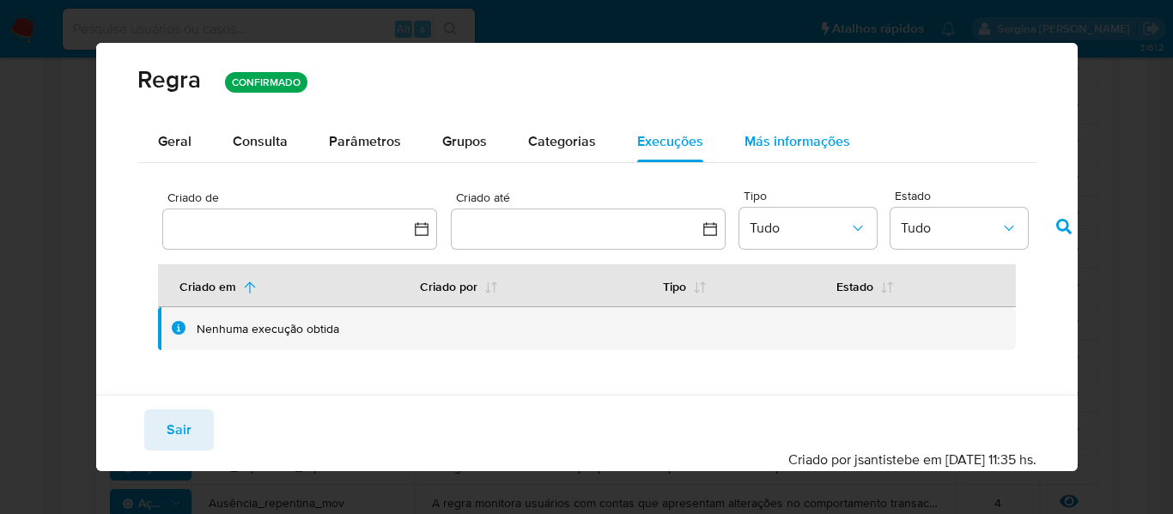
click at [786, 144] on span "Más informações" at bounding box center [798, 141] width 106 height 20
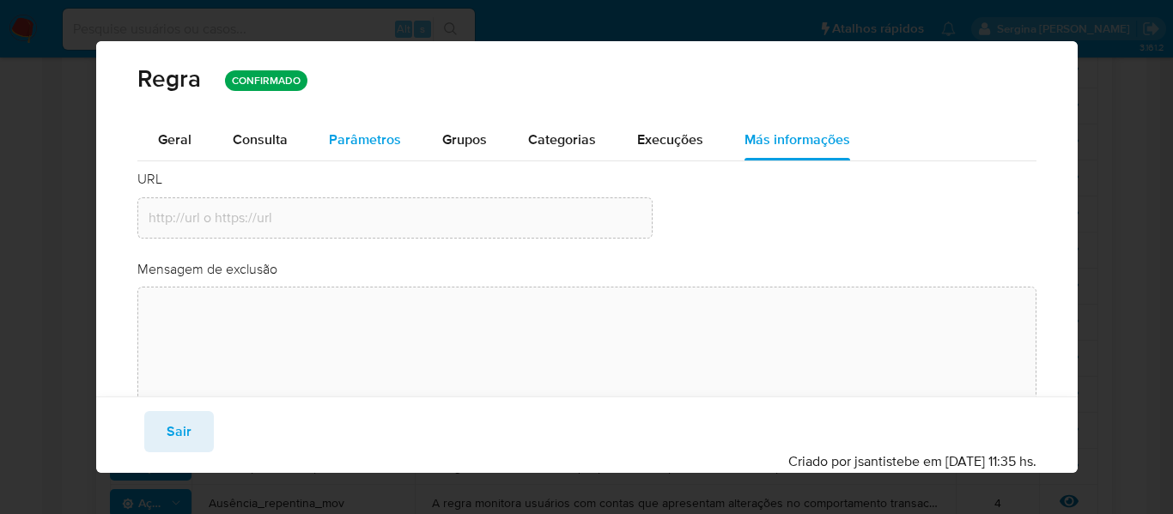
click at [380, 140] on span "Parâmetros" at bounding box center [365, 140] width 72 height 20
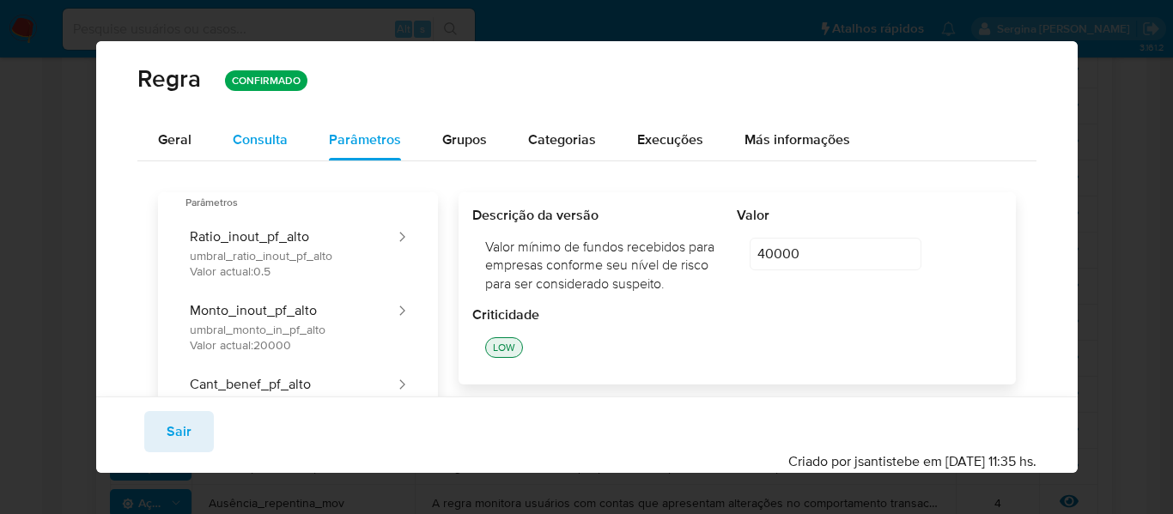
click at [236, 143] on span "Consulta" at bounding box center [260, 140] width 55 height 20
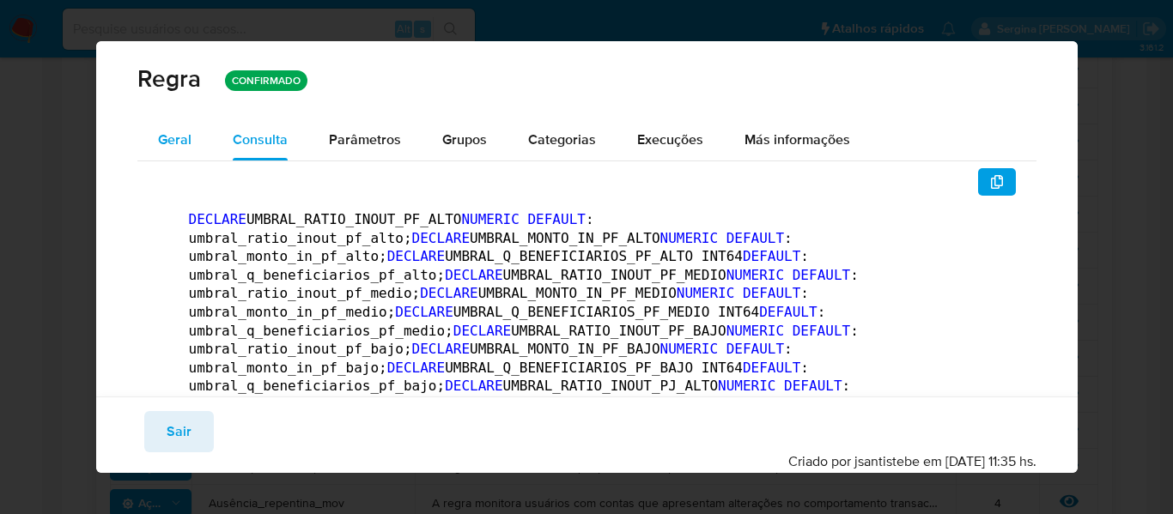
click at [173, 131] on span "Geral" at bounding box center [174, 140] width 33 height 20
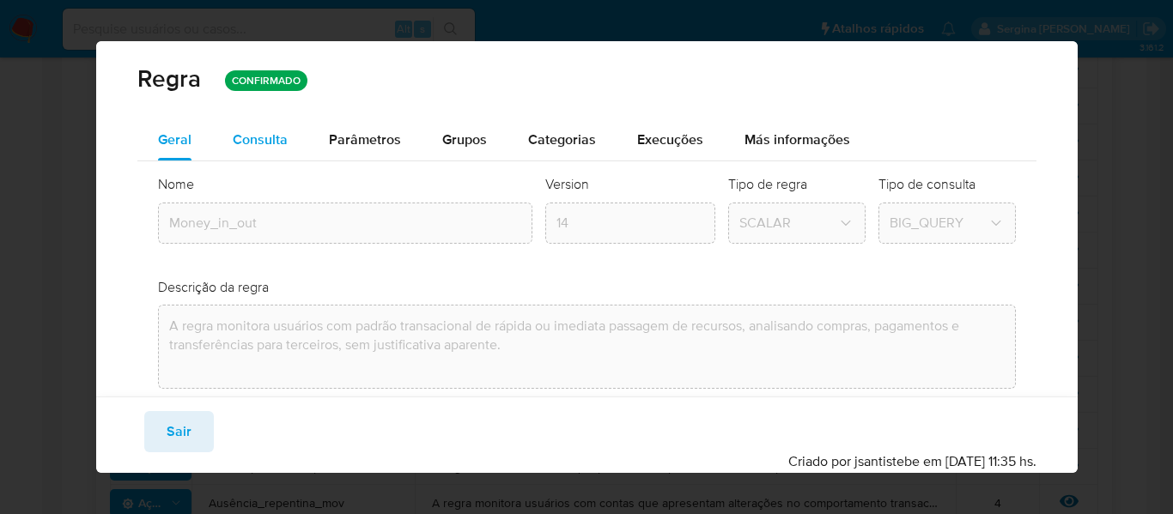
click at [249, 140] on span "Consulta" at bounding box center [260, 140] width 55 height 20
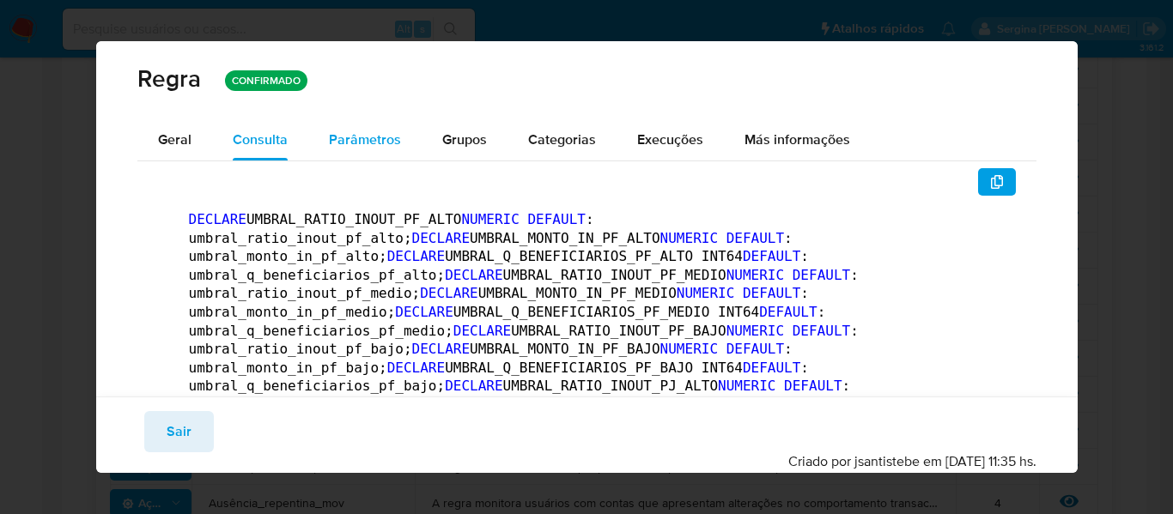
click at [360, 141] on span "Parâmetros" at bounding box center [365, 140] width 72 height 20
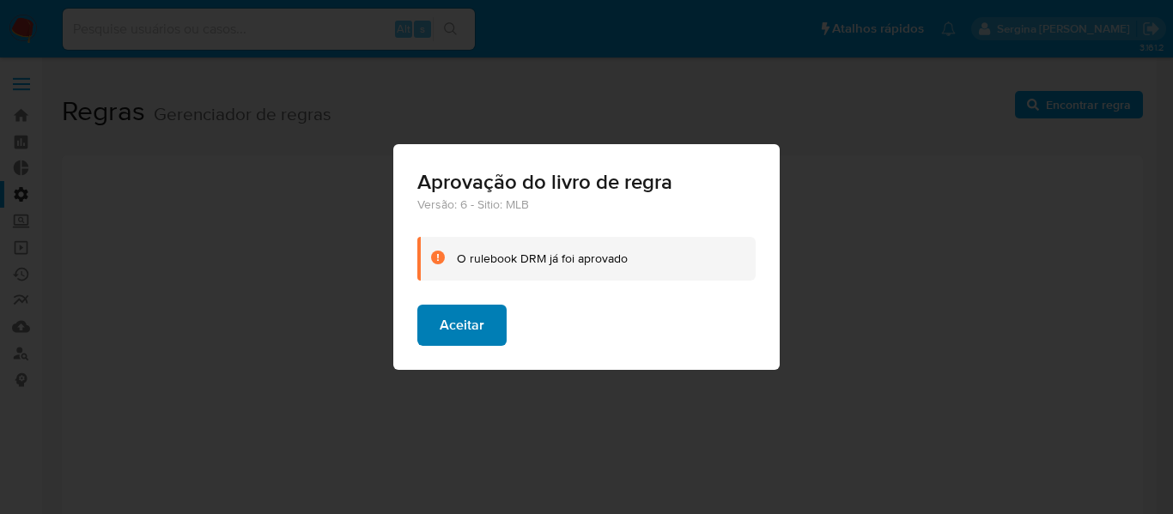
click at [456, 332] on span "Aceitar" at bounding box center [462, 326] width 45 height 38
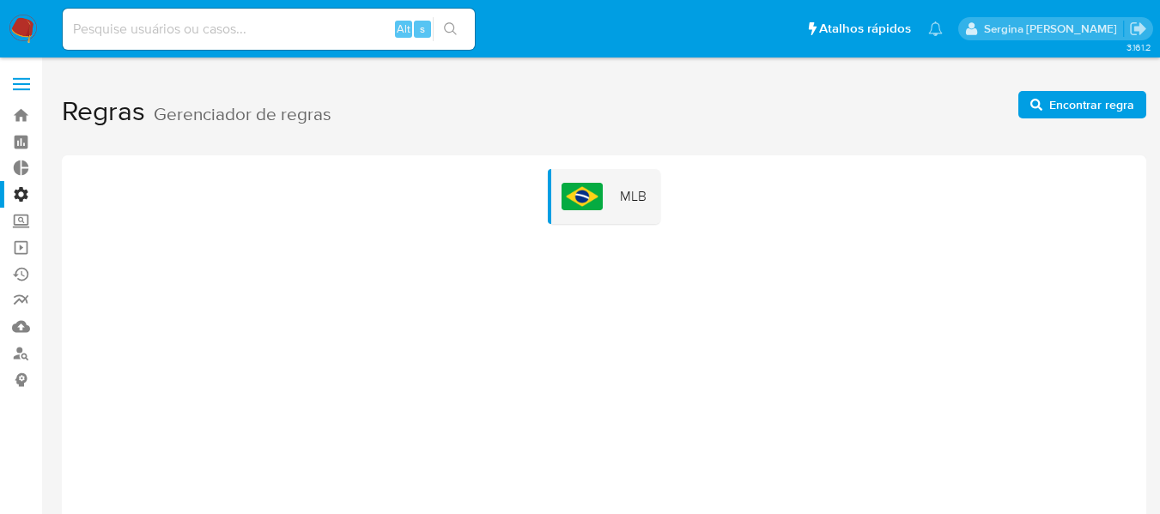
click at [17, 191] on label "Administração" at bounding box center [102, 194] width 204 height 27
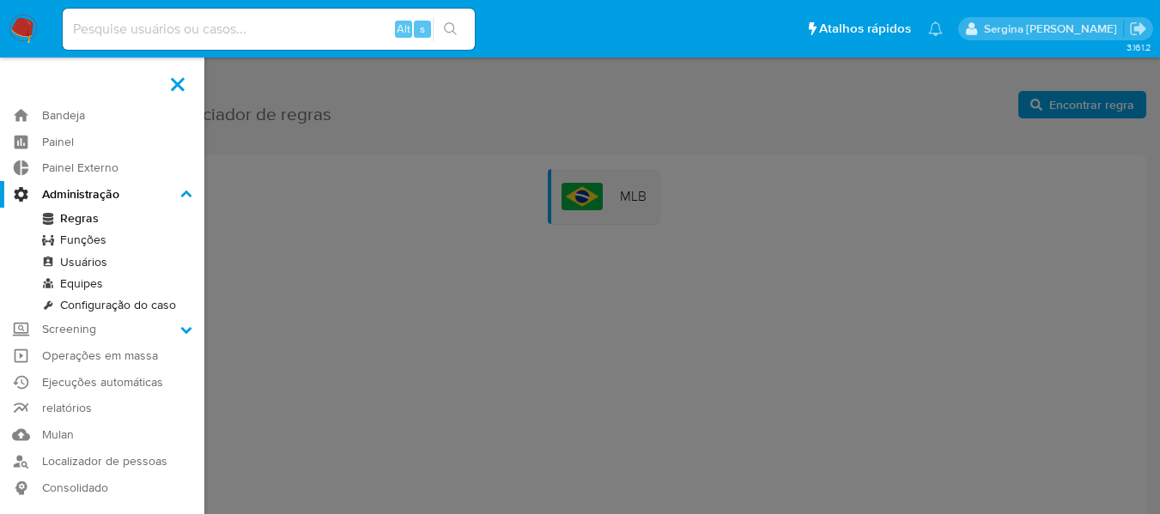
click at [0, 0] on input "Administração" at bounding box center [0, 0] width 0 height 0
click at [167, 325] on label "Screening" at bounding box center [102, 329] width 204 height 27
click at [0, 0] on input "Screening" at bounding box center [0, 0] width 0 height 0
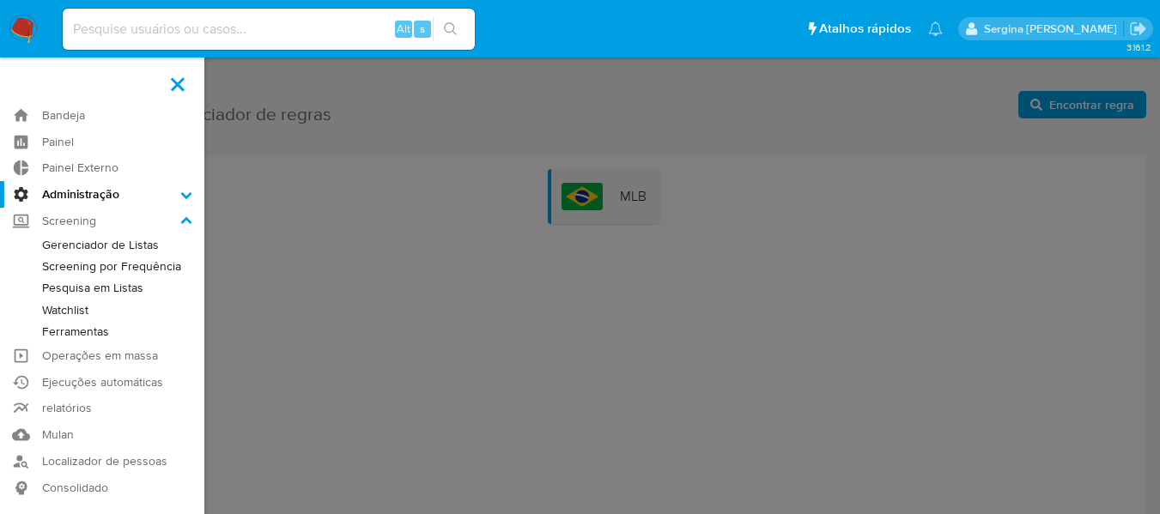
click at [103, 245] on link "Gerenciador de Listas" at bounding box center [102, 244] width 204 height 21
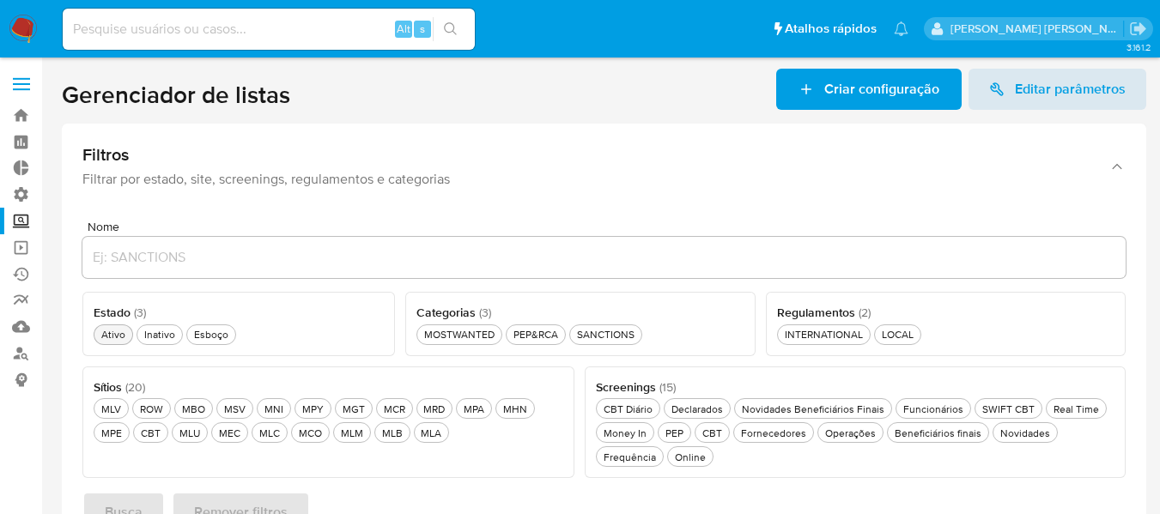
click at [119, 333] on div "Ativo Ativo" at bounding box center [113, 334] width 31 height 15
click at [599, 333] on div "SANCTIONS SANCTIONS" at bounding box center [606, 334] width 64 height 15
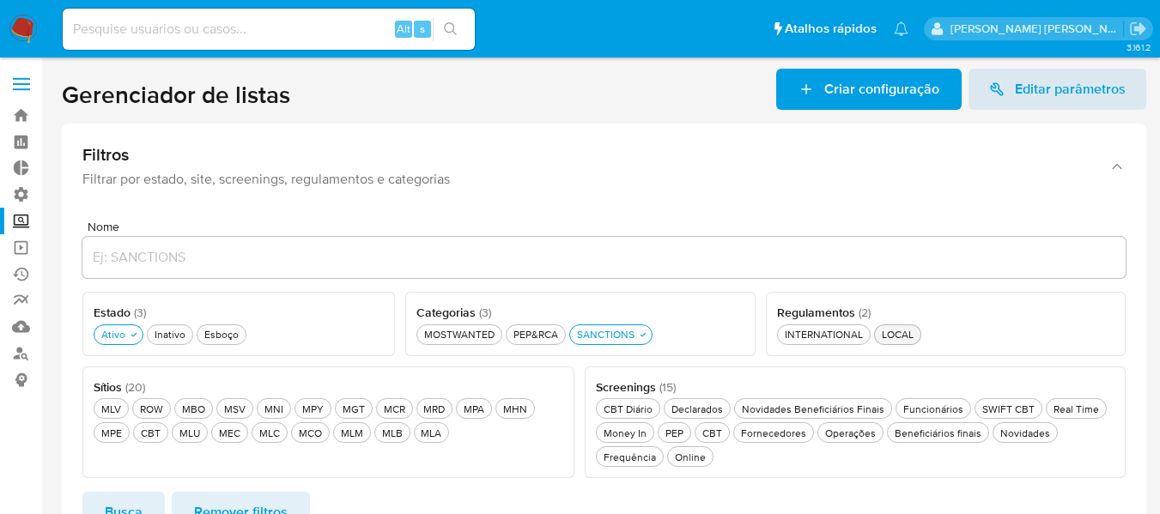
click at [888, 339] on div "LOCAL LOCAL" at bounding box center [897, 334] width 39 height 15
click at [392, 435] on div "MLB MLB" at bounding box center [392, 433] width 27 height 15
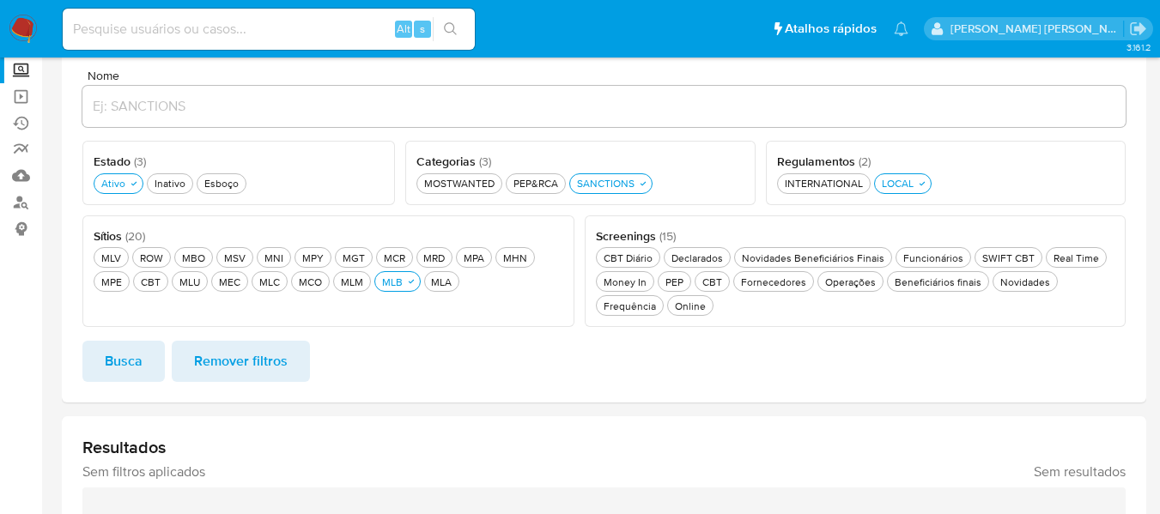
scroll to position [172, 0]
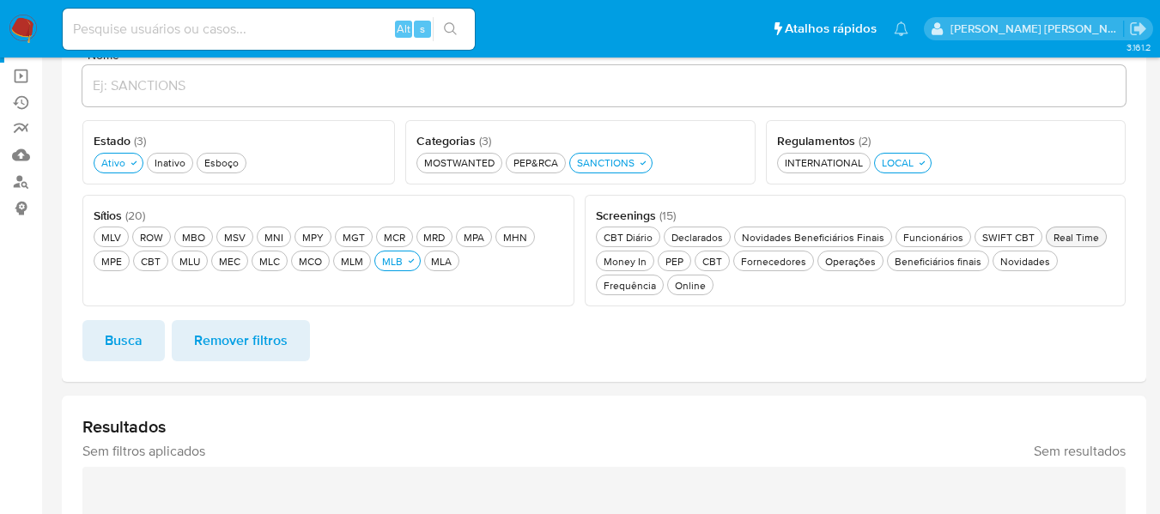
click at [1074, 234] on div "Real Time Real Time" at bounding box center [1076, 237] width 52 height 15
click at [657, 278] on div "Novidades Novidades" at bounding box center [628, 285] width 57 height 15
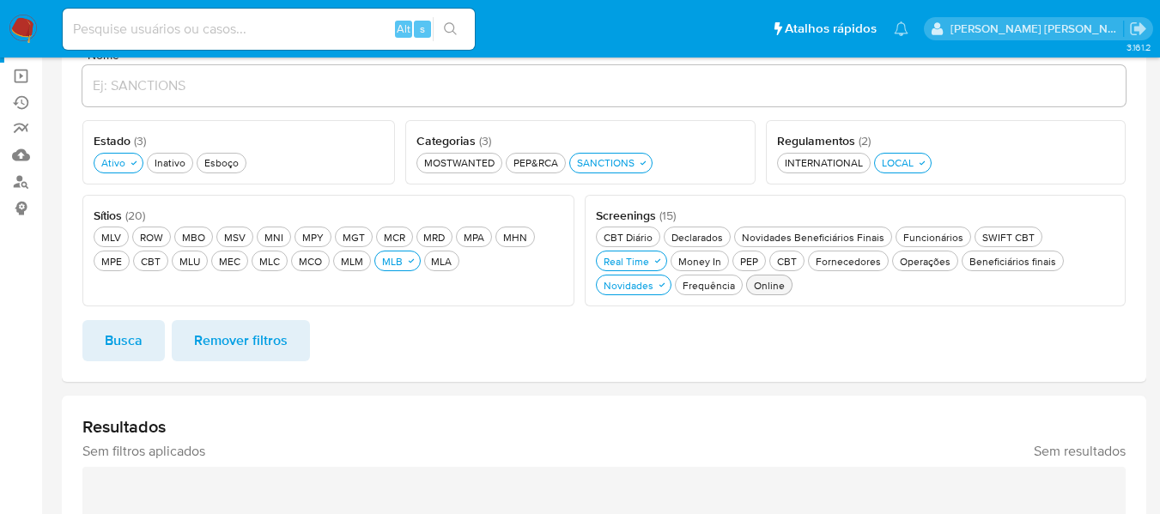
click at [751, 287] on div "Online Online" at bounding box center [770, 285] width 38 height 15
click at [131, 350] on span "Busca" at bounding box center [124, 341] width 38 height 38
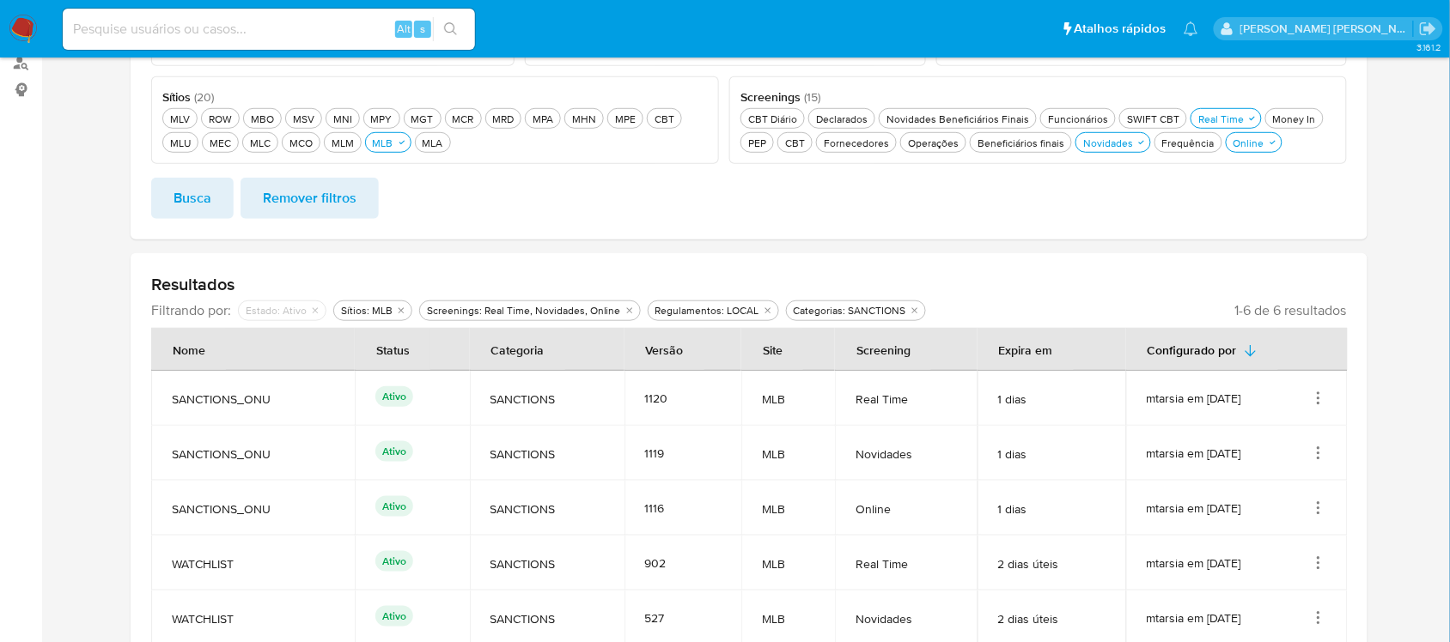
scroll to position [0, 0]
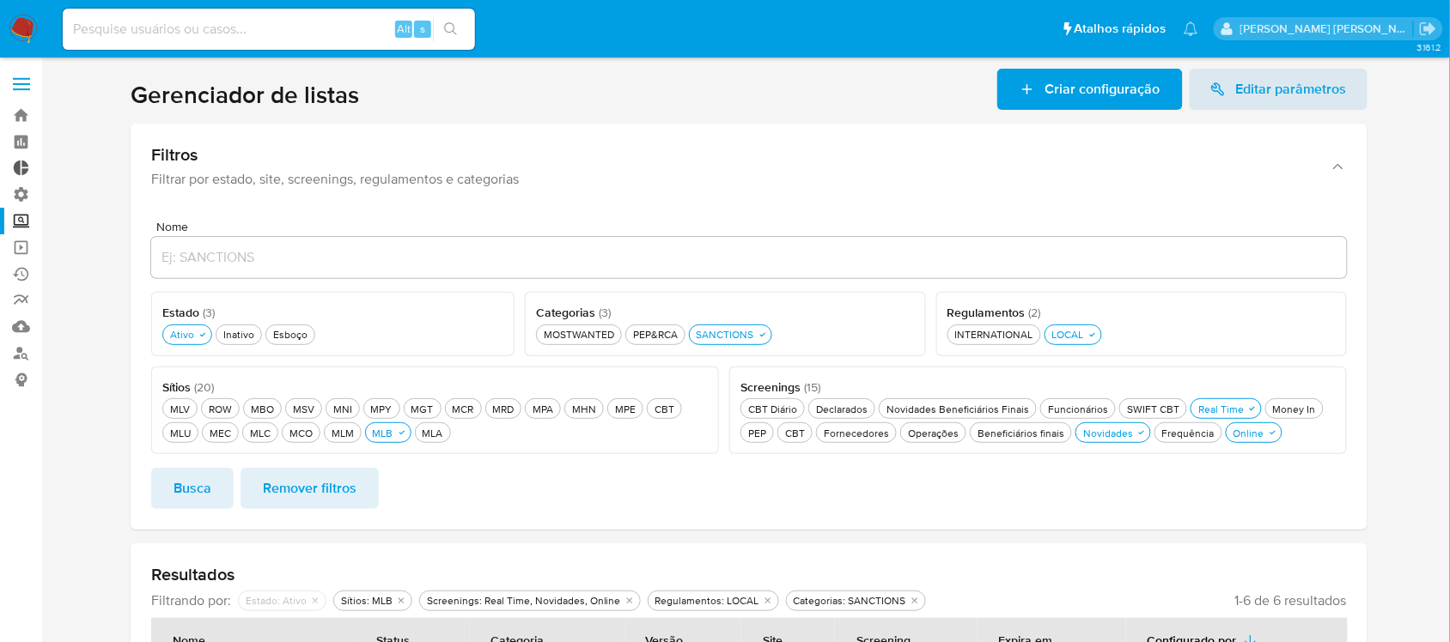
click at [20, 164] on link "Painel Externo" at bounding box center [102, 168] width 204 height 27
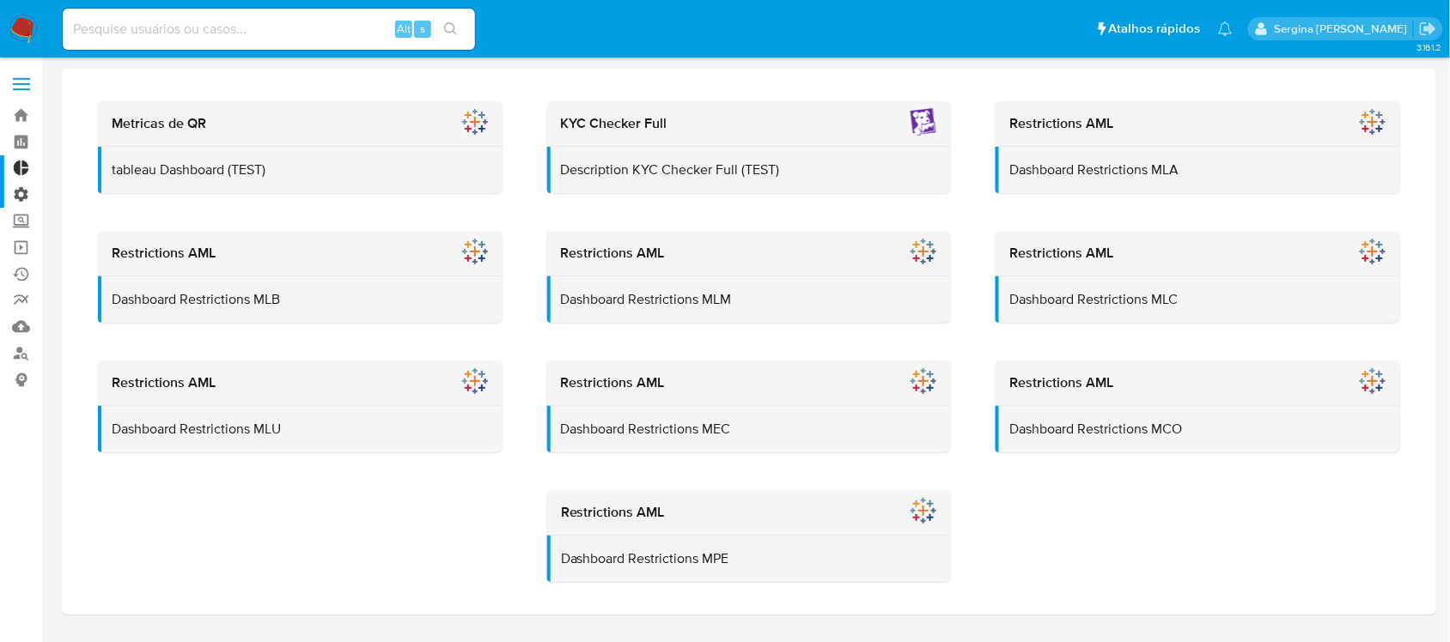
click at [20, 194] on label "Administração" at bounding box center [102, 194] width 204 height 27
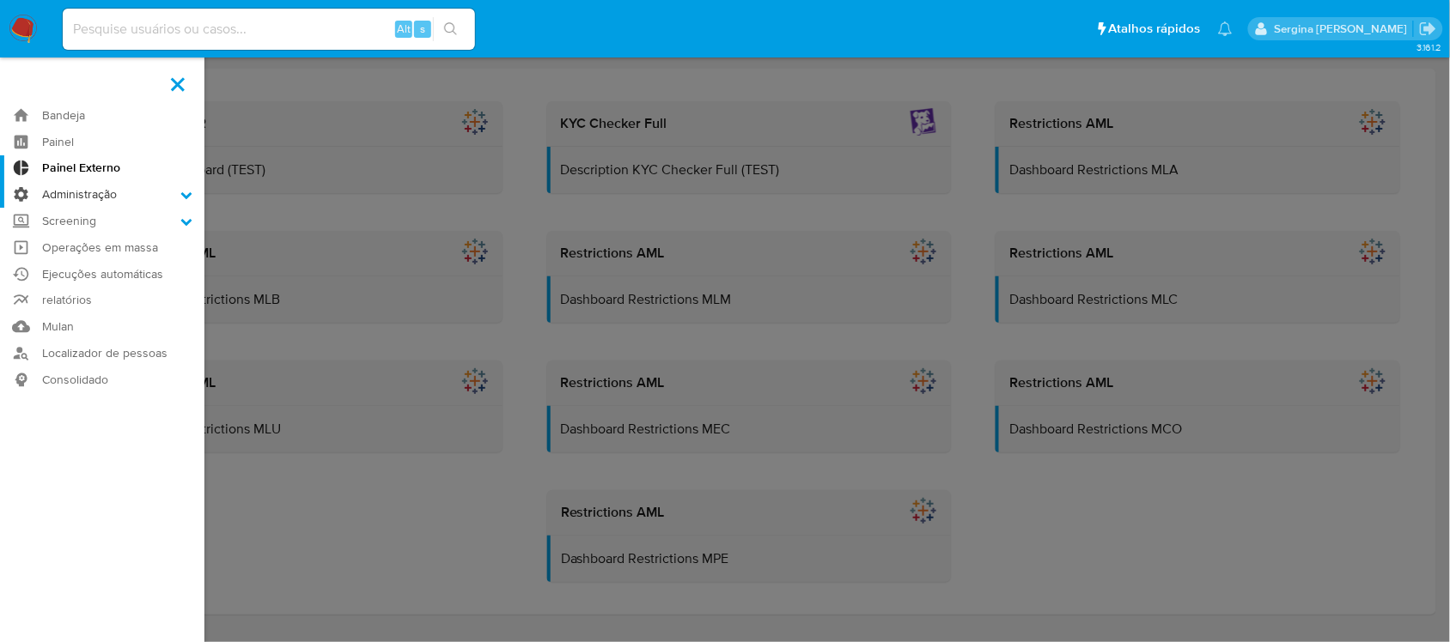
click at [0, 0] on input "Administração" at bounding box center [0, 0] width 0 height 0
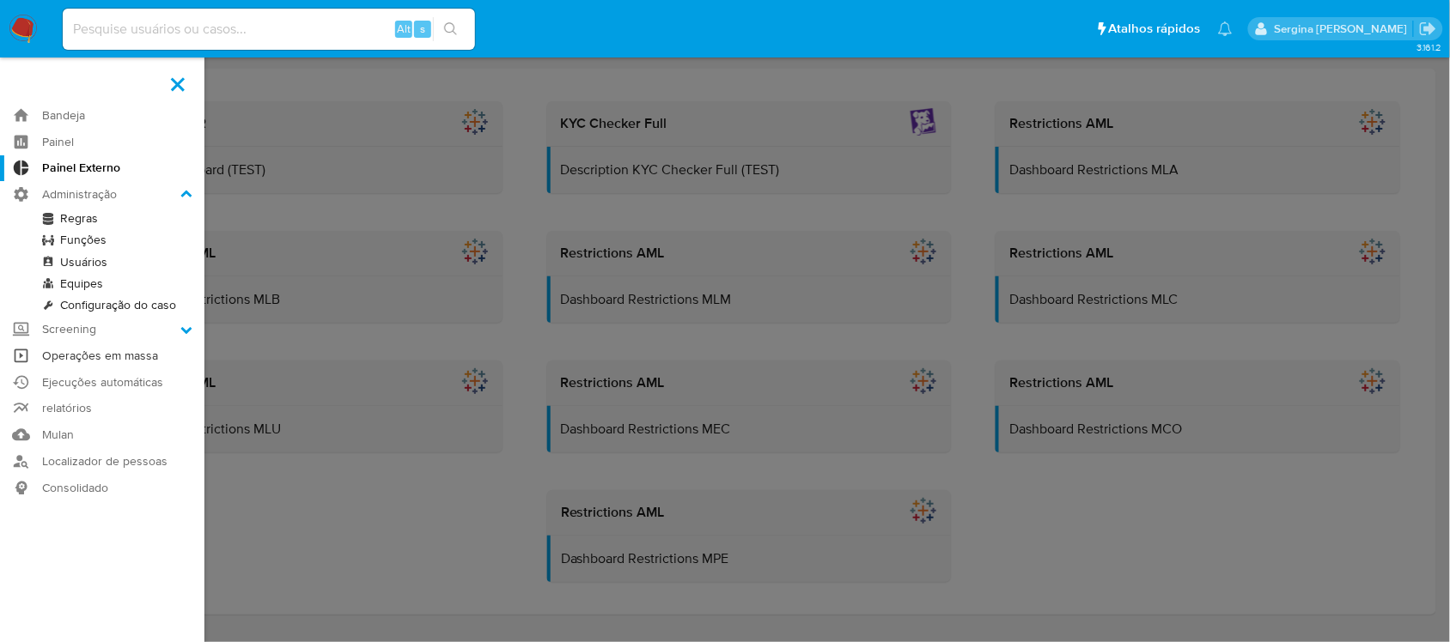
click at [108, 357] on link "Operações em massa" at bounding box center [102, 356] width 204 height 27
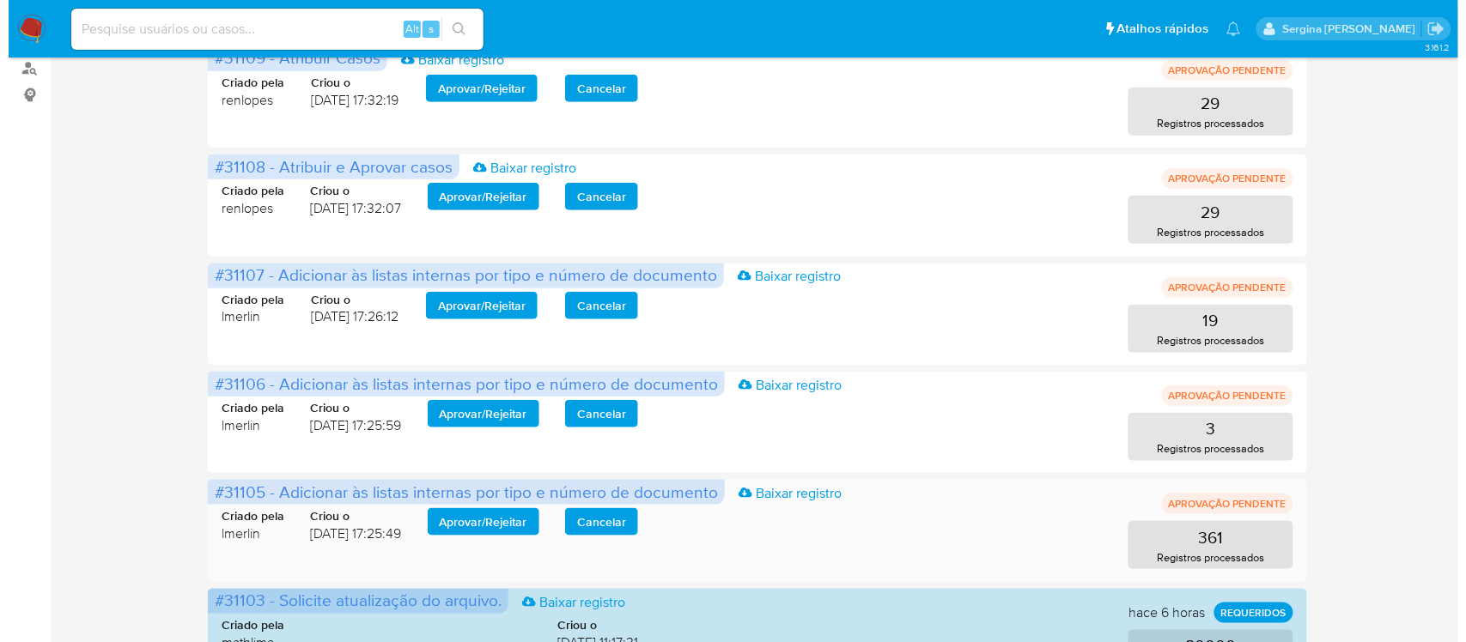
scroll to position [429, 0]
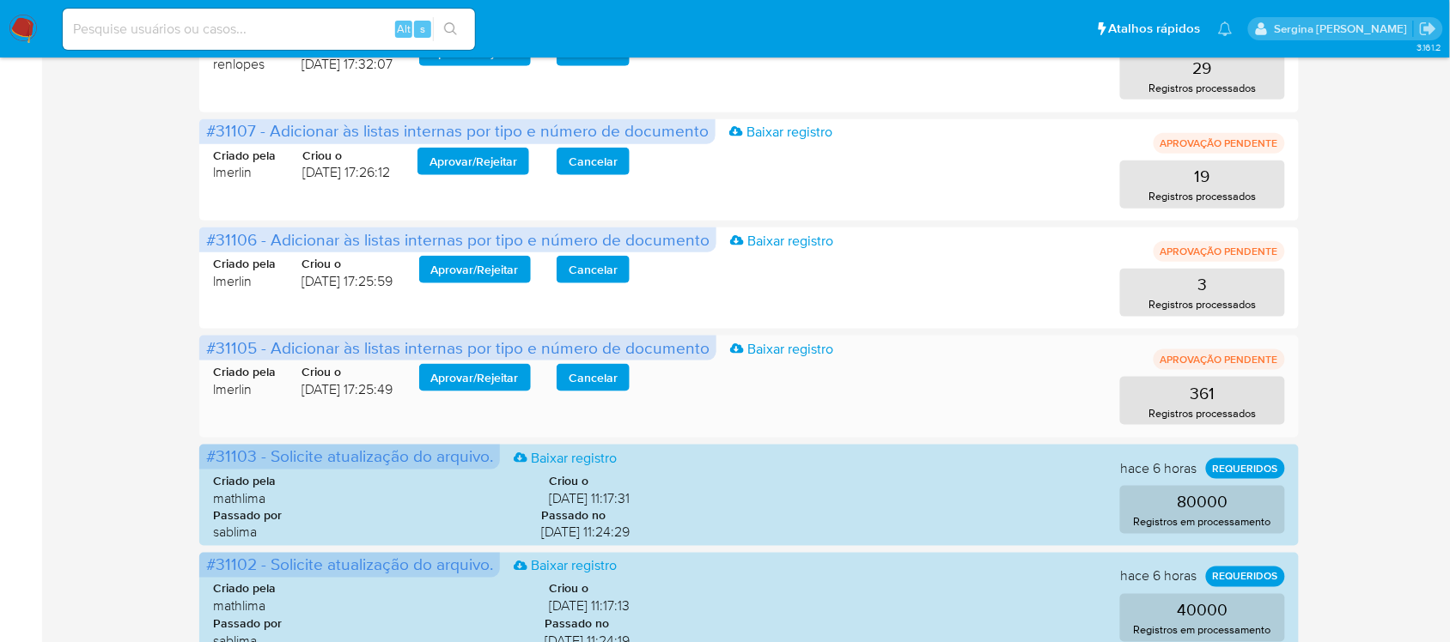
click at [479, 382] on span "Aprovar / Rejeitar" at bounding box center [475, 378] width 88 height 24
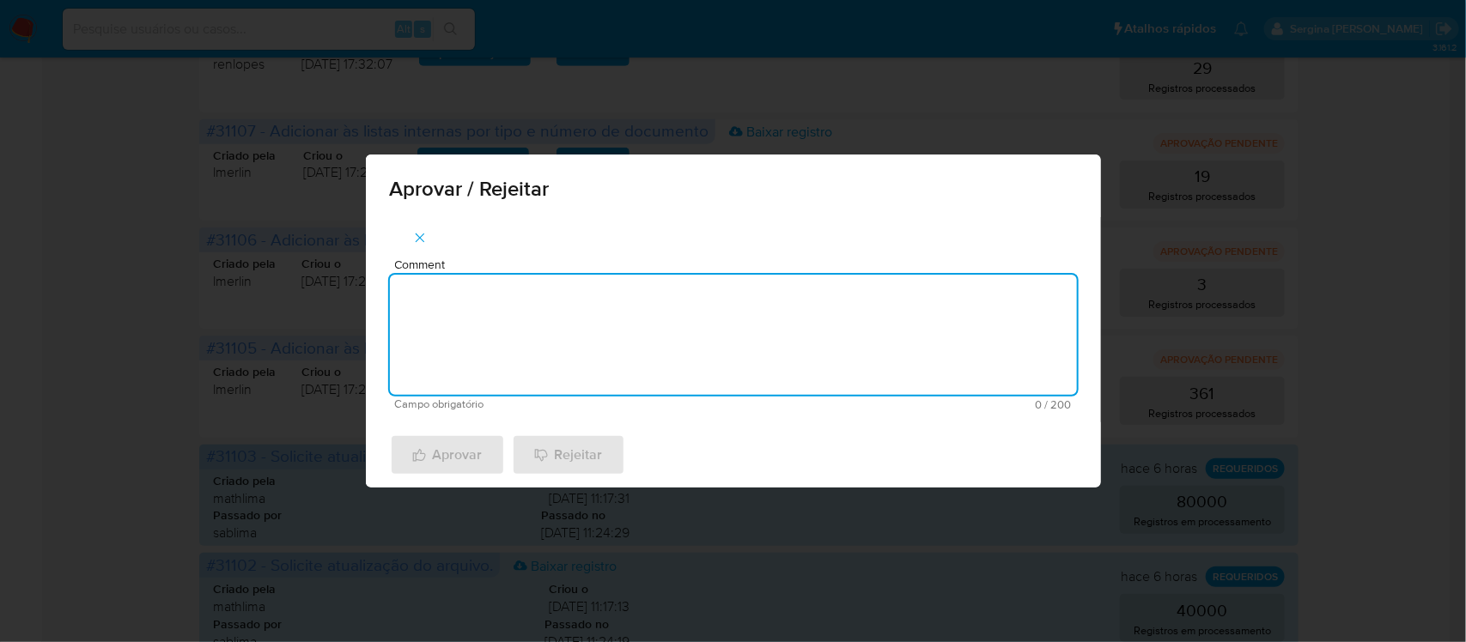
click at [614, 315] on textarea "Comment" at bounding box center [733, 335] width 687 height 120
paste textarea "De acordo com a manutencao do Relacionamento com o PEP/RCA"
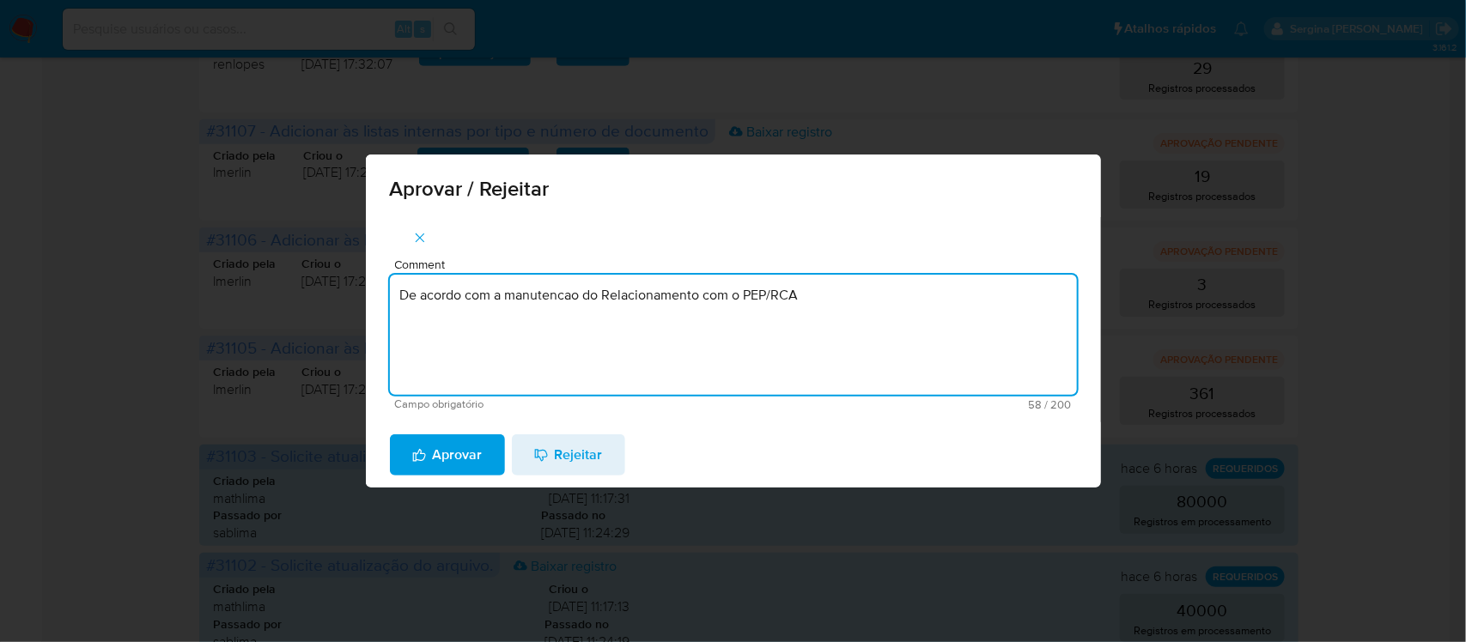
drag, startPoint x: 614, startPoint y: 315, endPoint x: 567, endPoint y: 365, distance: 68.6
click at [593, 341] on textarea "De acordo com a manutencao do Relacionamento com o PEP/RCA" at bounding box center [733, 335] width 687 height 120
type textarea "De acordo com a manutencao do Relacionamento com o PEP/RCA"
click at [466, 436] on span "Aprovar" at bounding box center [447, 455] width 70 height 38
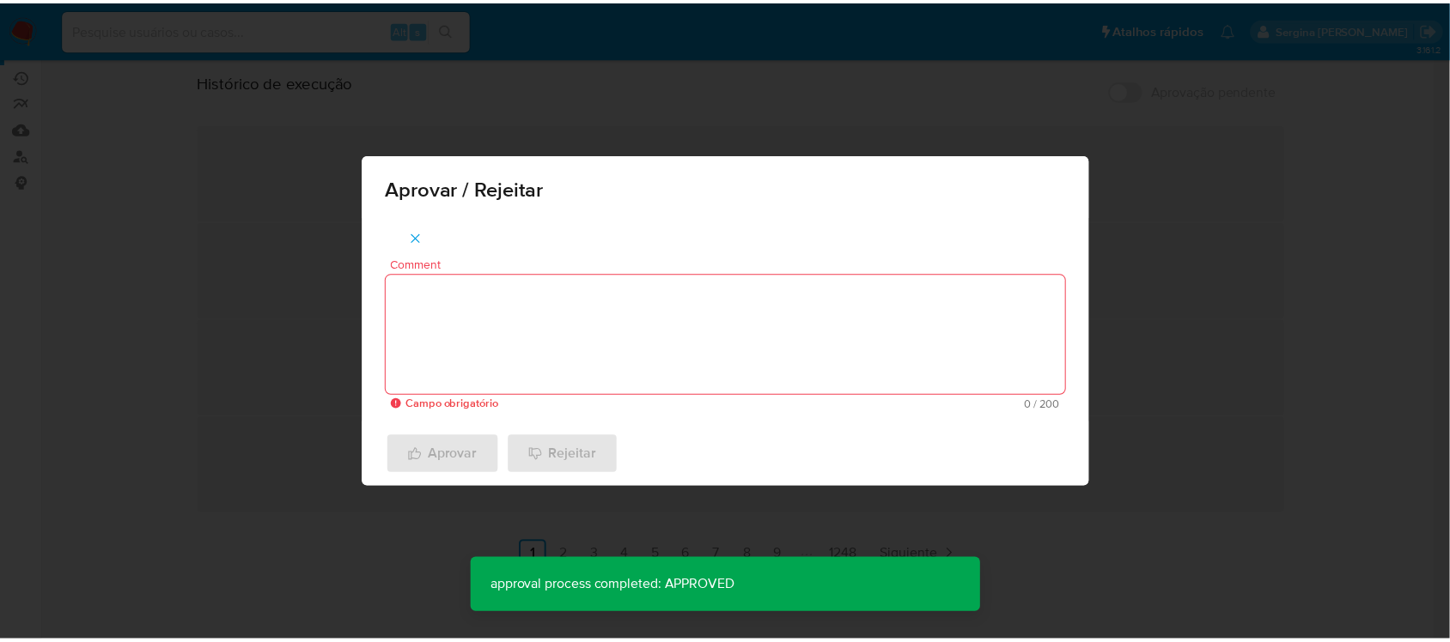
scroll to position [199, 0]
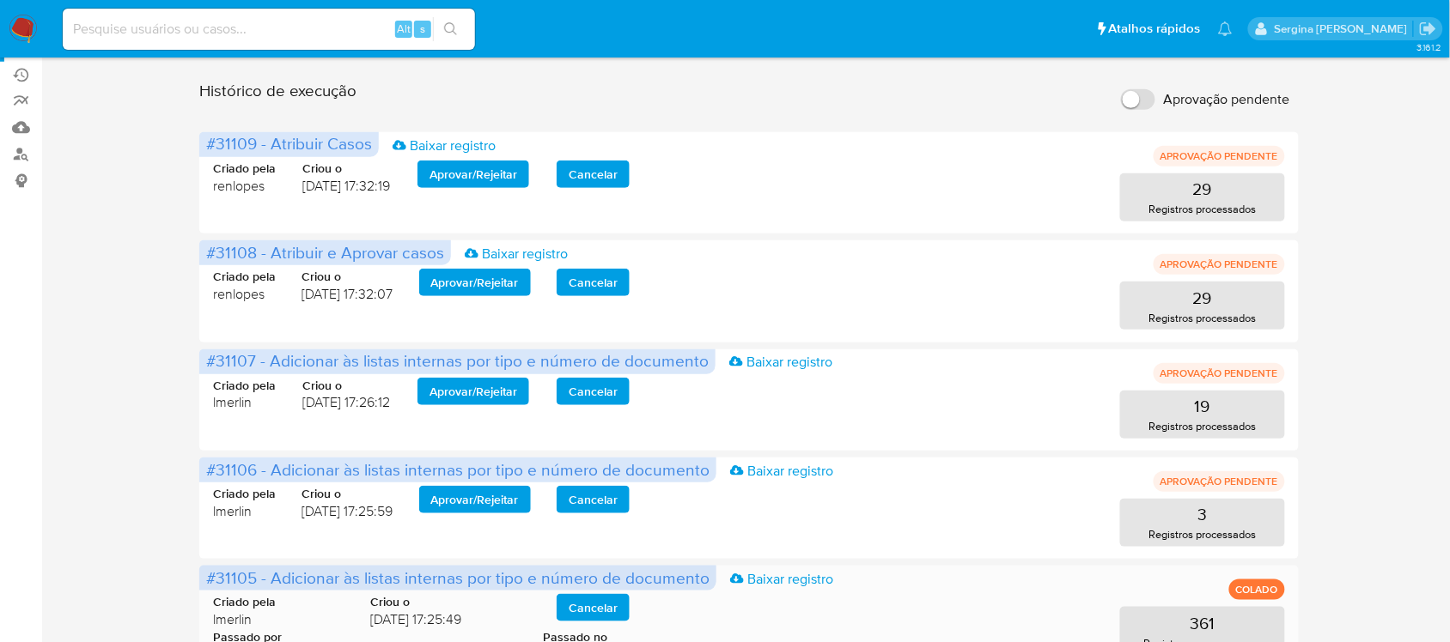
click at [598, 638] on span "Passado no" at bounding box center [586, 637] width 87 height 16
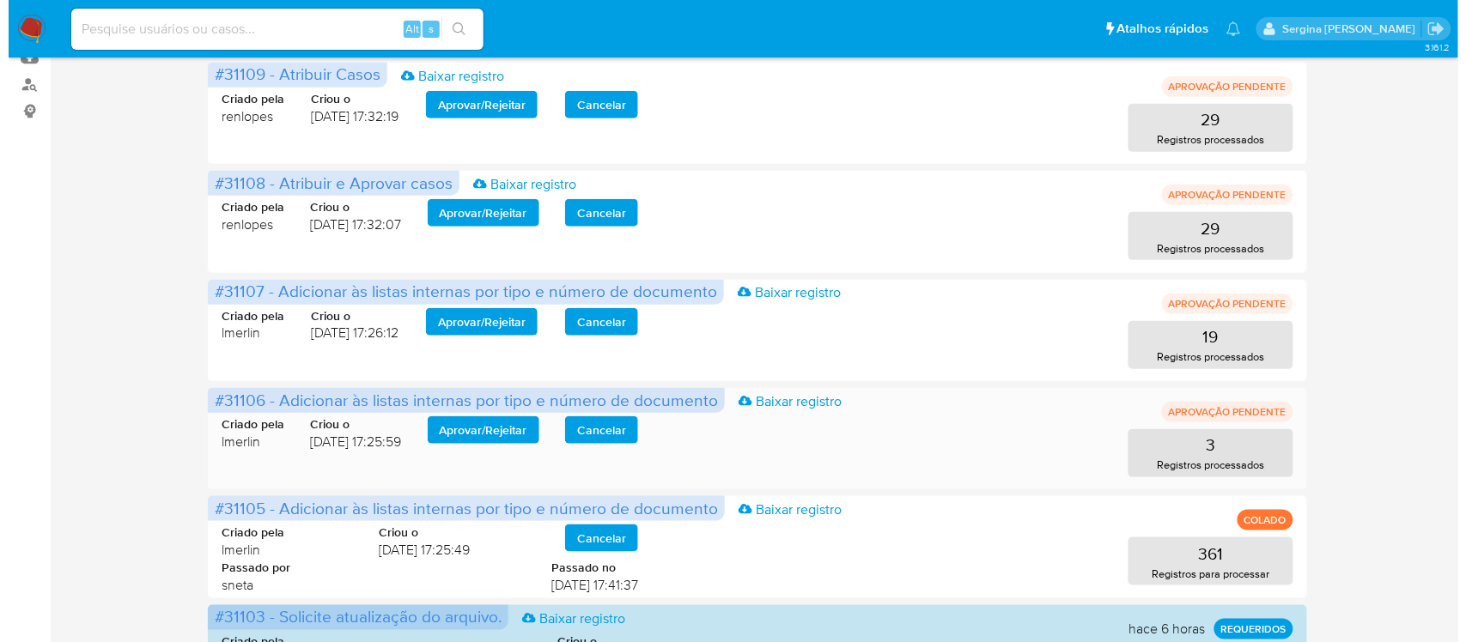
scroll to position [307, 0]
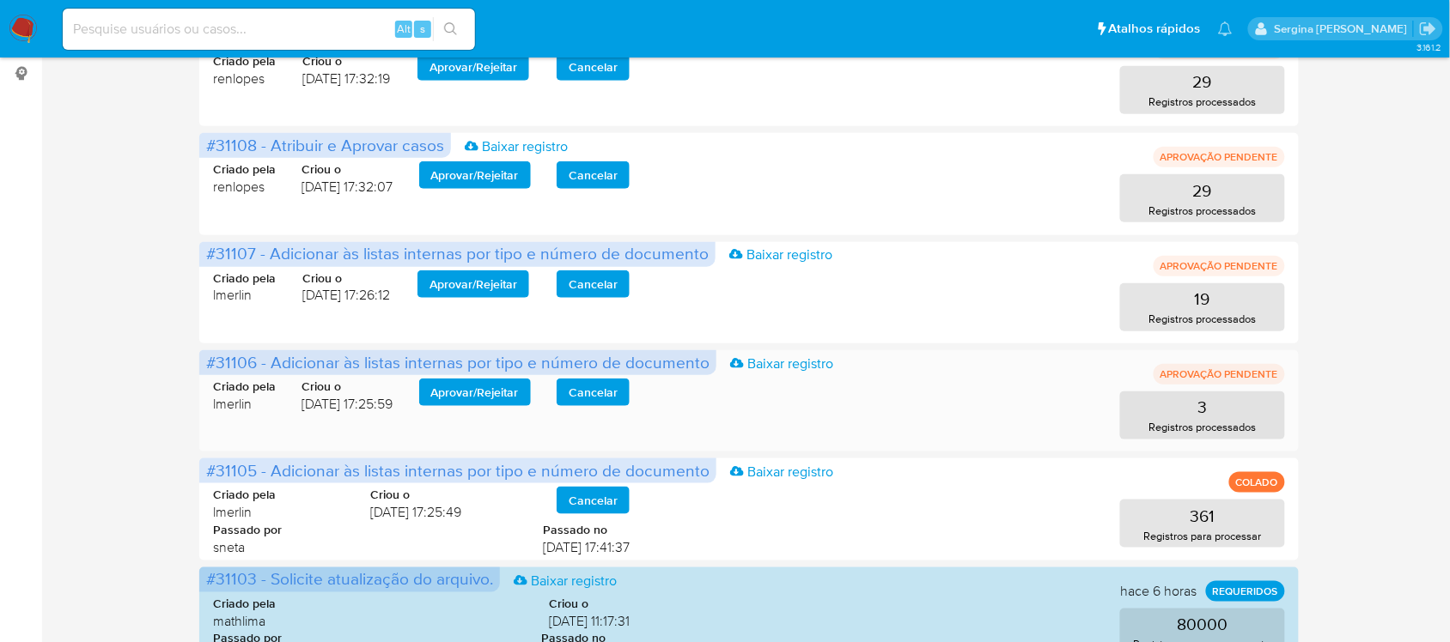
click at [483, 393] on span "Aprovar / Rejeitar" at bounding box center [475, 392] width 88 height 24
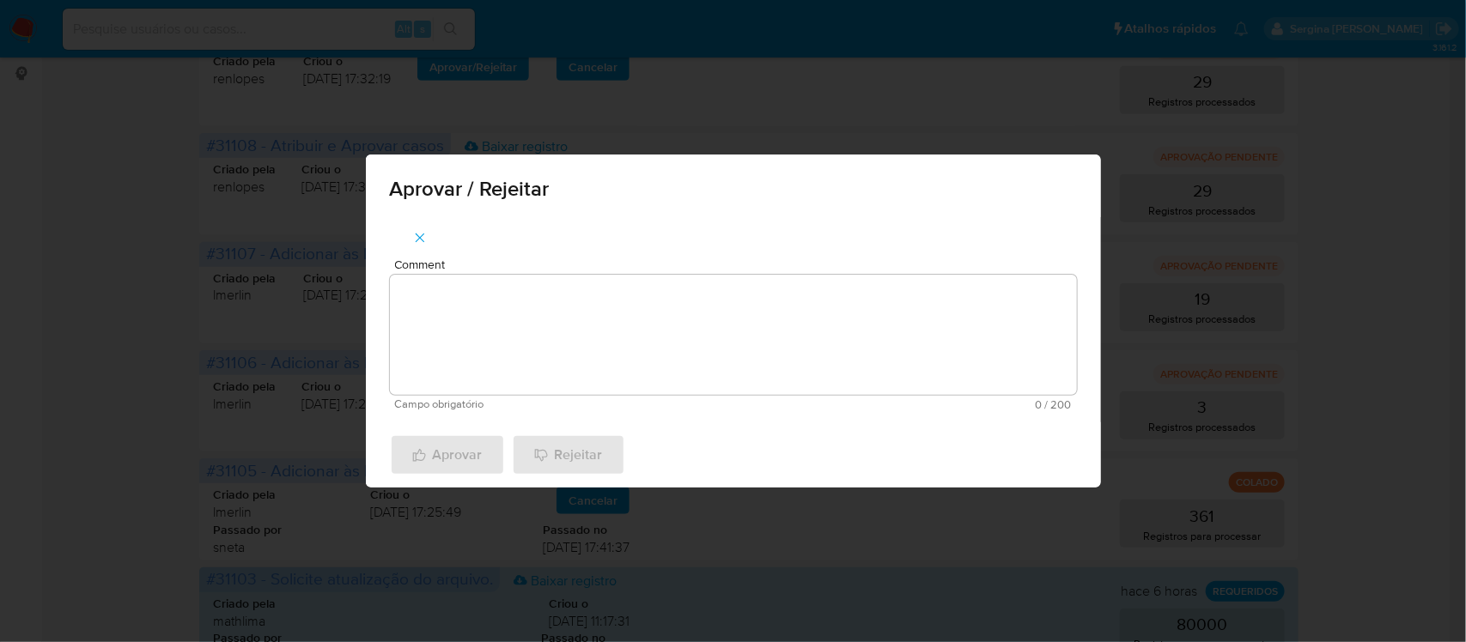
click at [435, 325] on textarea "Comment" at bounding box center [733, 335] width 687 height 120
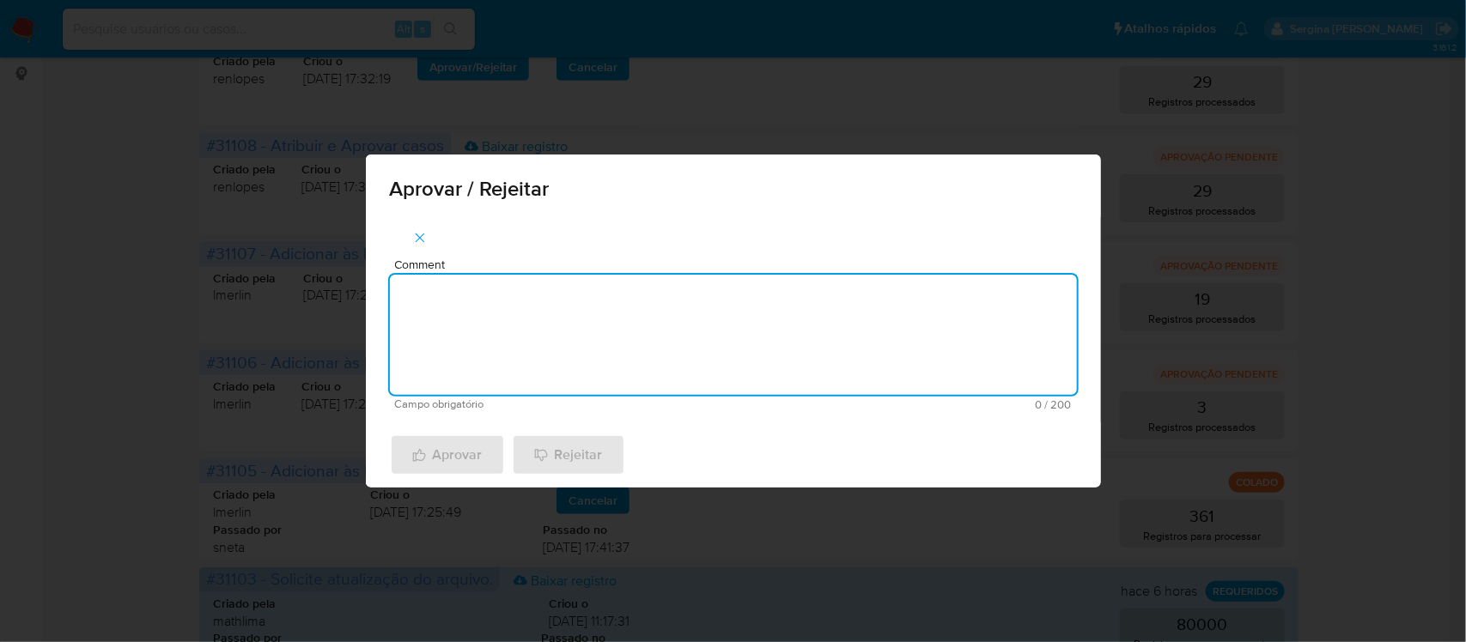
paste textarea "De acordo com a recusa do relacionamento com o PEP/RCA"
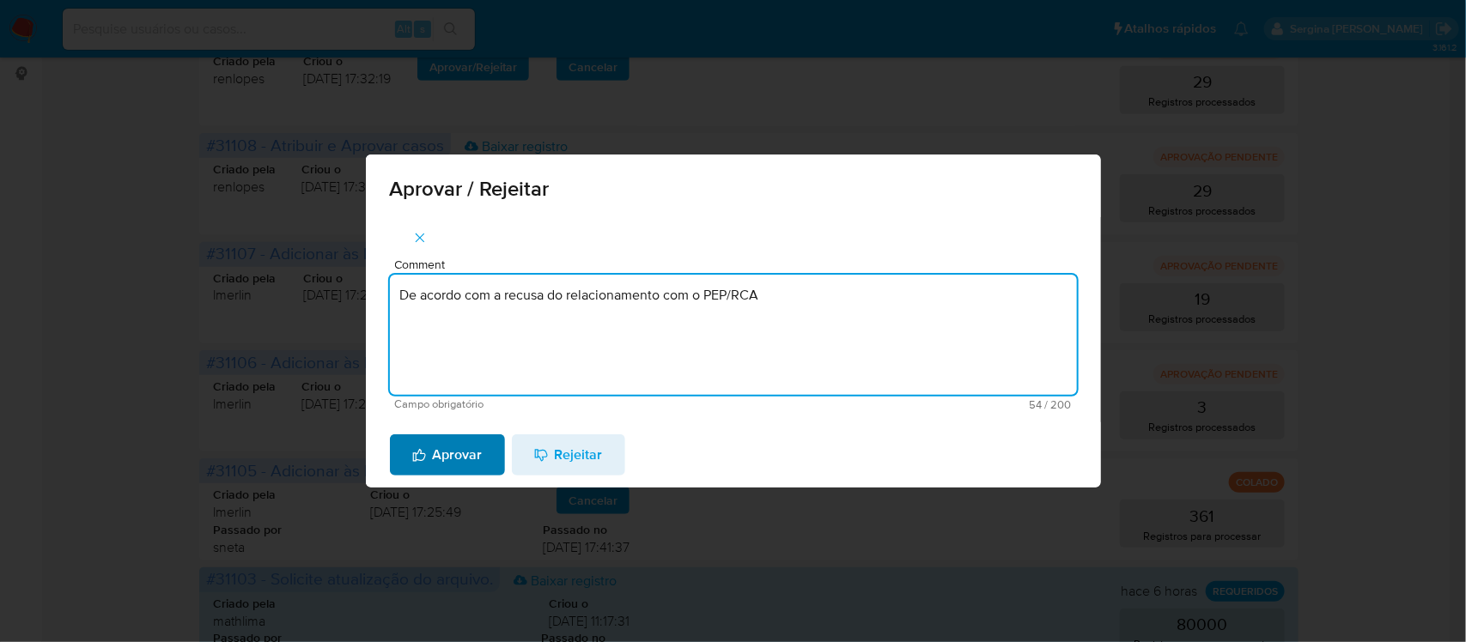
type textarea "De acordo com a recusa do relacionamento com o PEP/RCA"
click at [469, 456] on span "Aprovar" at bounding box center [447, 455] width 70 height 38
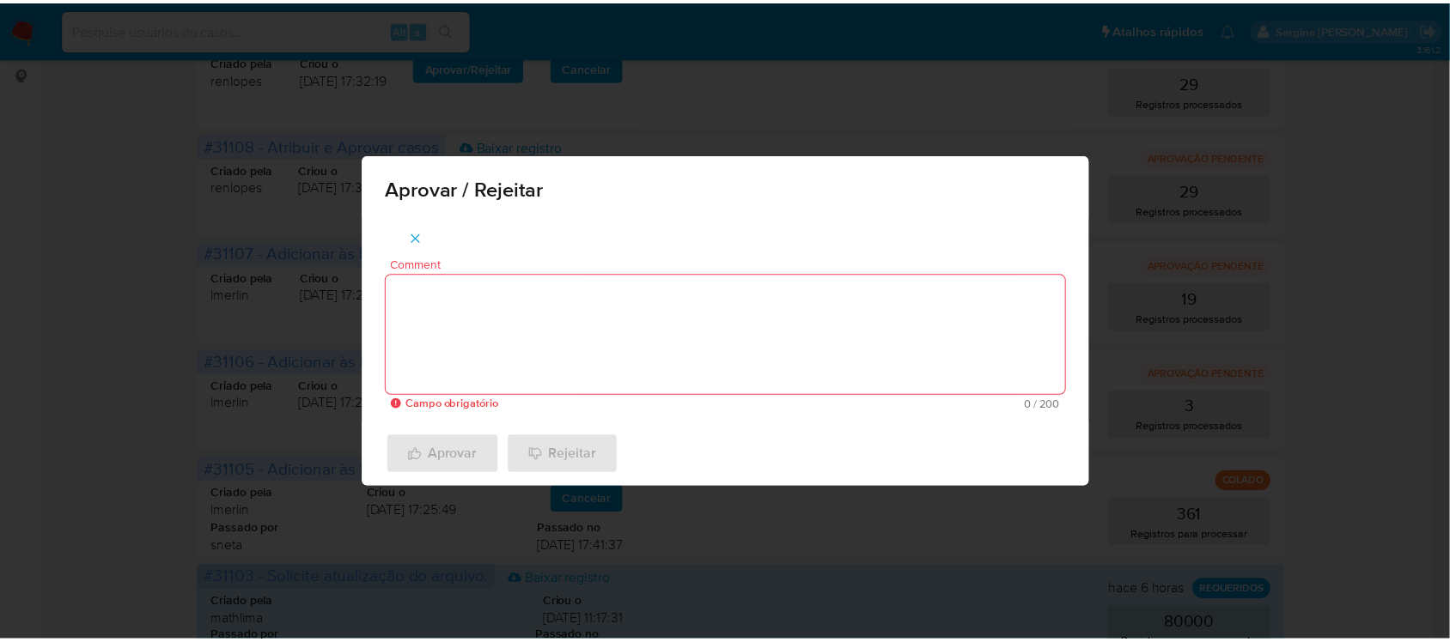
scroll to position [199, 0]
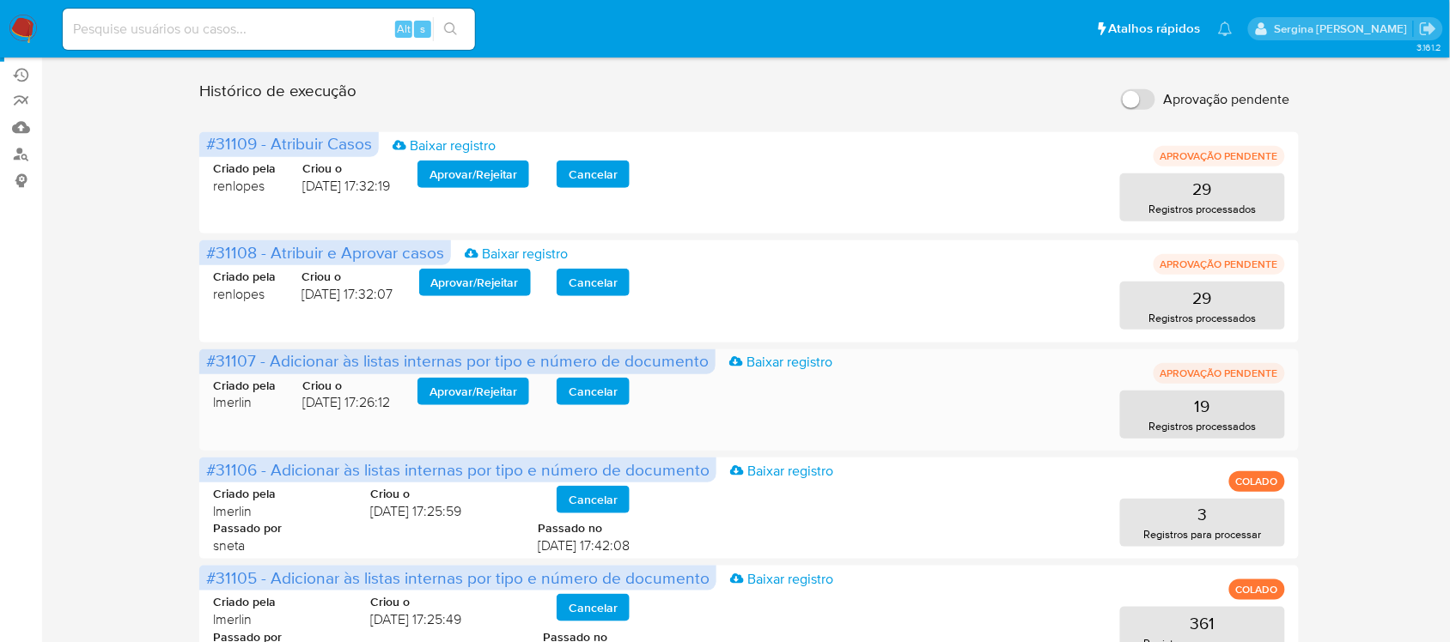
click at [442, 397] on span "Aprovar / Rejeitar" at bounding box center [473, 392] width 88 height 24
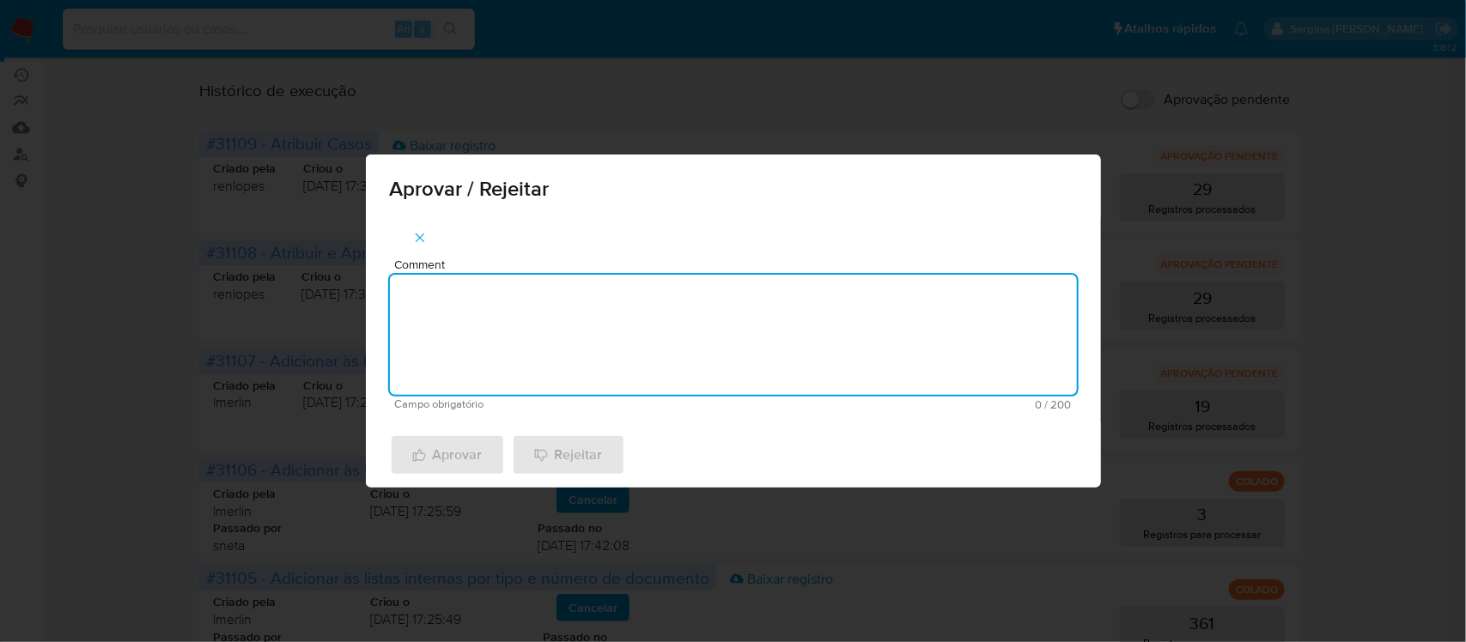
click at [568, 341] on textarea "Comment" at bounding box center [733, 335] width 687 height 120
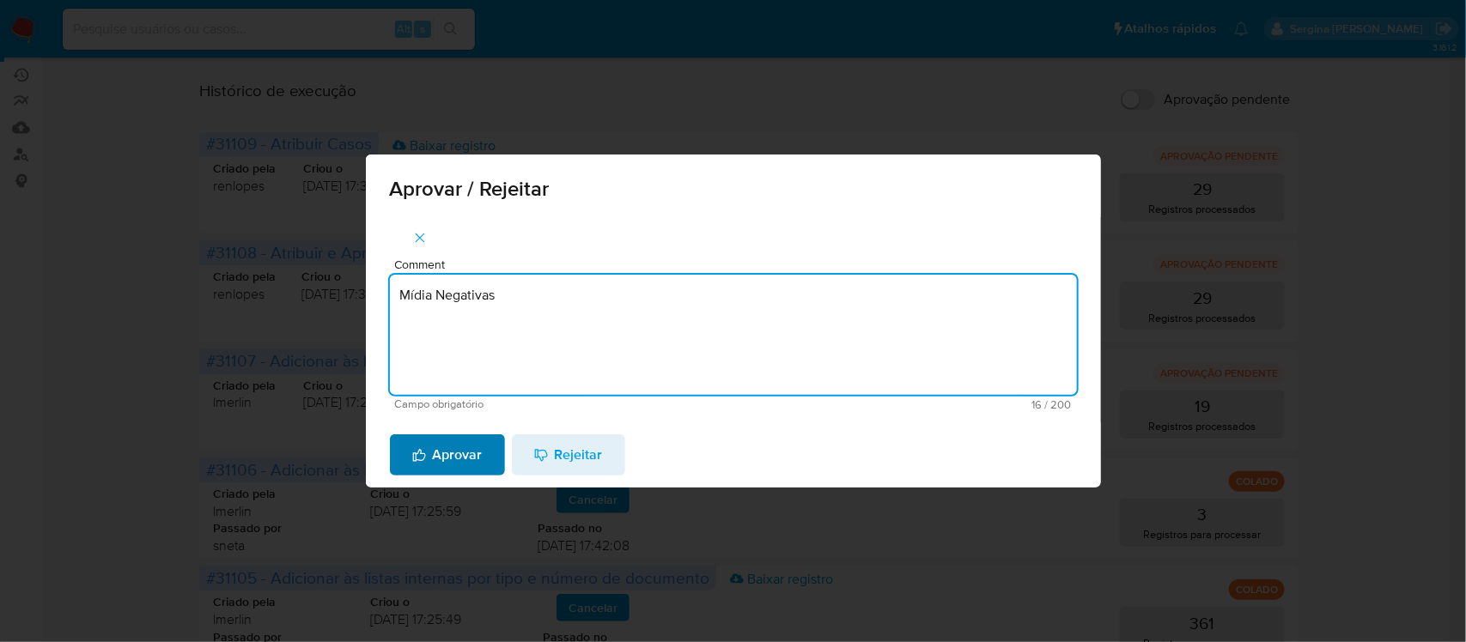
type textarea "Mídia Negativas"
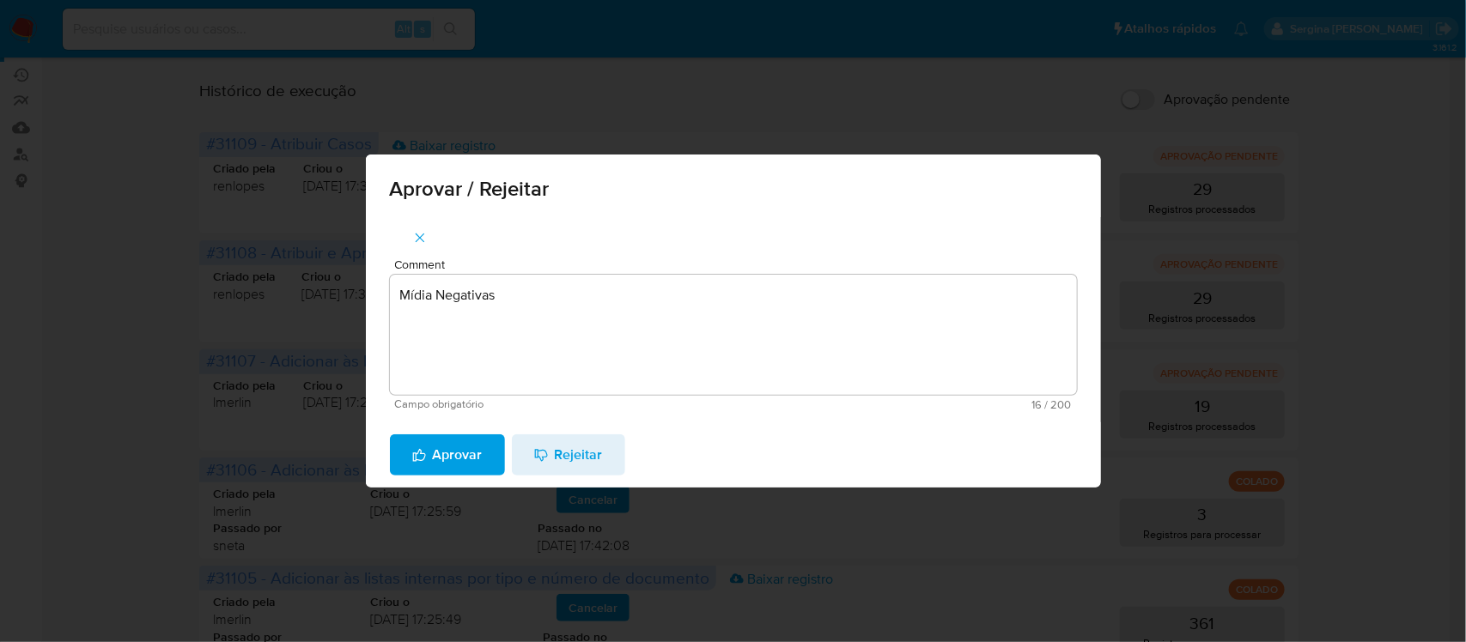
click at [401, 458] on button "Aprovar" at bounding box center [447, 455] width 115 height 41
